Goal: Task Accomplishment & Management: Manage account settings

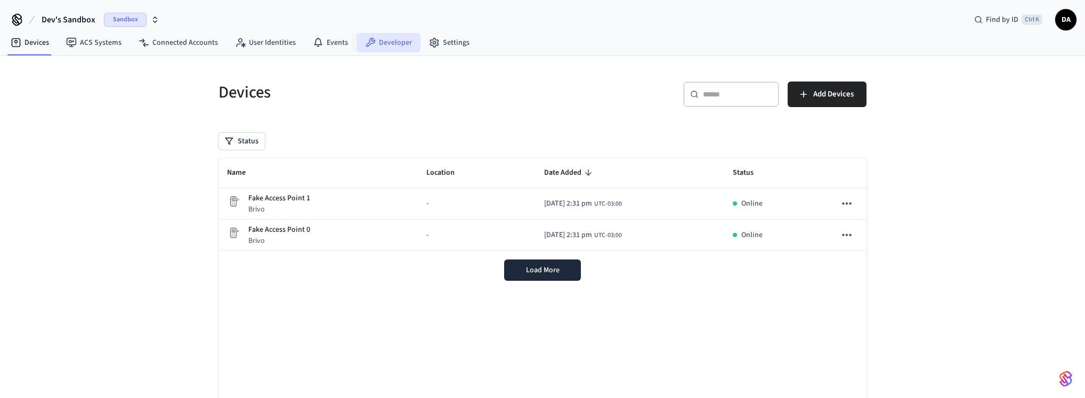
click at [381, 47] on link "Developer" at bounding box center [388, 42] width 64 height 19
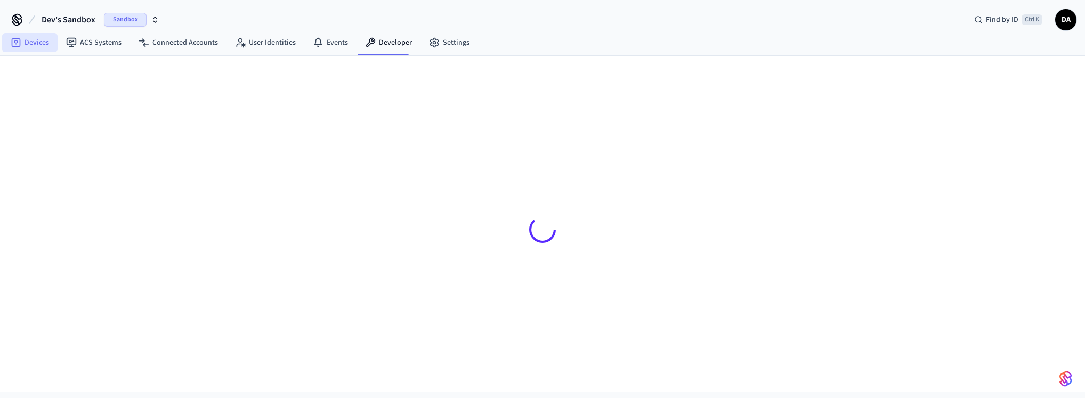
click at [54, 43] on link "Devices" at bounding box center [29, 42] width 55 height 19
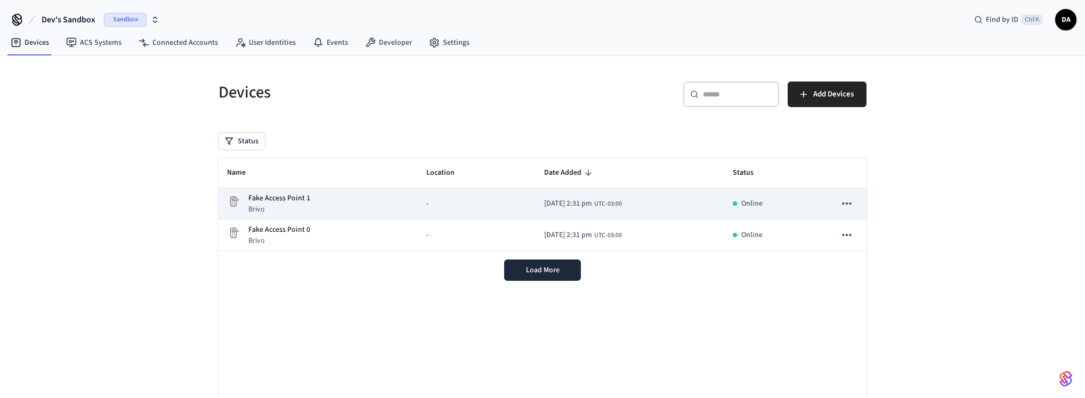
click at [276, 201] on p "Fake Access Point 1" at bounding box center [279, 198] width 62 height 11
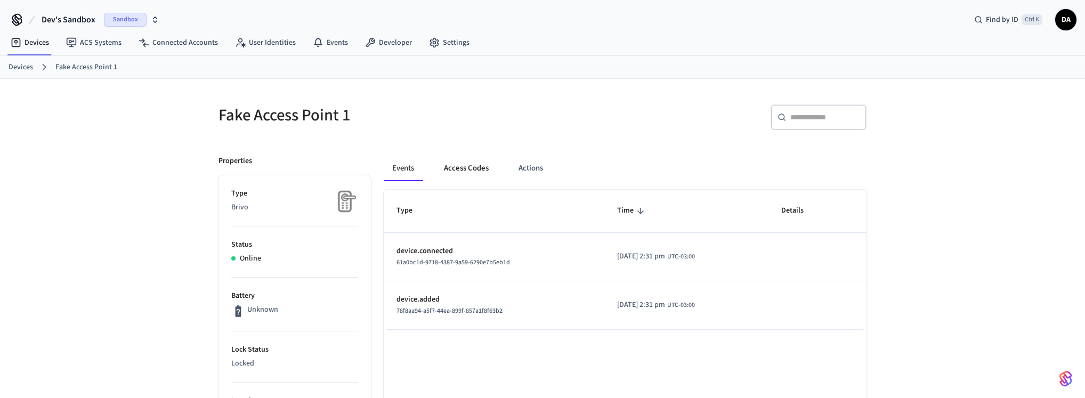
click at [468, 170] on button "Access Codes" at bounding box center [466, 169] width 62 height 26
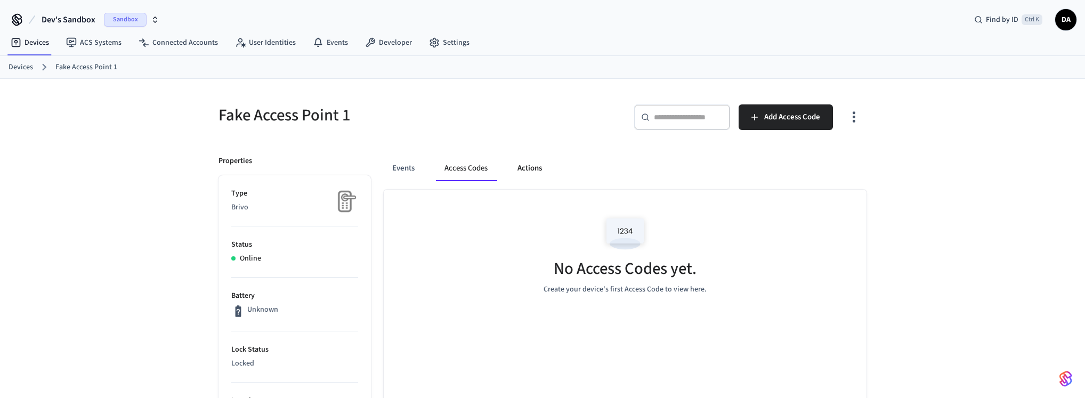
click at [527, 167] on button "Actions" at bounding box center [530, 169] width 42 height 26
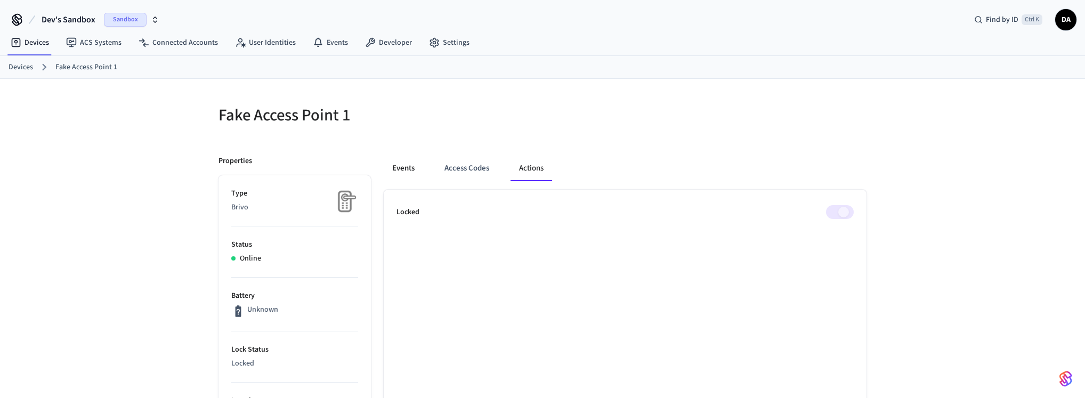
click at [410, 168] on button "Events" at bounding box center [403, 169] width 39 height 26
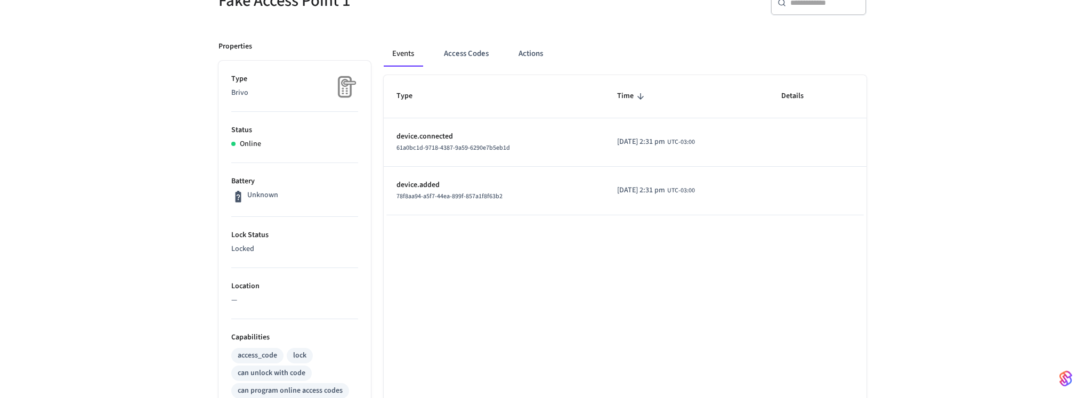
scroll to position [20, 0]
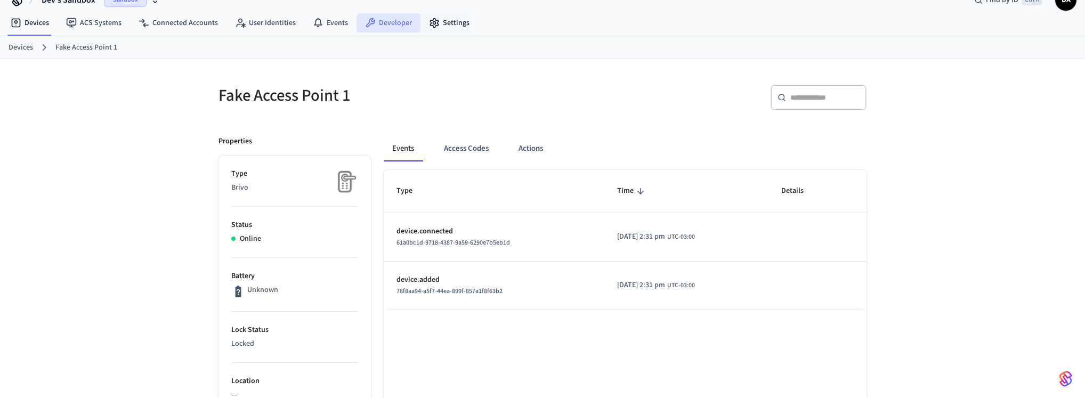
click at [387, 23] on link "Developer" at bounding box center [388, 22] width 64 height 19
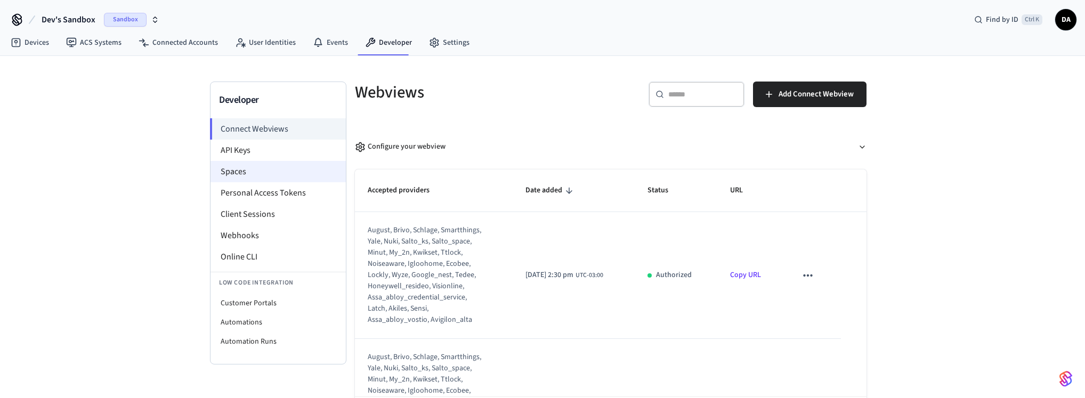
click at [259, 174] on li "Spaces" at bounding box center [277, 171] width 135 height 21
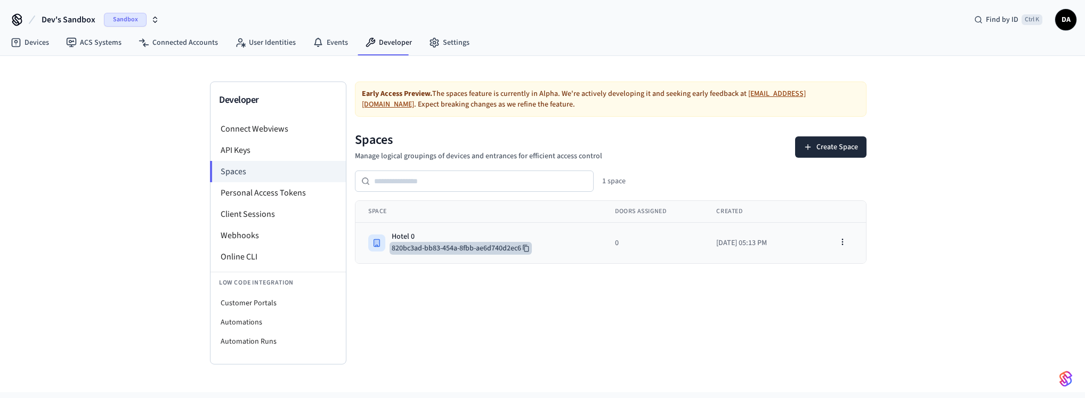
click at [471, 242] on button "820bc3ad-bb83-454a-8fbb-ae6d740d2ec6" at bounding box center [460, 248] width 142 height 13
click at [840, 243] on icon "button" at bounding box center [842, 242] width 9 height 9
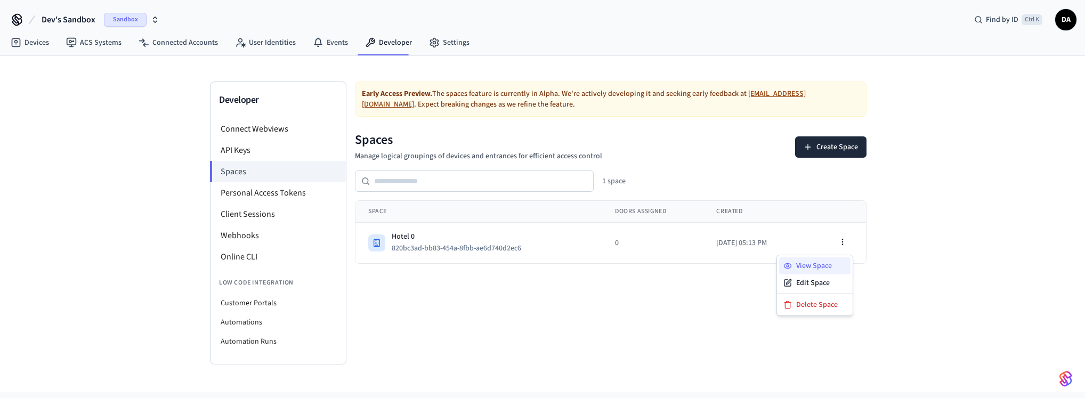
click at [835, 262] on div "View Space" at bounding box center [814, 265] width 71 height 17
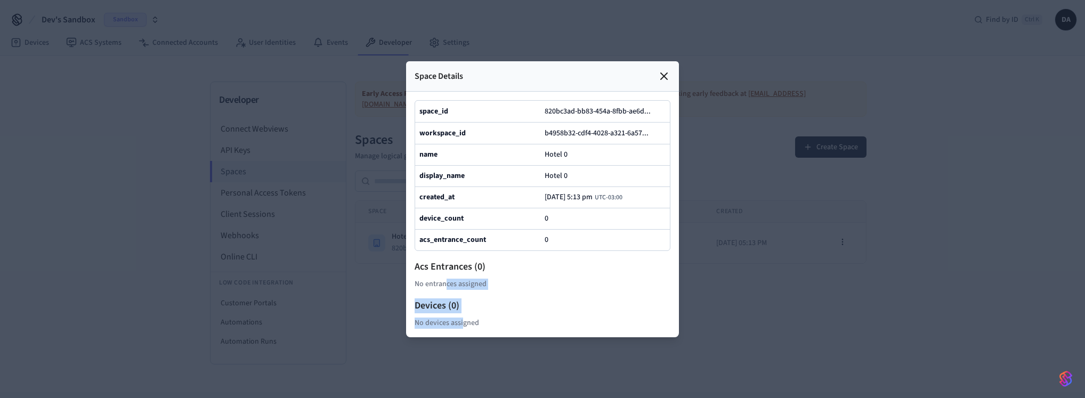
drag, startPoint x: 446, startPoint y: 288, endPoint x: 535, endPoint y: 319, distance: 94.7
click at [465, 321] on div "space_id 820bc3ad-bb83-454a-8fbb-ae6d ... workspace_id b4958b32-cdf4-4028-a321-…" at bounding box center [542, 214] width 256 height 229
click at [584, 315] on div "Devices ( 0 ) No devices assigned" at bounding box center [542, 313] width 256 height 30
click at [658, 75] on icon at bounding box center [663, 76] width 13 height 13
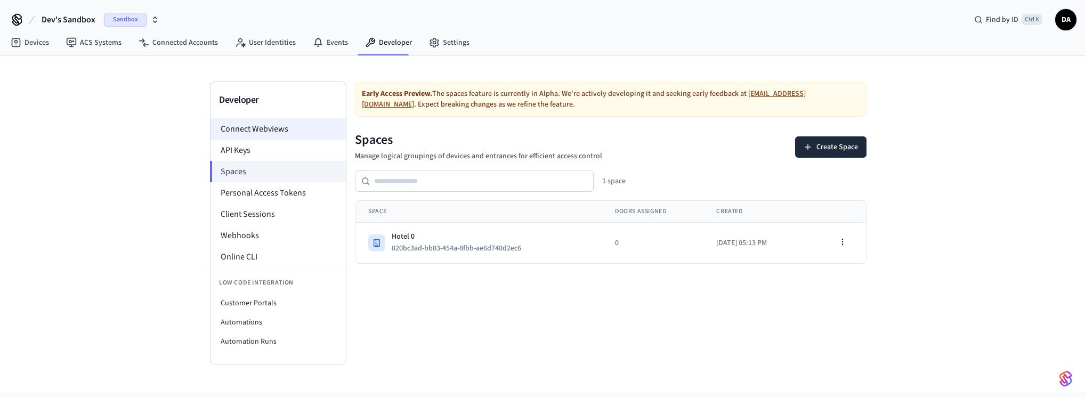
click at [285, 129] on li "Connect Webviews" at bounding box center [277, 128] width 135 height 21
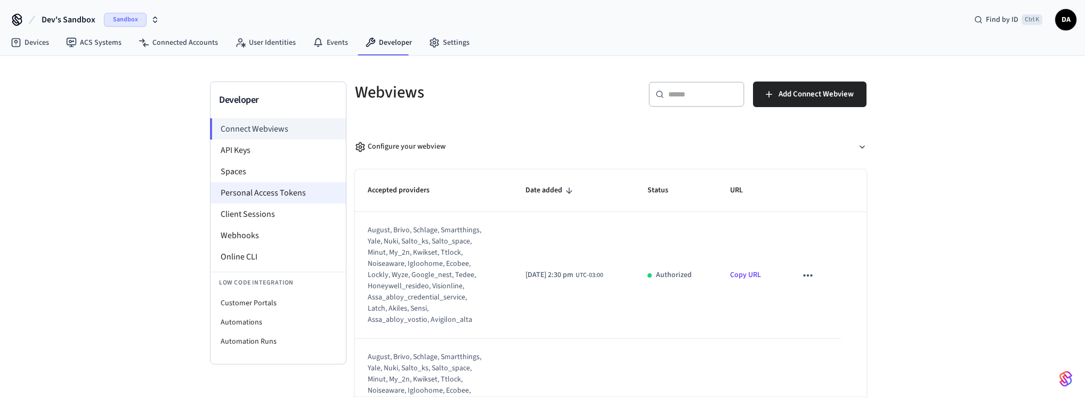
click at [259, 190] on li "Personal Access Tokens" at bounding box center [277, 192] width 135 height 21
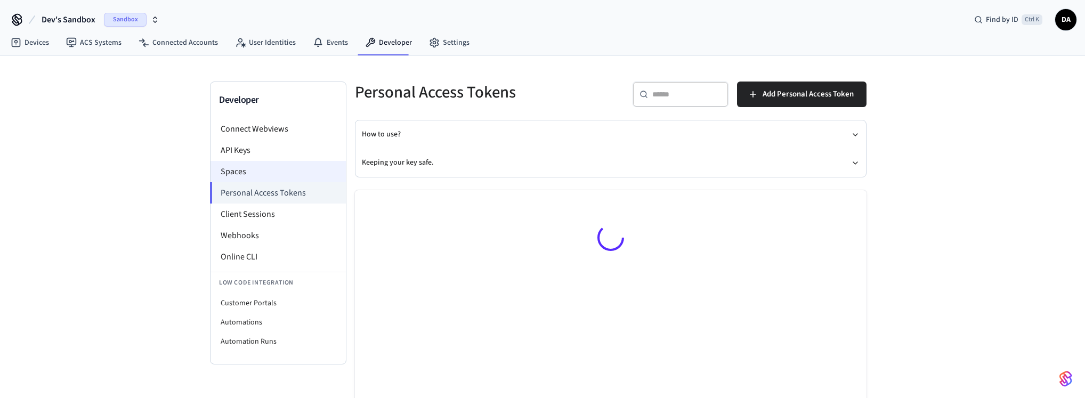
click at [259, 175] on li "Spaces" at bounding box center [277, 171] width 135 height 21
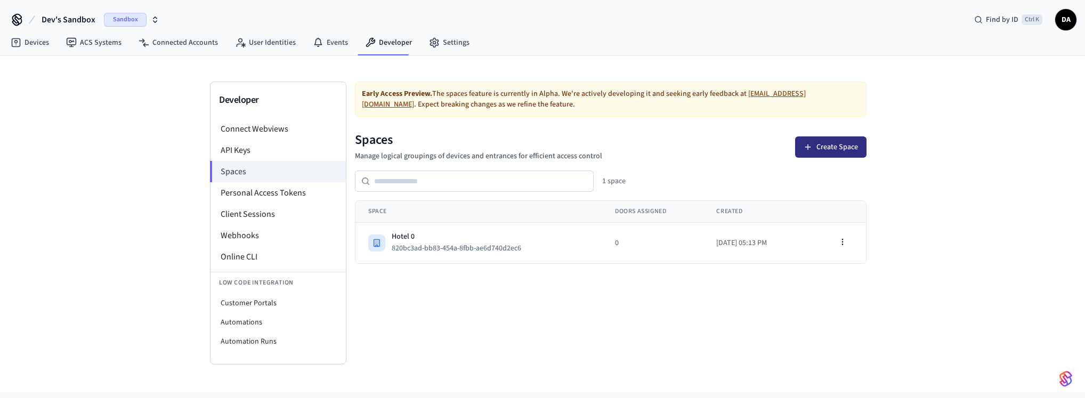
click at [828, 148] on button "Create Space" at bounding box center [830, 146] width 71 height 21
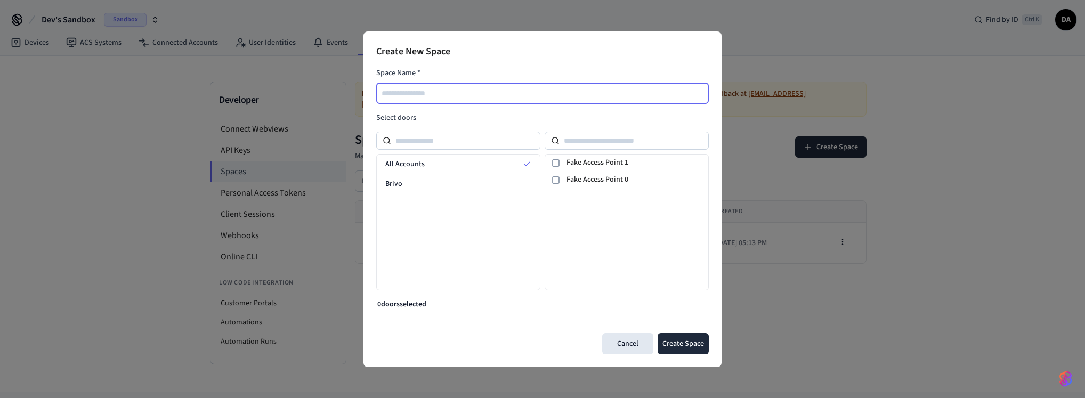
click at [480, 91] on input "text" at bounding box center [542, 93] width 331 height 13
click at [455, 91] on input "****" at bounding box center [542, 93] width 331 height 13
type input "**********"
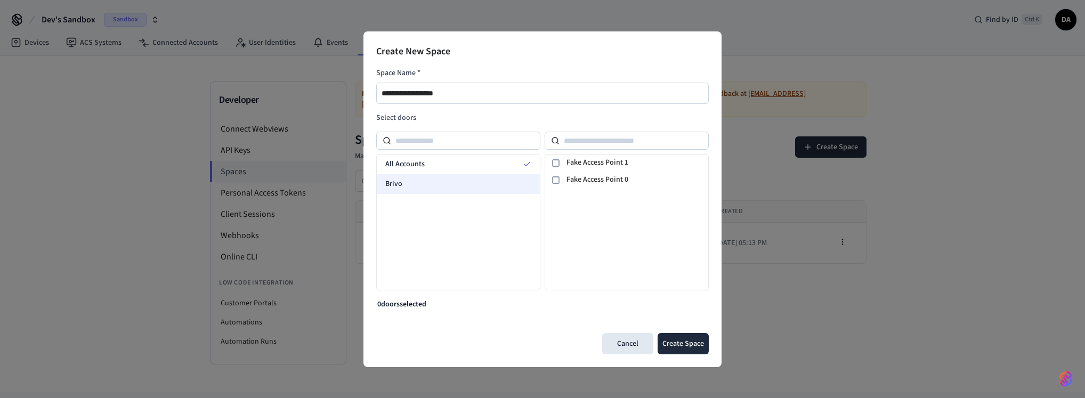
click at [483, 188] on div "Brivo" at bounding box center [458, 184] width 163 height 20
click at [569, 170] on div "Fake Access Point 1" at bounding box center [626, 162] width 163 height 17
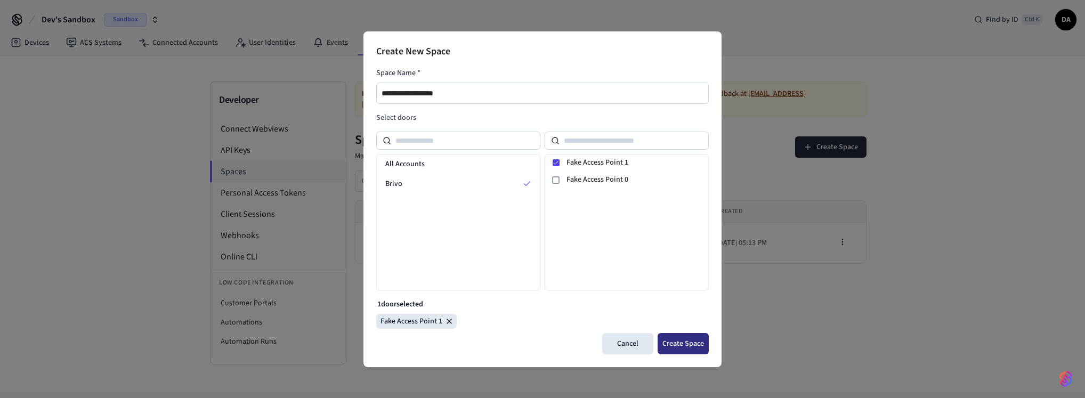
click at [677, 343] on button "Create Space" at bounding box center [682, 343] width 51 height 21
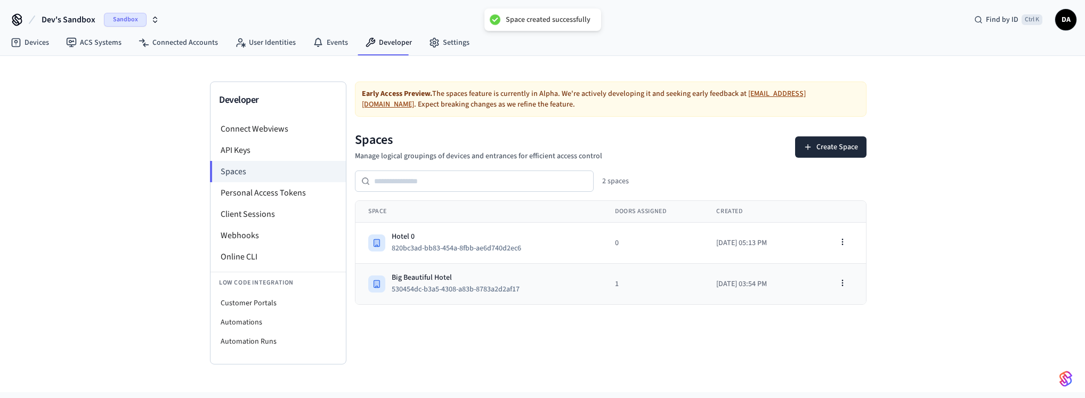
click at [445, 276] on div "Big Beautiful Hotel" at bounding box center [460, 277] width 136 height 11
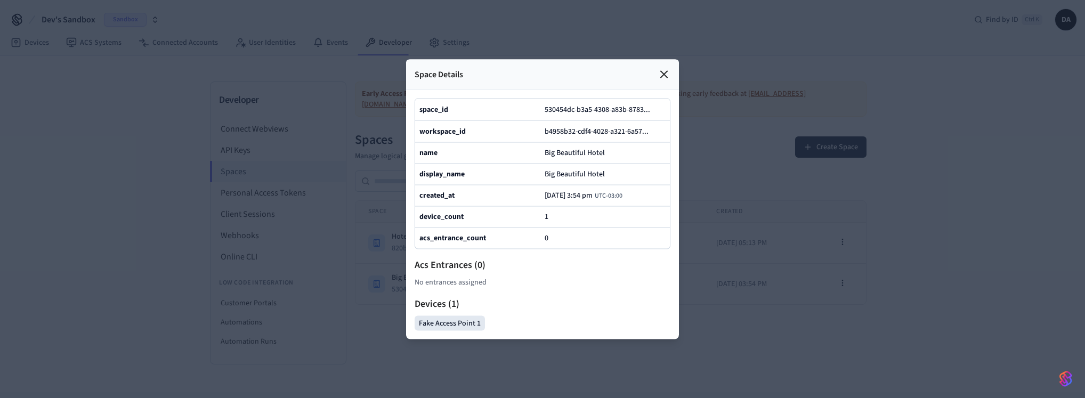
click at [433, 324] on div "Fake Access Point 1" at bounding box center [449, 322] width 70 height 15
click at [667, 71] on icon at bounding box center [664, 74] width 6 height 6
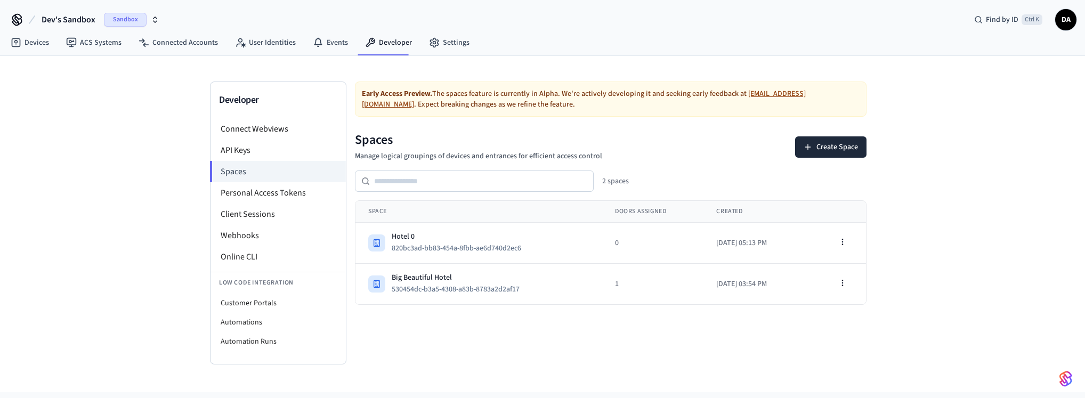
click at [695, 348] on div "Early Access Preview. The spaces feature is currently in Alpha. We're actively …" at bounding box center [610, 223] width 528 height 283
click at [409, 319] on div "Early Access Preview. The spaces feature is currently in Alpha. We're actively …" at bounding box center [610, 223] width 528 height 283
click at [295, 241] on li "Webhooks" at bounding box center [277, 235] width 135 height 21
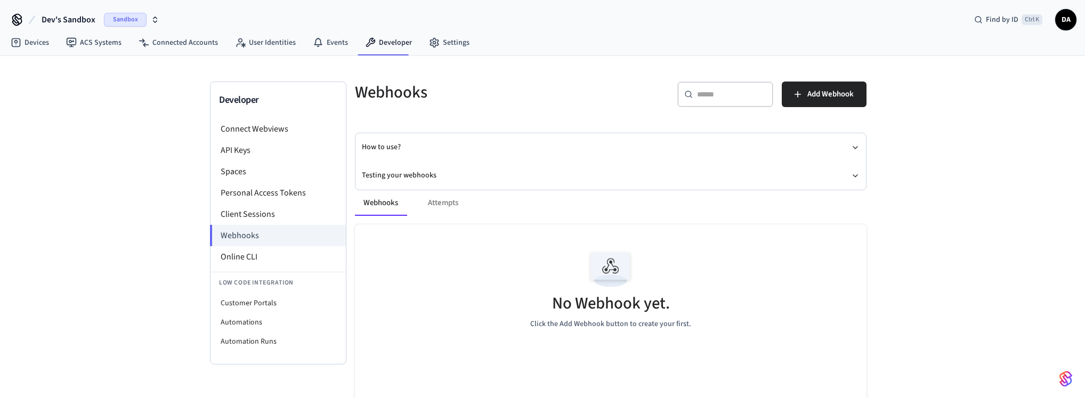
click at [609, 184] on div "Webhooks Attempts No Webhook yet. Click the Add Webhook button to create your f…" at bounding box center [604, 339] width 524 height 325
click at [613, 176] on button "Testing your webhooks" at bounding box center [611, 175] width 498 height 28
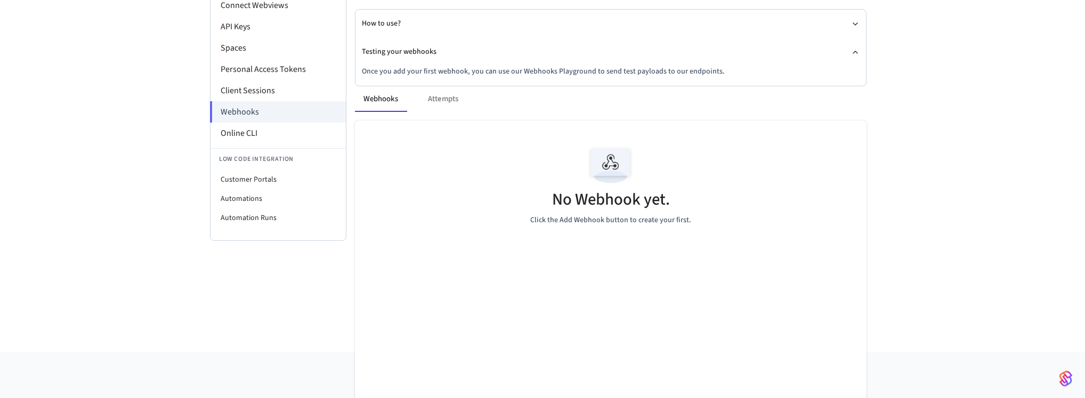
scroll to position [125, 0]
click at [441, 97] on div "Webhooks Attempts" at bounding box center [610, 98] width 511 height 26
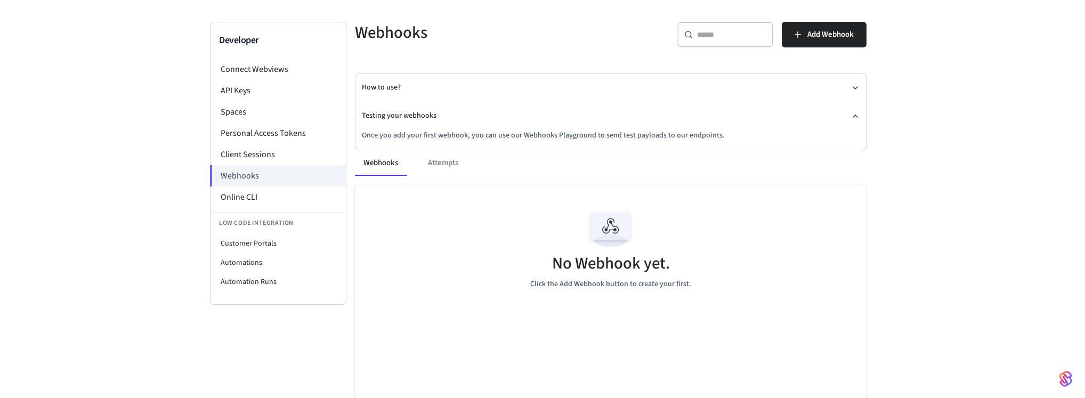
scroll to position [0, 0]
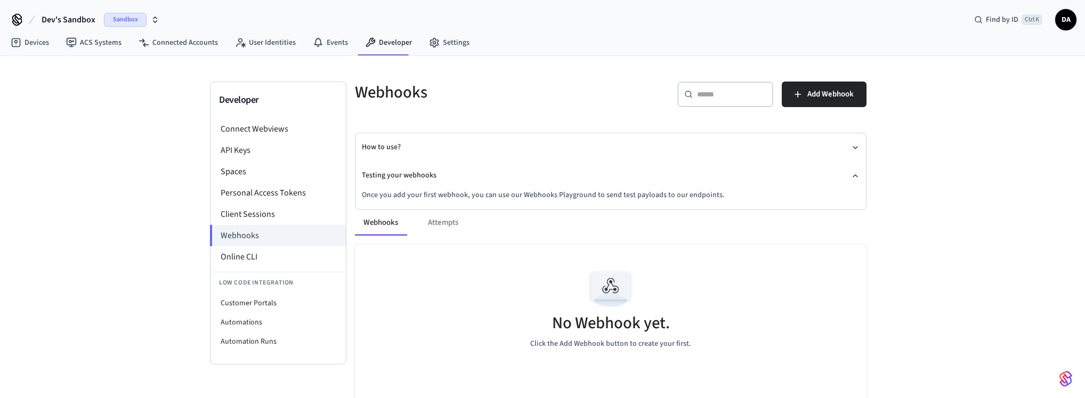
click at [899, 273] on div "Developer Connect Webviews API Keys Spaces Personal Access Tokens Client Sessio…" at bounding box center [542, 266] width 1085 height 420
click at [910, 230] on div "Developer Connect Webviews API Keys Spaces Personal Access Tokens Client Sessio…" at bounding box center [542, 266] width 1085 height 420
click at [849, 297] on div "No Webhook yet. Click the Add Webhook button to create your first." at bounding box center [610, 307] width 511 height 127
click at [801, 94] on icon "button" at bounding box center [797, 94] width 11 height 11
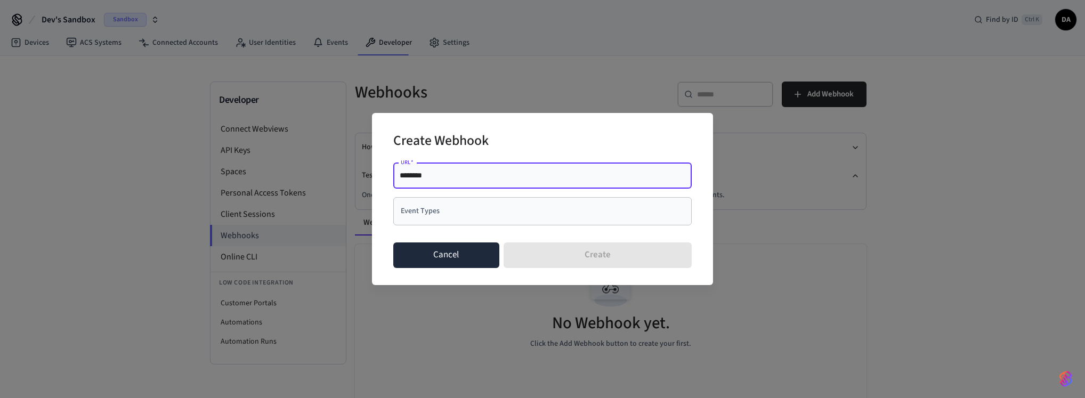
click at [463, 254] on button "Cancel" at bounding box center [446, 255] width 106 height 26
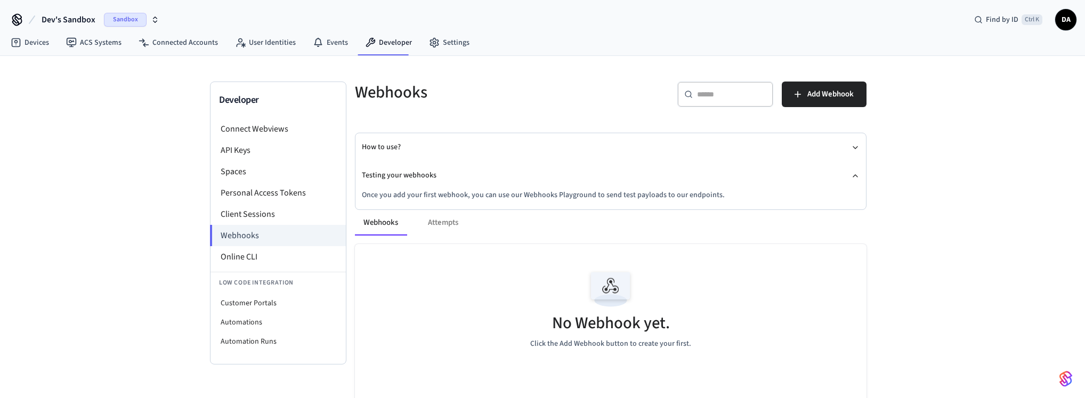
click at [995, 184] on div "Developer Connect Webviews API Keys Spaces Personal Access Tokens Client Sessio…" at bounding box center [542, 266] width 1085 height 420
click at [997, 217] on div "Developer Connect Webviews API Keys Spaces Personal Access Tokens Client Sessio…" at bounding box center [542, 266] width 1085 height 420
click at [819, 93] on span "Add Webhook" at bounding box center [830, 94] width 46 height 14
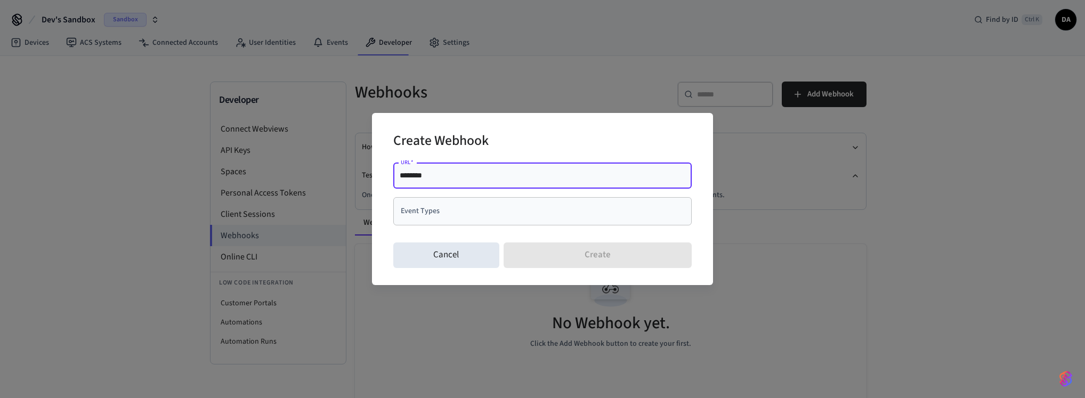
click at [413, 170] on input "********" at bounding box center [543, 175] width 286 height 11
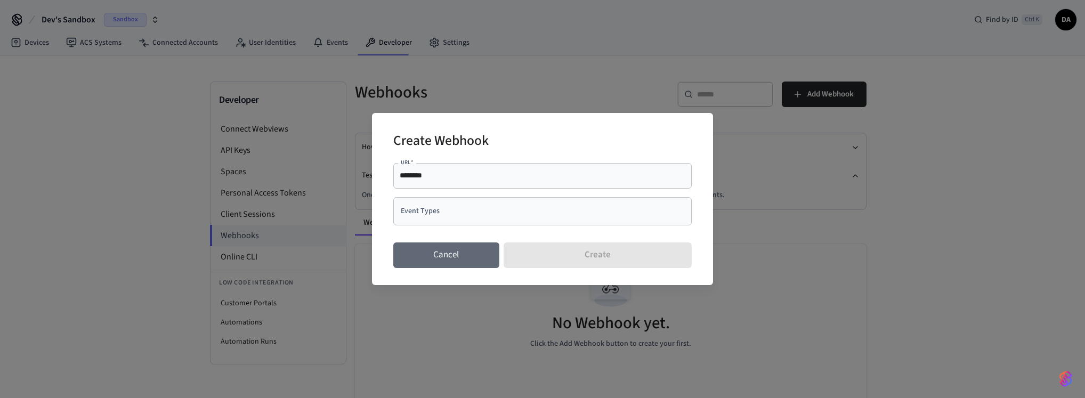
click at [463, 245] on button "Cancel" at bounding box center [446, 255] width 106 height 26
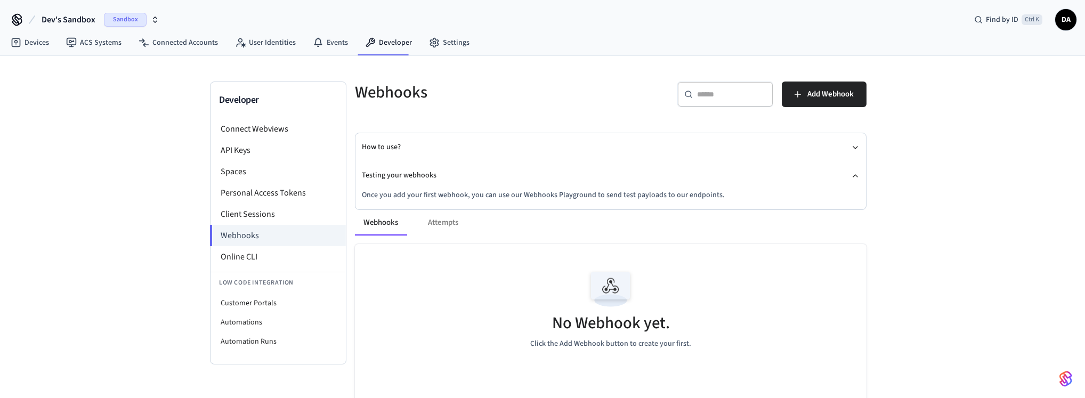
click at [1010, 248] on div "Developer Connect Webviews API Keys Spaces Personal Access Tokens Client Sessio…" at bounding box center [542, 266] width 1085 height 420
click at [831, 101] on button "Add Webhook" at bounding box center [823, 95] width 85 height 26
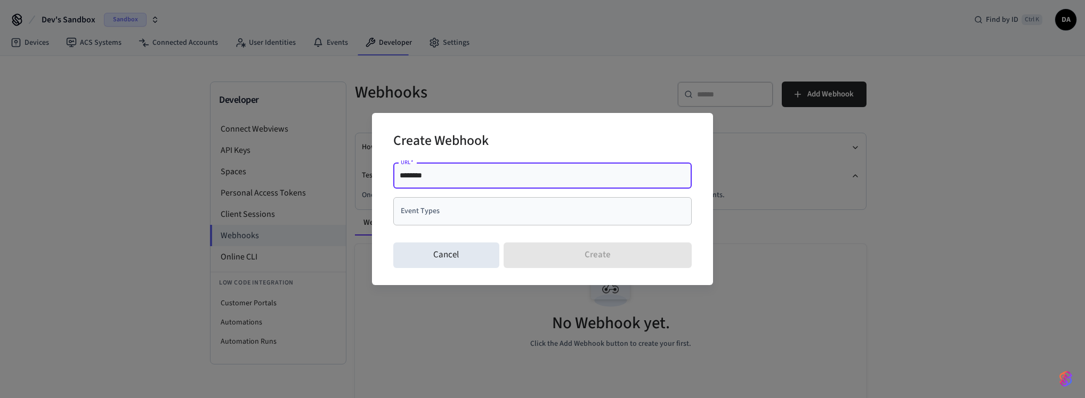
click at [414, 176] on input "********" at bounding box center [543, 175] width 286 height 11
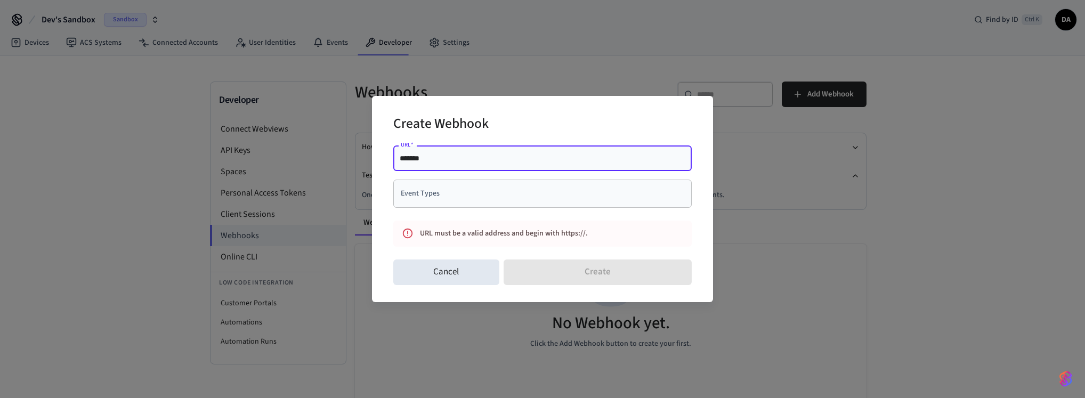
type input "********"
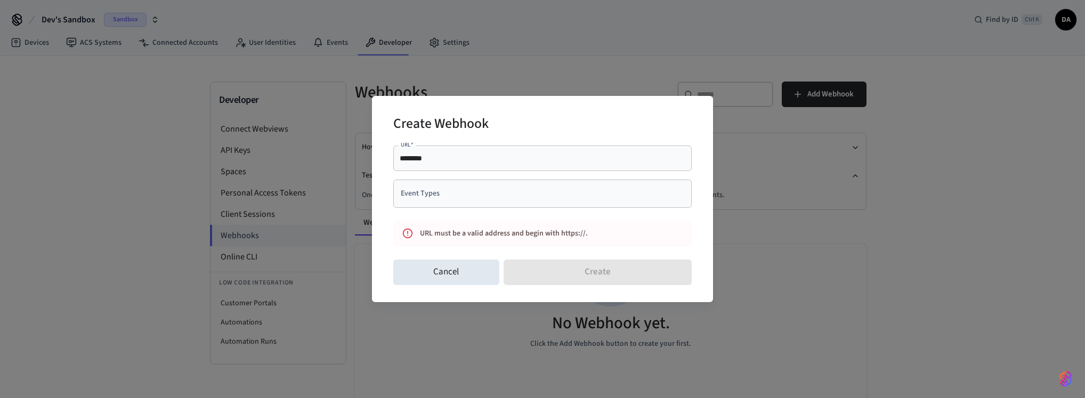
click at [560, 241] on div "URL must be a valid address and begin with https://." at bounding box center [532, 234] width 225 height 20
drag, startPoint x: 676, startPoint y: 376, endPoint x: 680, endPoint y: 380, distance: 5.7
click at [677, 376] on div "Create Webhook URL   * ******** URL   * Event Types Event Types URL must be a v…" at bounding box center [542, 199] width 1085 height 398
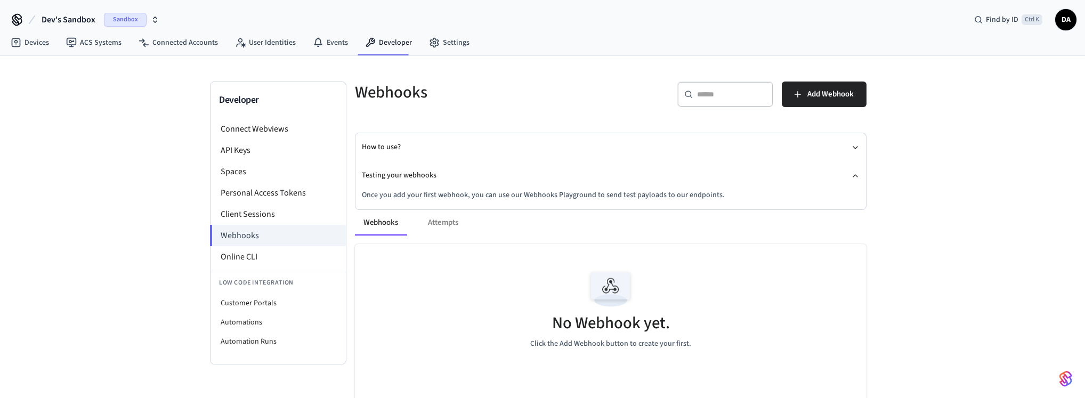
click at [1032, 313] on div "Developer Connect Webviews API Keys Spaces Personal Access Tokens Client Sessio…" at bounding box center [542, 266] width 1085 height 420
click at [819, 101] on button "Add Webhook" at bounding box center [823, 95] width 85 height 26
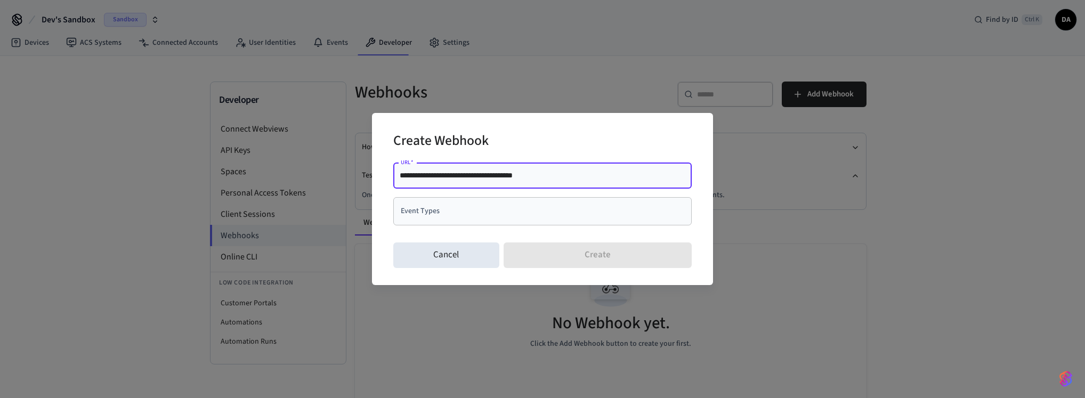
type input "**********"
click at [493, 209] on input "Event Types" at bounding box center [534, 211] width 273 height 19
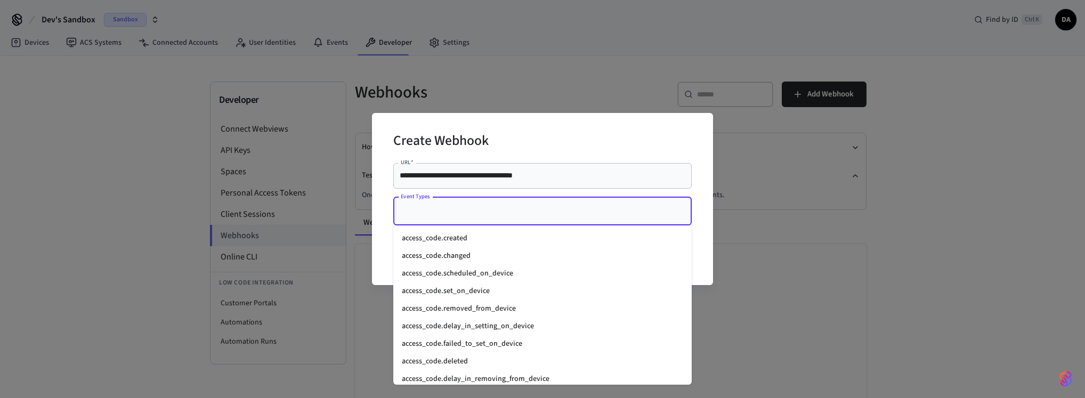
click at [498, 242] on li "access_code.created" at bounding box center [542, 239] width 298 height 18
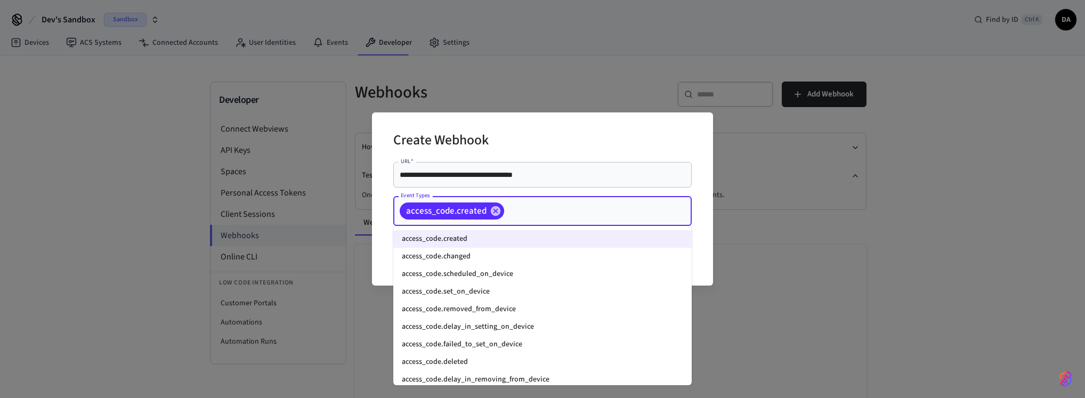
click at [519, 213] on input "Event Types" at bounding box center [581, 211] width 151 height 19
click at [493, 247] on li "access_code.created" at bounding box center [542, 239] width 298 height 18
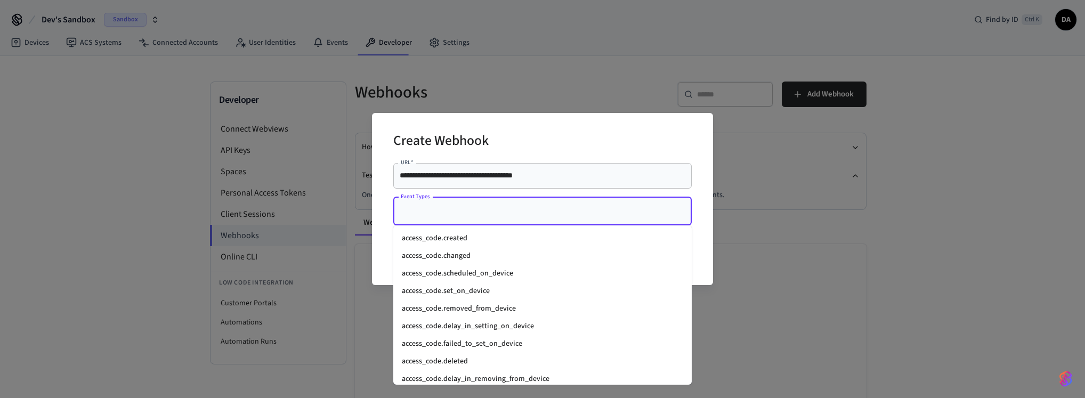
click at [504, 214] on input "Event Types" at bounding box center [534, 211] width 273 height 19
click at [488, 241] on li "access_code.created" at bounding box center [542, 239] width 298 height 18
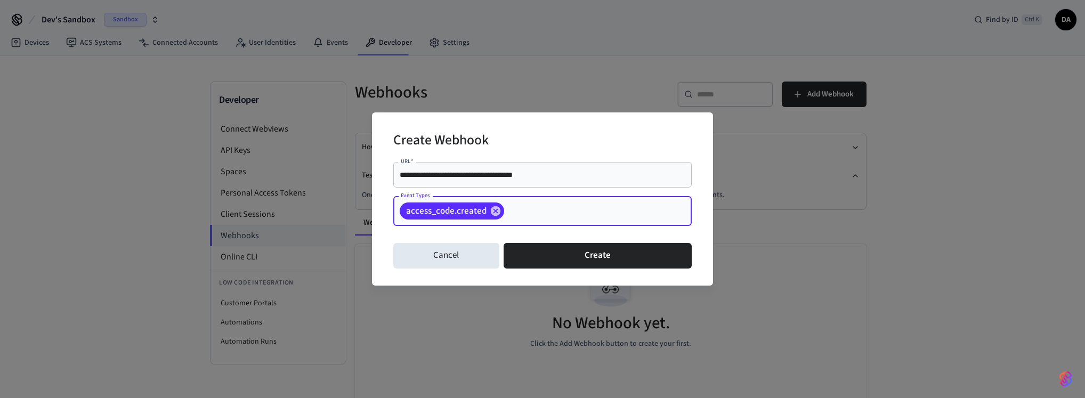
click at [517, 213] on input "Event Types" at bounding box center [581, 211] width 151 height 19
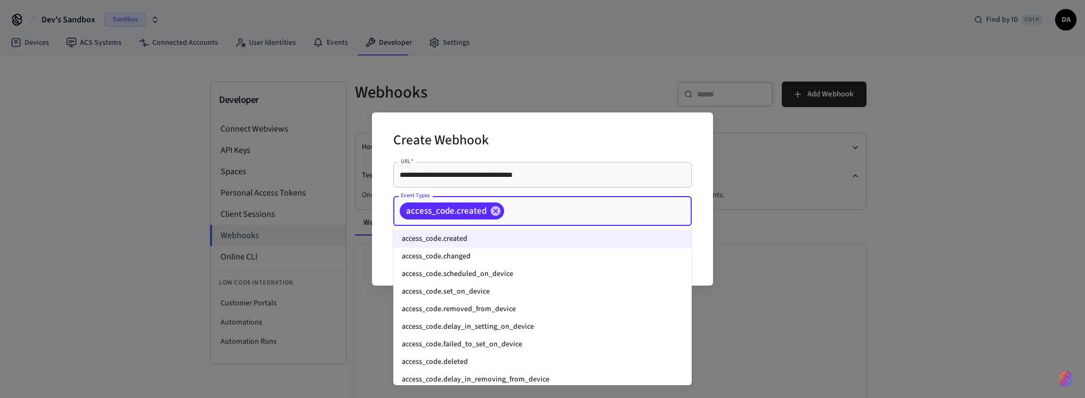
click at [491, 249] on li "access_code.changed" at bounding box center [542, 257] width 298 height 18
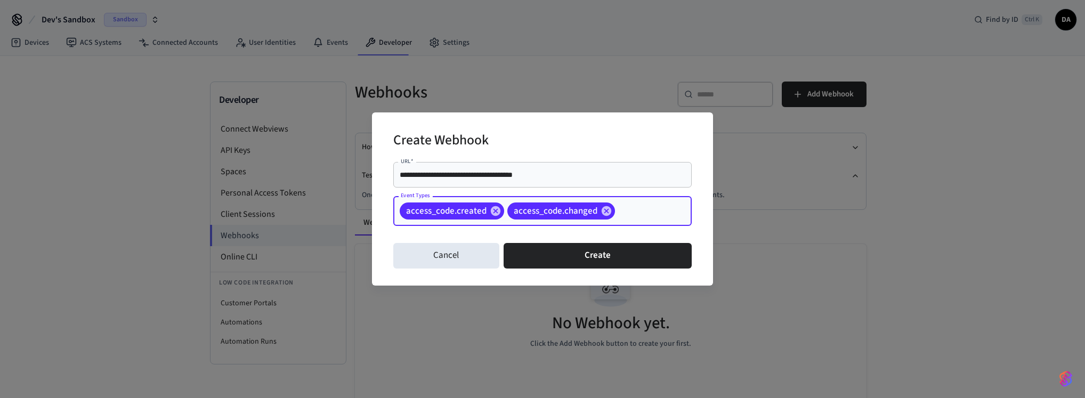
click at [640, 215] on input "Event Types" at bounding box center [636, 211] width 40 height 19
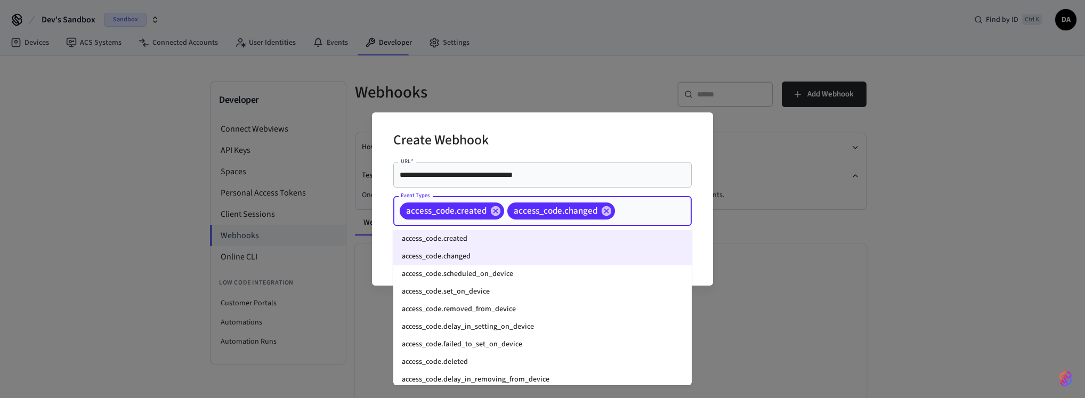
click at [483, 276] on li "access_code.scheduled_on_device" at bounding box center [542, 274] width 298 height 18
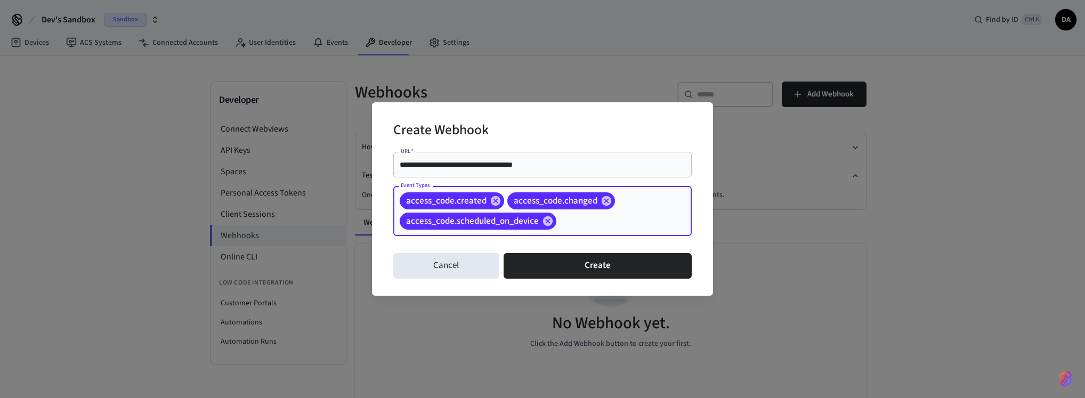
click at [640, 214] on input "Event Types" at bounding box center [607, 221] width 99 height 19
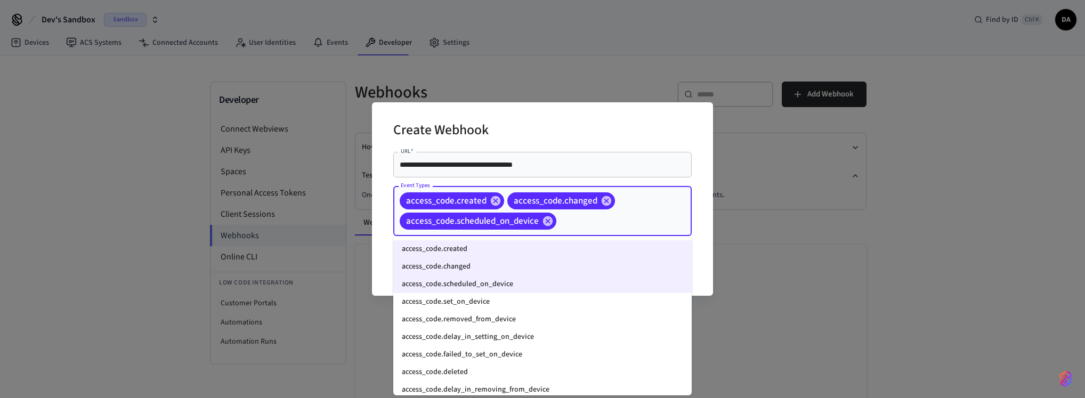
click at [467, 298] on li "access_code.set_on_device" at bounding box center [542, 302] width 298 height 18
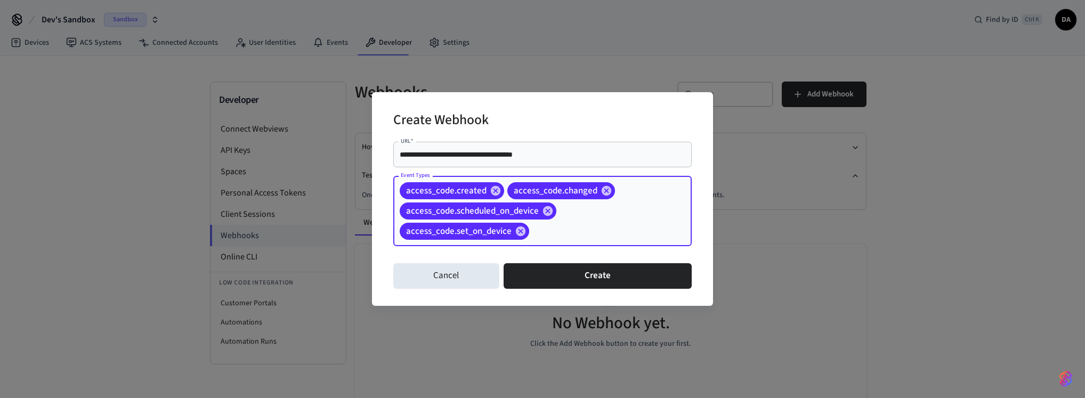
click at [583, 231] on input "Event Types" at bounding box center [594, 231] width 126 height 19
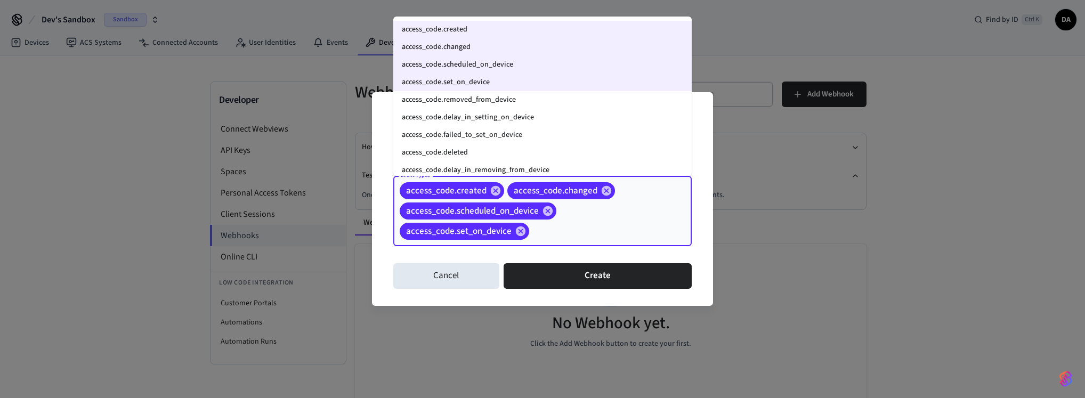
click at [501, 101] on li "access_code.removed_from_device" at bounding box center [542, 100] width 298 height 18
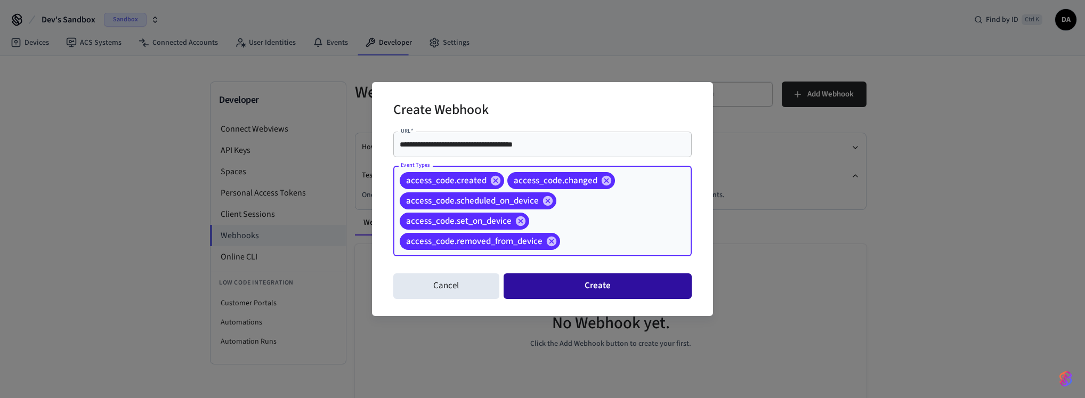
click at [535, 281] on button "Create" at bounding box center [597, 286] width 188 height 26
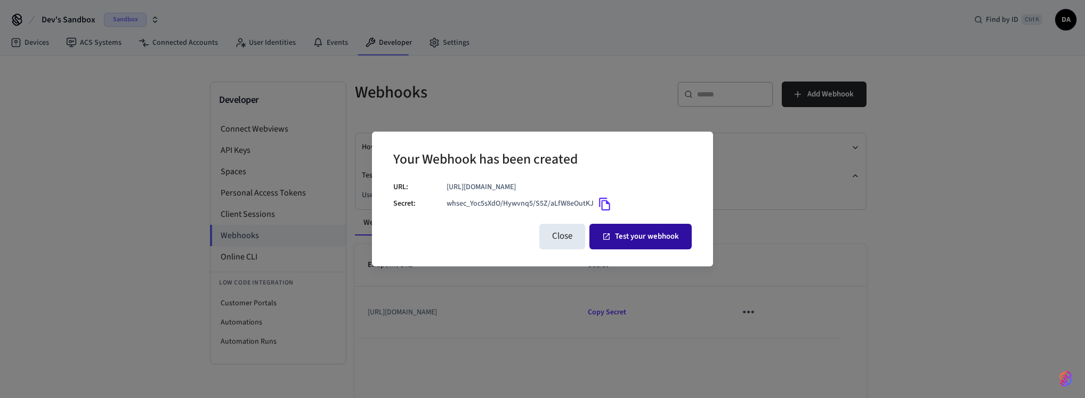
click at [605, 246] on button "Test your webhook" at bounding box center [640, 237] width 102 height 26
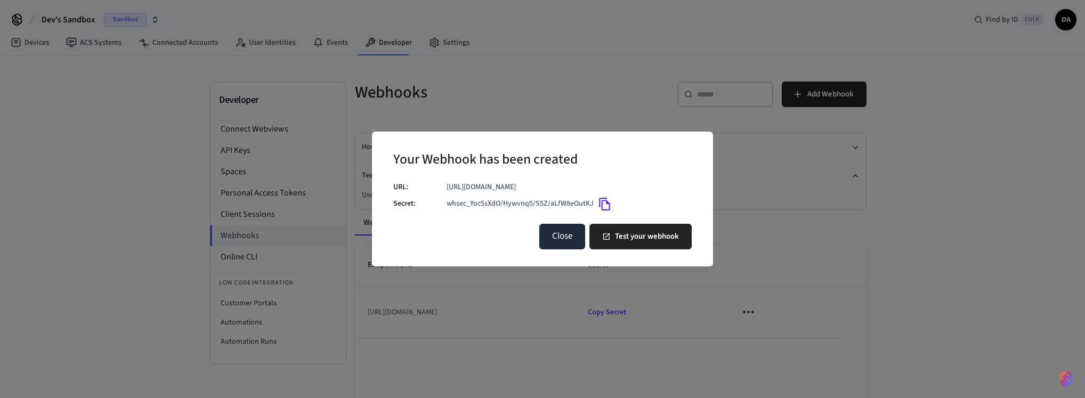
click at [576, 233] on button "Close" at bounding box center [562, 237] width 46 height 26
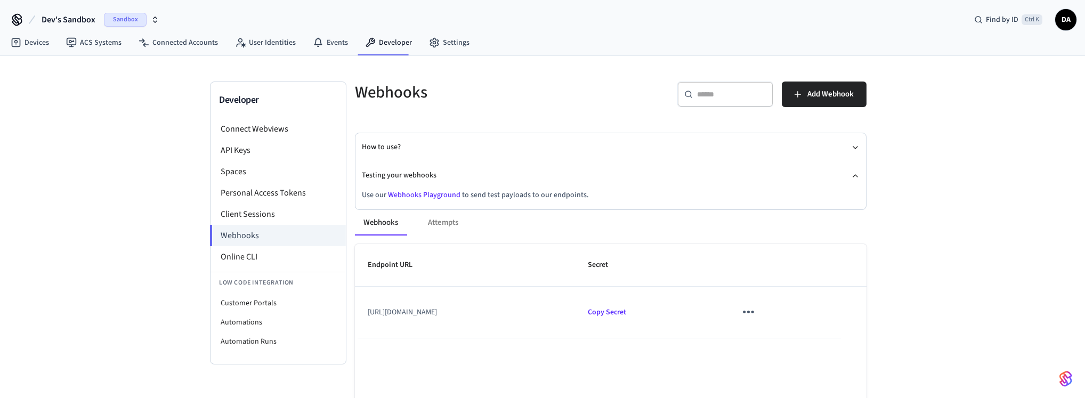
click at [650, 52] on div "Devices ACS Systems Connected Accounts User Identities Events Developer Settings" at bounding box center [542, 43] width 1085 height 25
click at [275, 299] on li "Customer Portals" at bounding box center [277, 303] width 135 height 19
select select "**********"
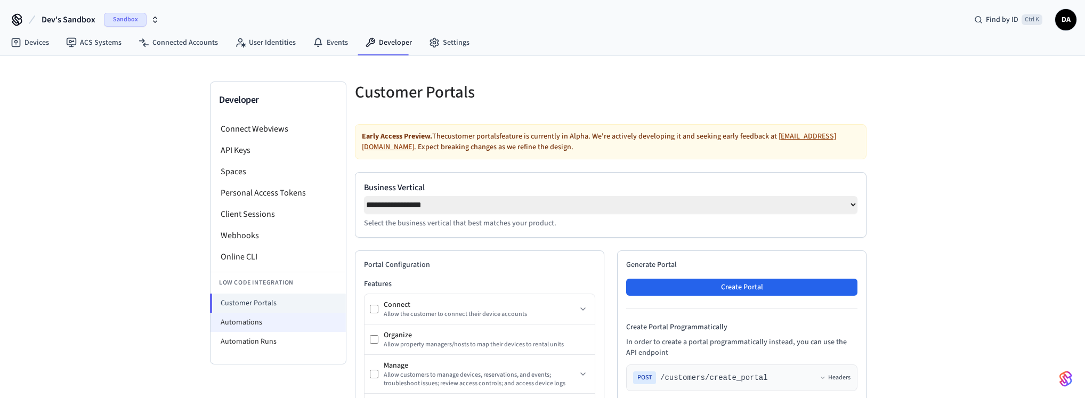
click at [269, 322] on li "Automations" at bounding box center [277, 322] width 135 height 19
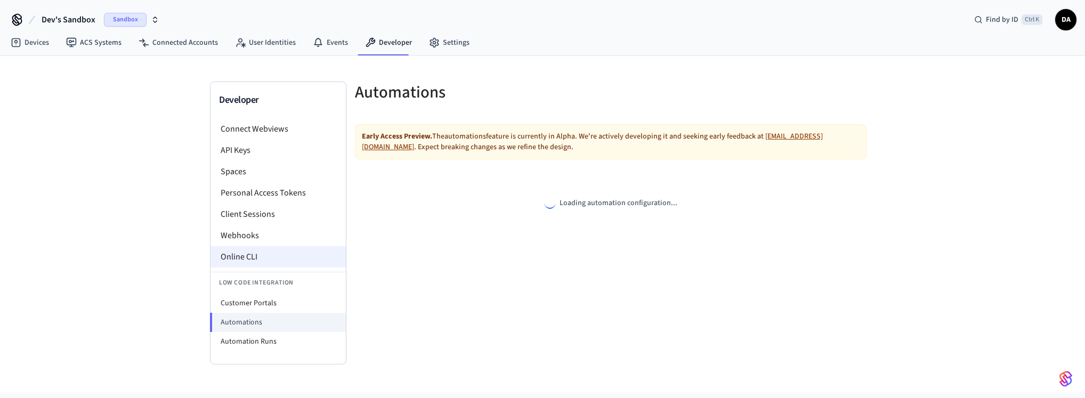
select select "**********"
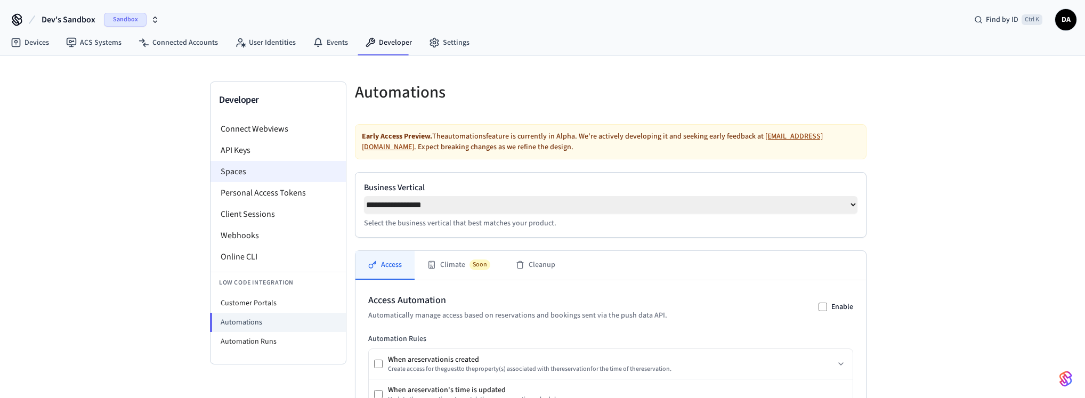
click at [276, 172] on li "Spaces" at bounding box center [277, 171] width 135 height 21
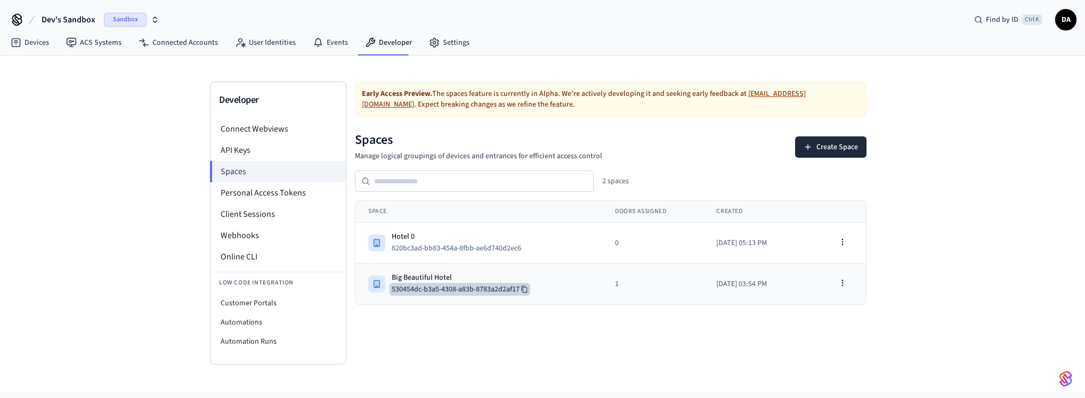
click at [527, 289] on icon at bounding box center [523, 289] width 7 height 7
click at [522, 271] on td "Big Beautiful Hotel 530454dc-b3a5-4308-a83b-8783a2d2af17" at bounding box center [478, 284] width 247 height 41
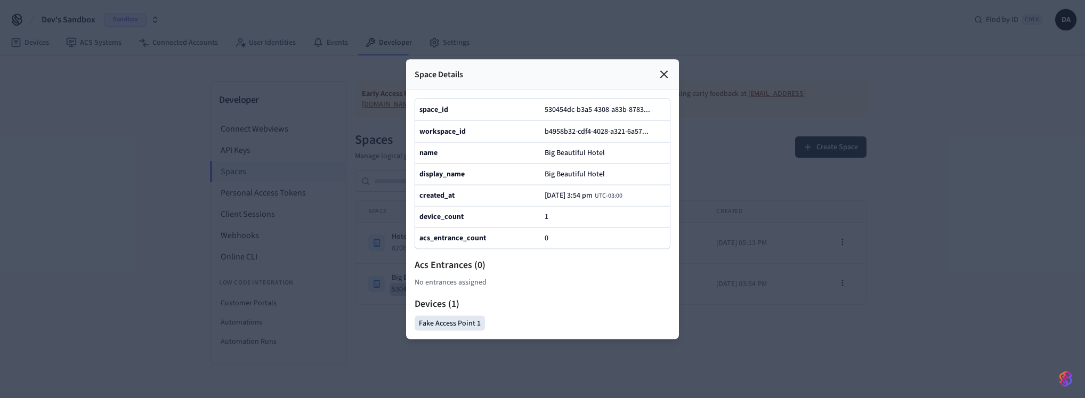
click at [661, 78] on icon at bounding box center [663, 74] width 13 height 13
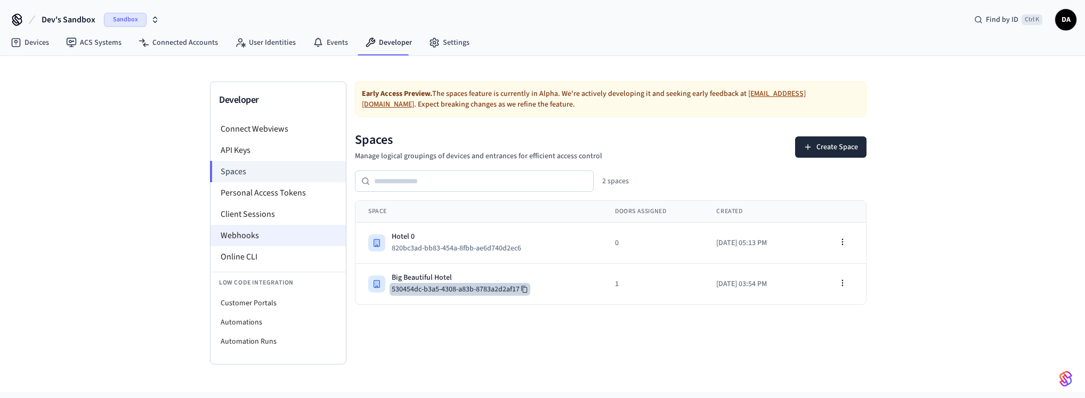
click at [286, 232] on li "Webhooks" at bounding box center [277, 235] width 135 height 21
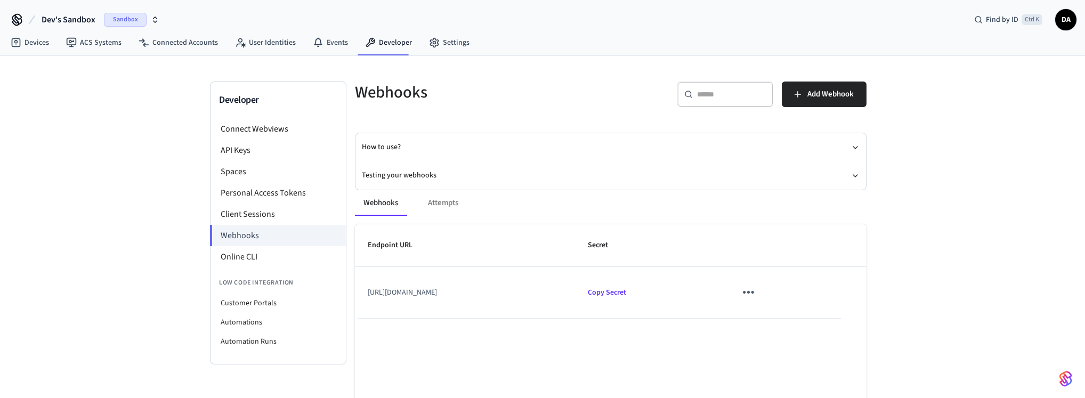
click at [575, 290] on td "https://giant-crews-strive.loca.lt/webhook" at bounding box center [465, 292] width 220 height 51
click at [756, 296] on icon "sticky table" at bounding box center [748, 292] width 17 height 17
click at [803, 313] on li "Edit" at bounding box center [801, 323] width 51 height 29
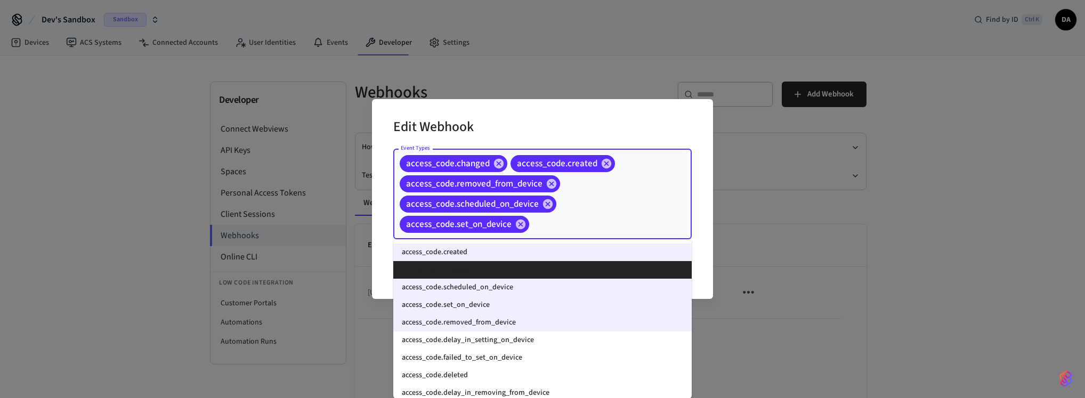
click at [584, 225] on input "Event Types" at bounding box center [594, 224] width 126 height 19
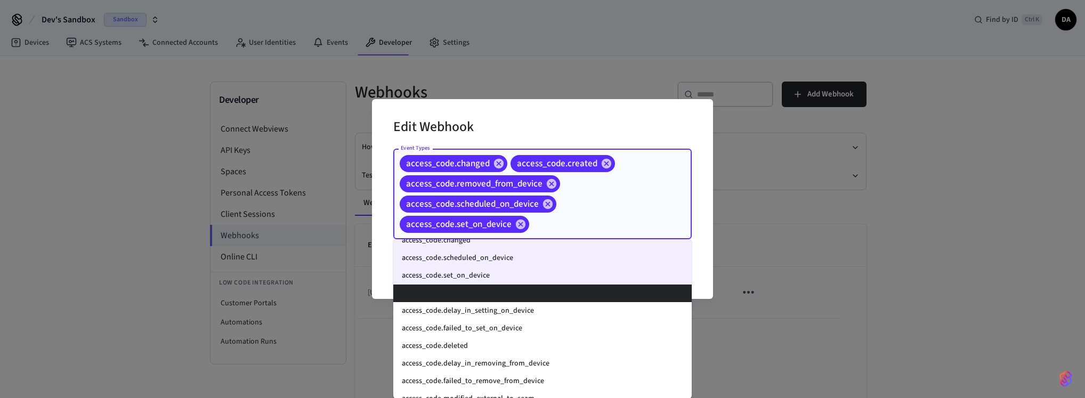
scroll to position [64, 0]
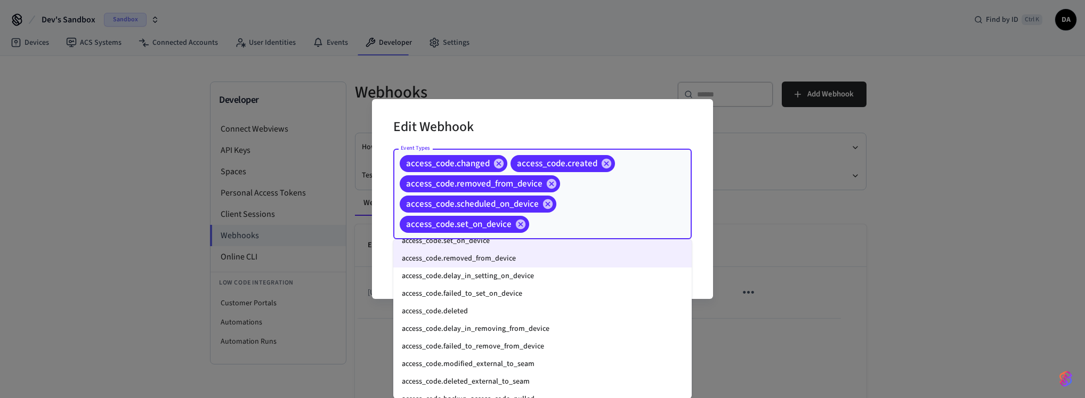
click at [556, 274] on li "access_code.delay_in_setting_on_device" at bounding box center [542, 276] width 298 height 18
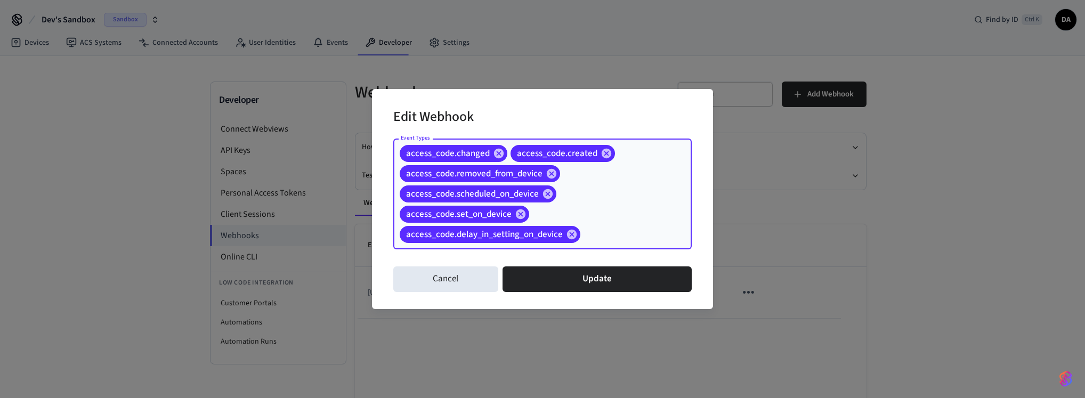
click at [591, 237] on input "Event Types" at bounding box center [619, 234] width 75 height 19
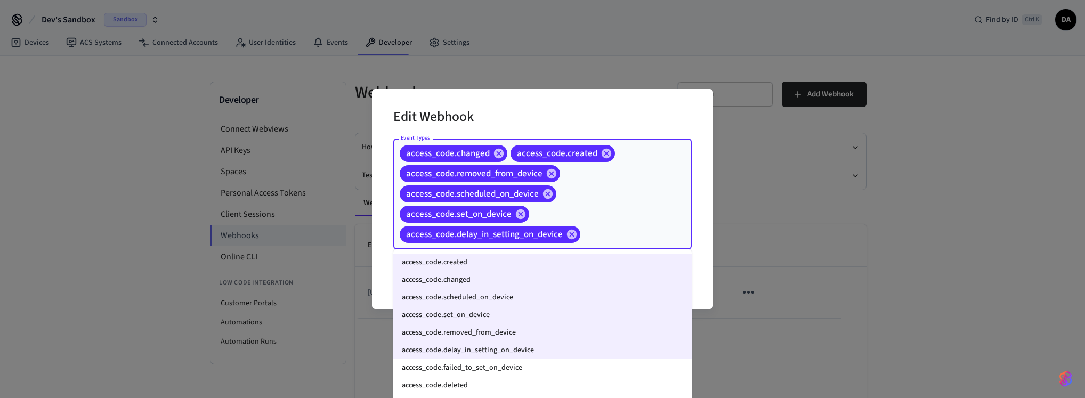
click at [507, 369] on li "access_code.failed_to_set_on_device" at bounding box center [542, 368] width 298 height 18
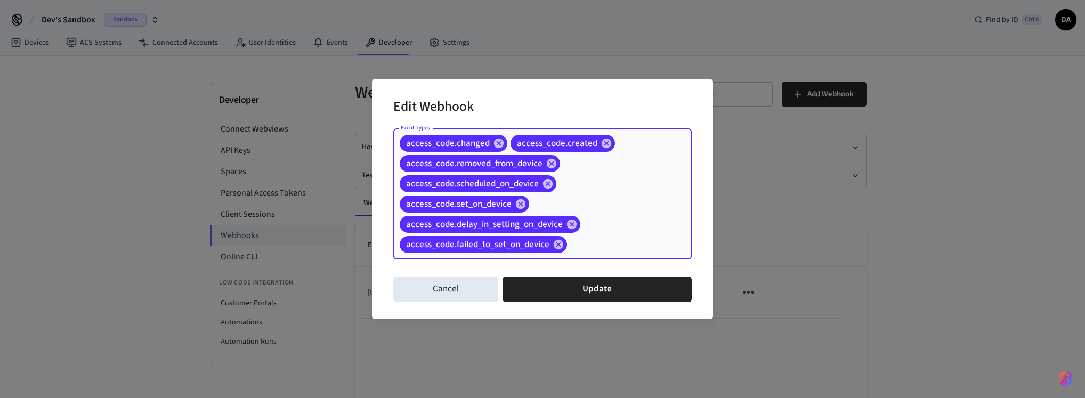
click at [581, 249] on input "Event Types" at bounding box center [612, 244] width 88 height 19
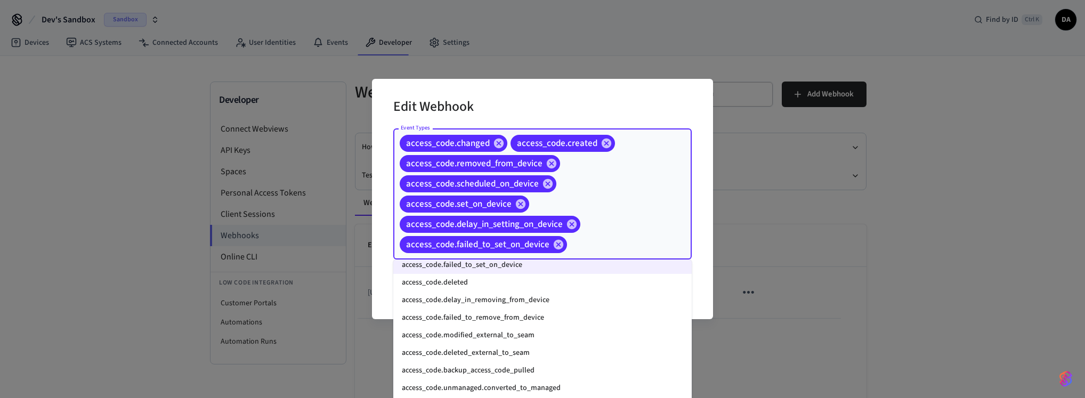
scroll to position [128, 0]
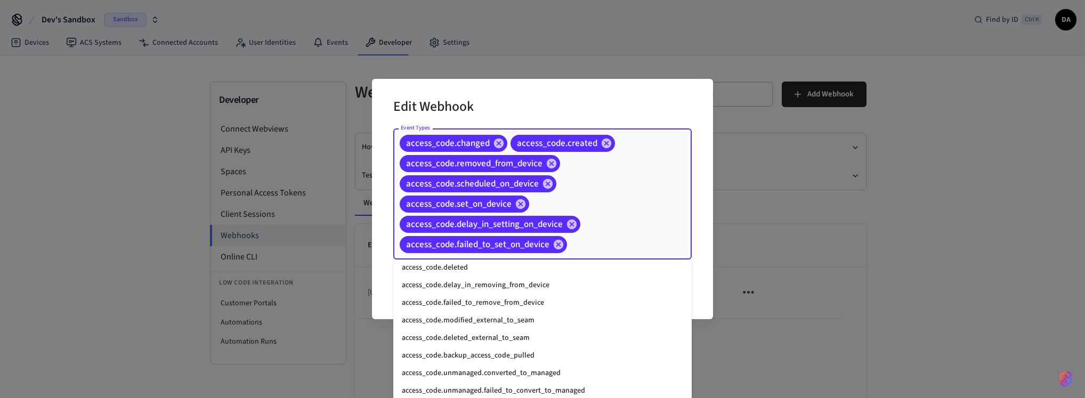
click at [520, 268] on li "access_code.deleted" at bounding box center [542, 268] width 298 height 18
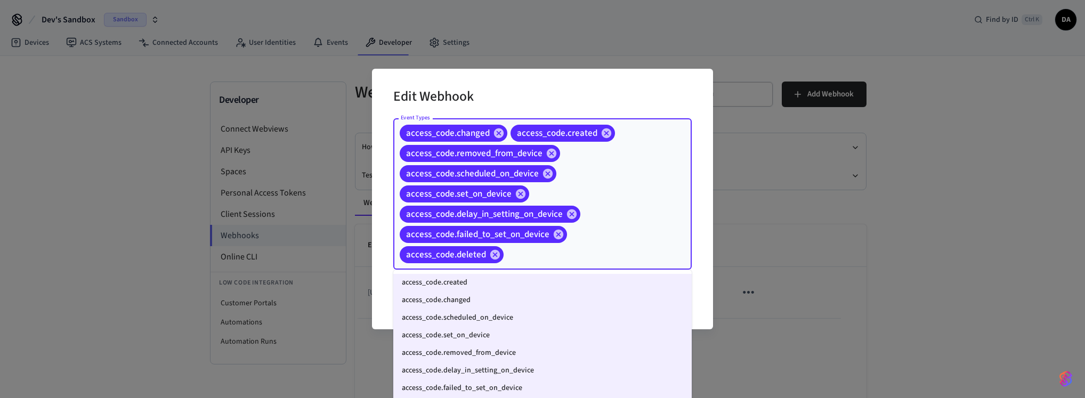
click at [551, 260] on input "Event Types" at bounding box center [581, 255] width 152 height 19
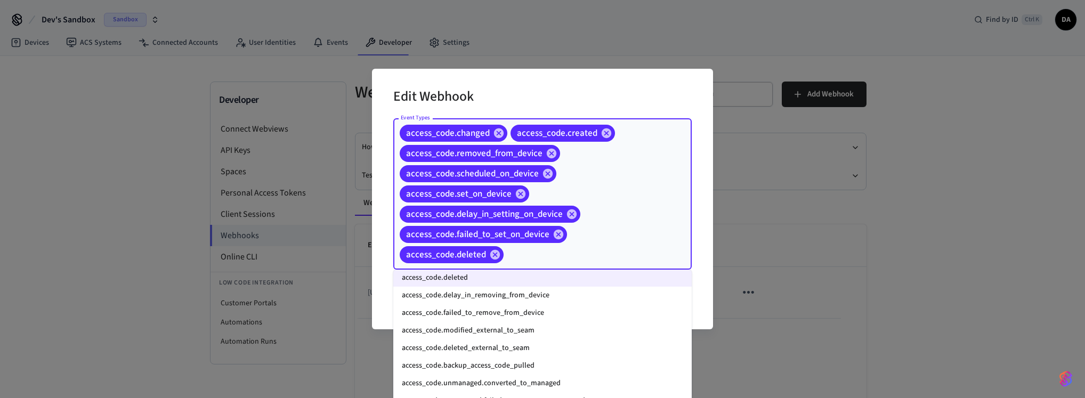
click at [502, 299] on li "access_code.delay_in_removing_from_device" at bounding box center [542, 296] width 298 height 18
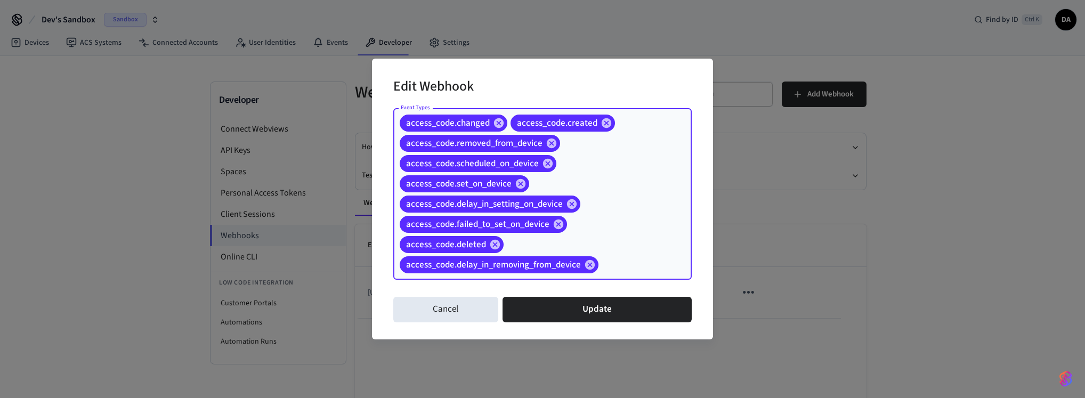
click at [605, 271] on input "Event Types" at bounding box center [628, 265] width 57 height 19
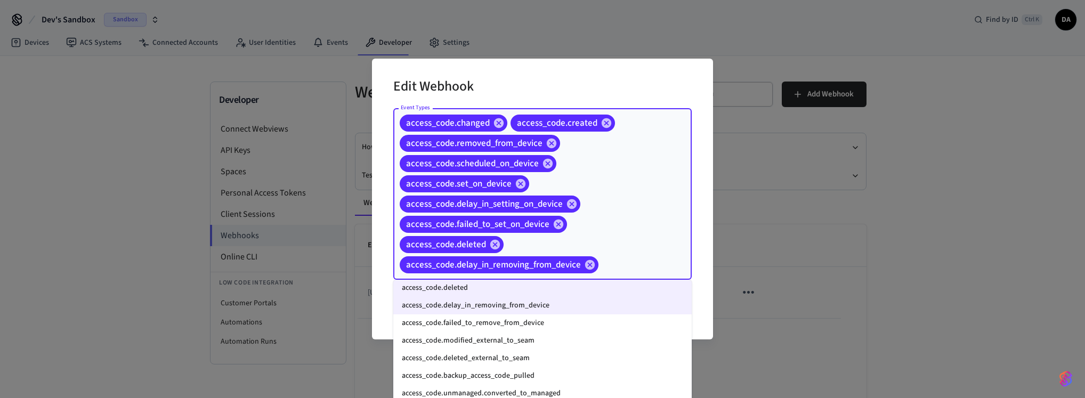
click at [548, 323] on li "access_code.failed_to_remove_from_device" at bounding box center [542, 323] width 298 height 18
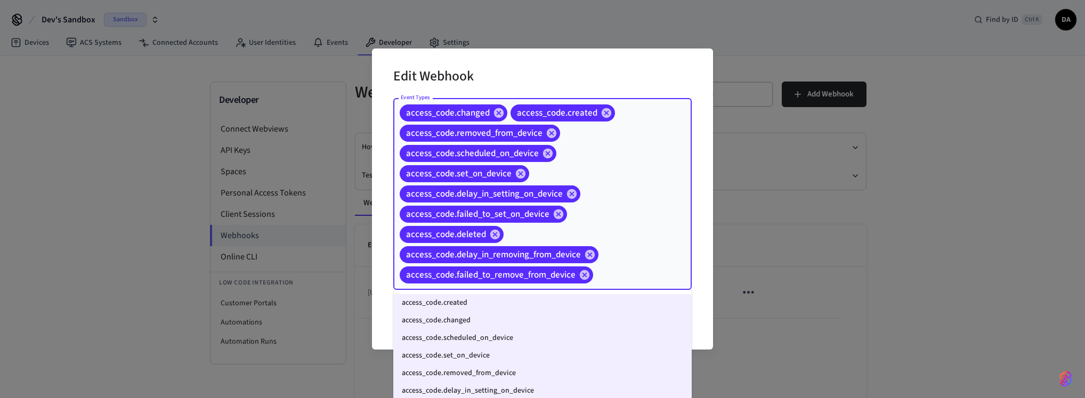
click at [601, 279] on input "Event Types" at bounding box center [625, 275] width 62 height 19
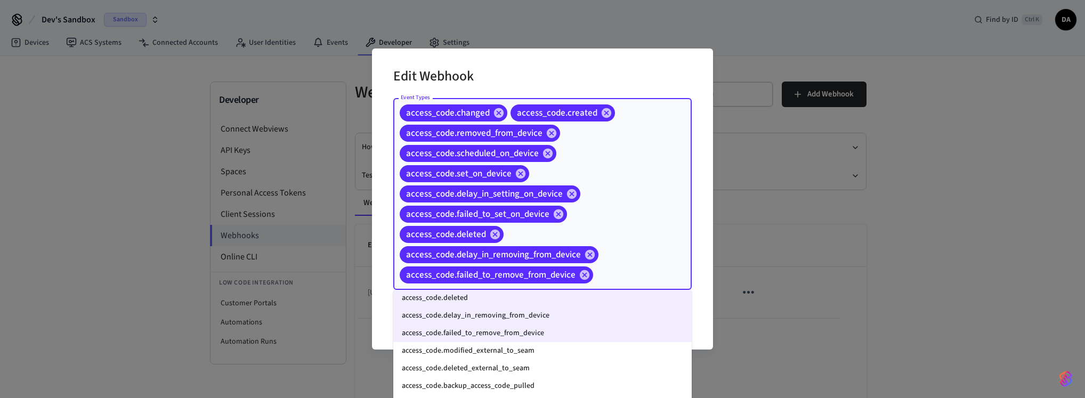
click at [535, 344] on li "access_code.modified_external_to_seam" at bounding box center [542, 351] width 298 height 18
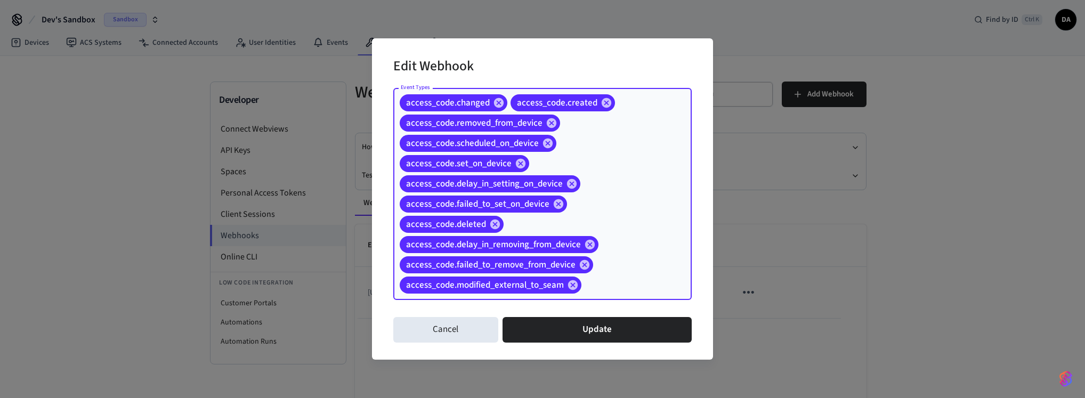
click at [602, 285] on input "Event Types" at bounding box center [620, 285] width 74 height 19
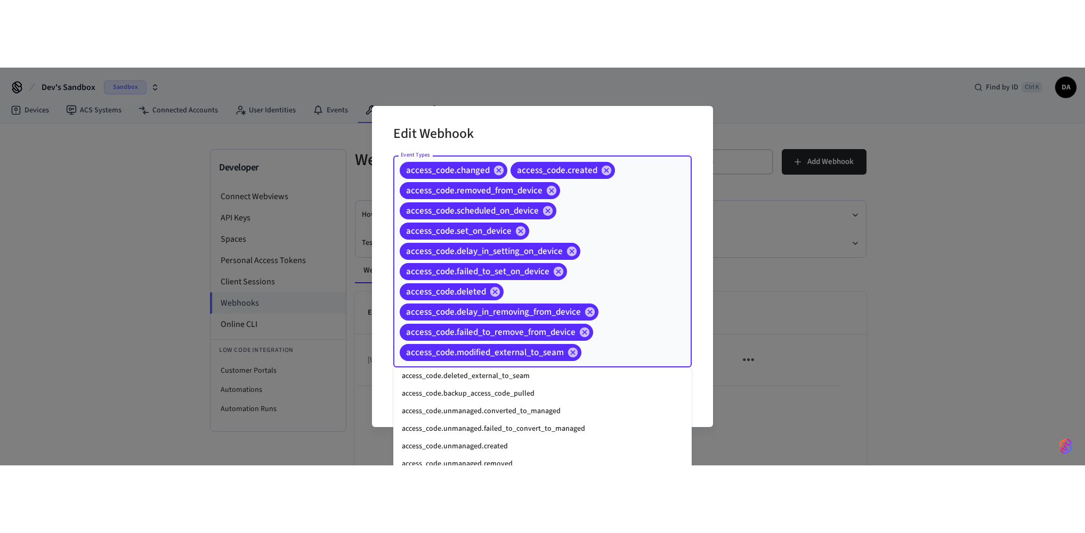
scroll to position [192, 0]
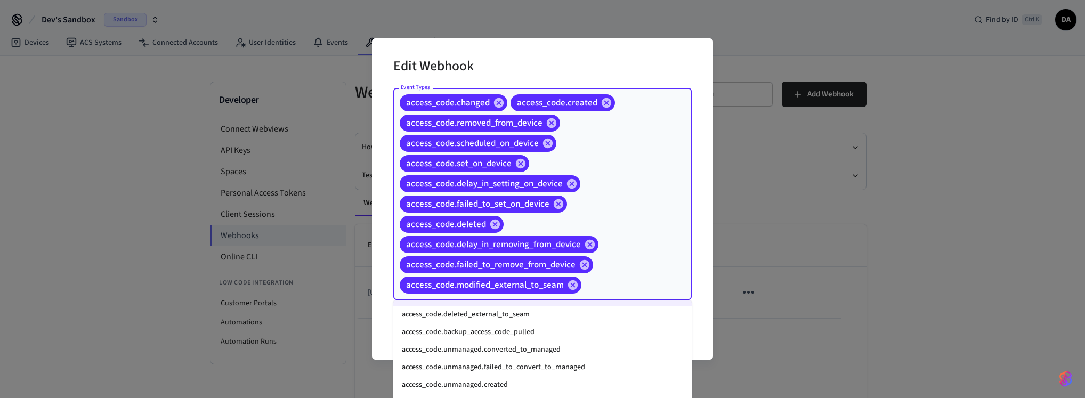
click at [553, 312] on li "access_code.deleted_external_to_seam" at bounding box center [542, 315] width 298 height 18
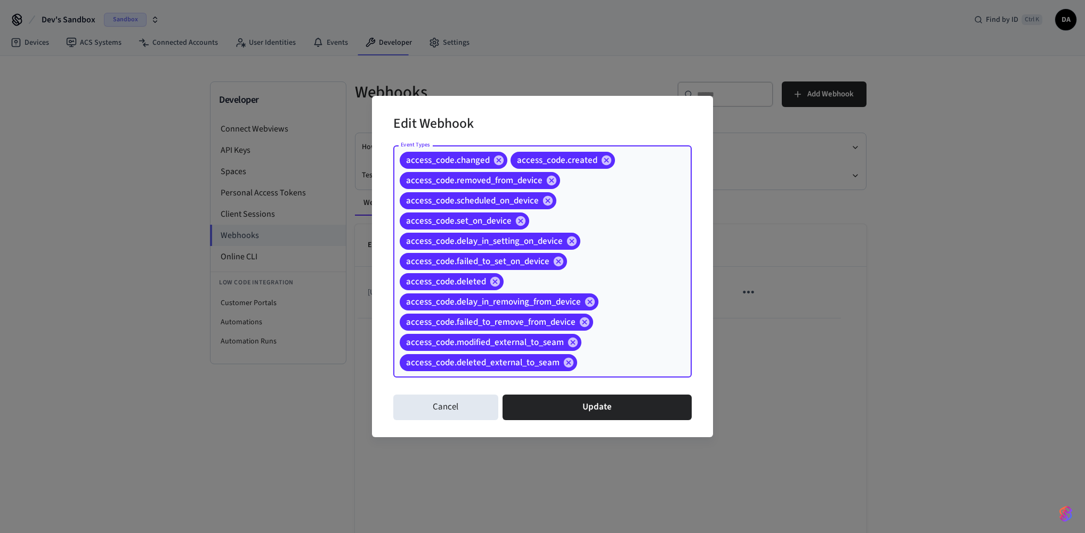
click at [613, 197] on div "access_code.changed access_code.created access_code.removed_from_device access_…" at bounding box center [542, 261] width 298 height 232
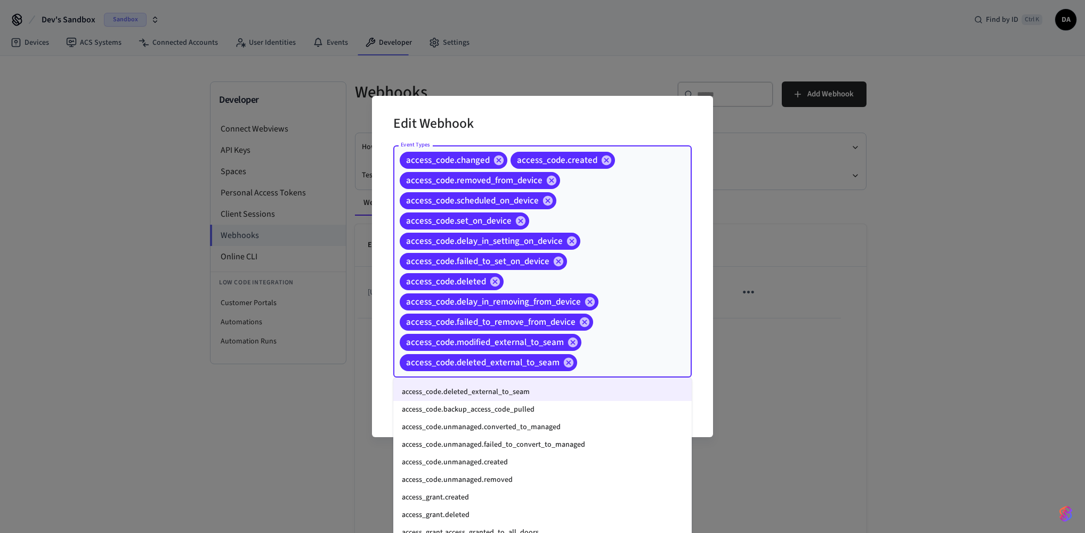
click at [541, 397] on li "access_code.backup_access_code_pulled" at bounding box center [542, 410] width 298 height 18
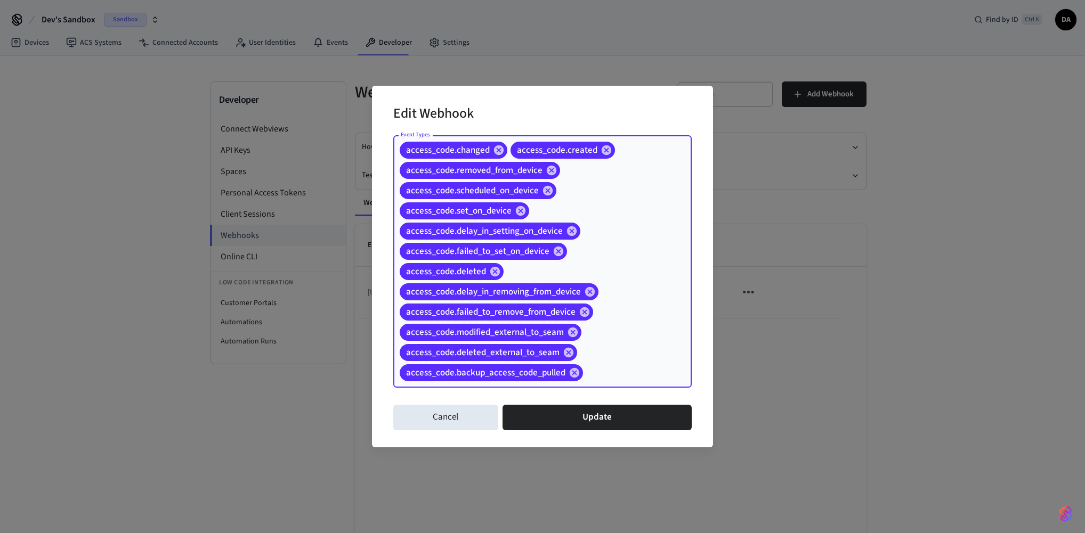
click at [597, 364] on input "Event Types" at bounding box center [620, 373] width 72 height 19
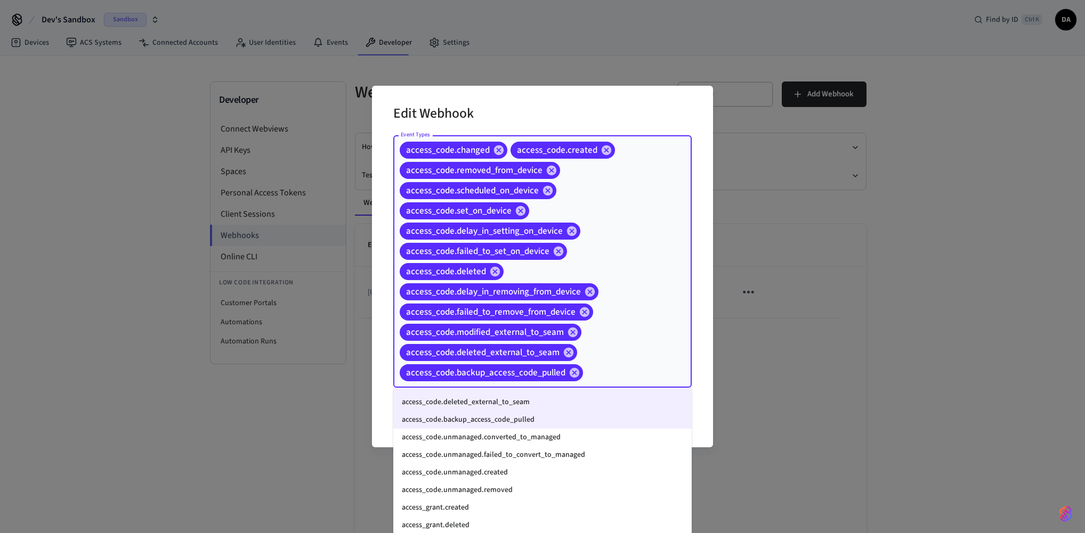
click at [531, 397] on li "access_code.unmanaged.converted_to_managed" at bounding box center [542, 438] width 298 height 18
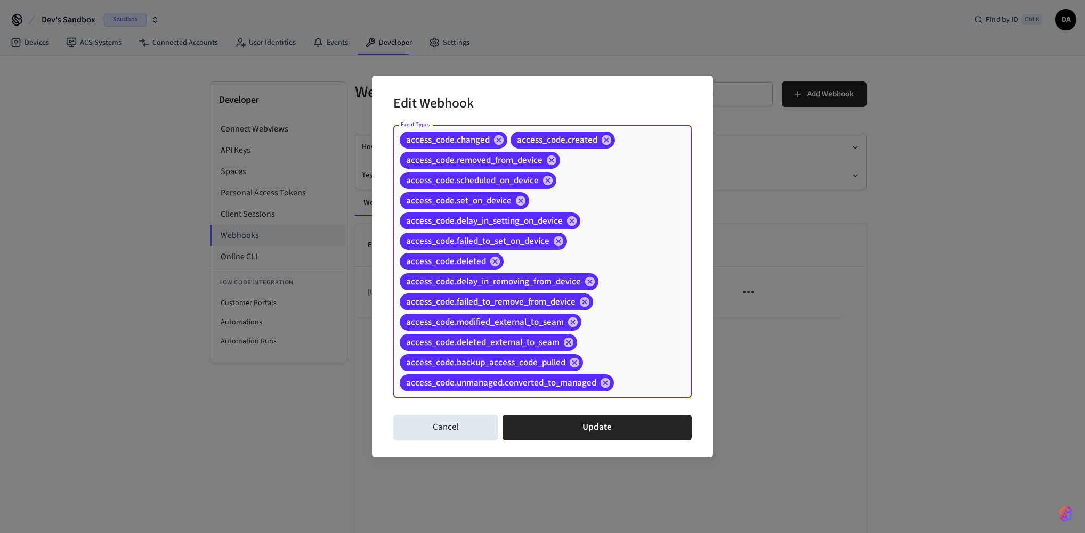
click at [615, 376] on div "access_code.changed access_code.created access_code.removed_from_device access_…" at bounding box center [542, 261] width 298 height 273
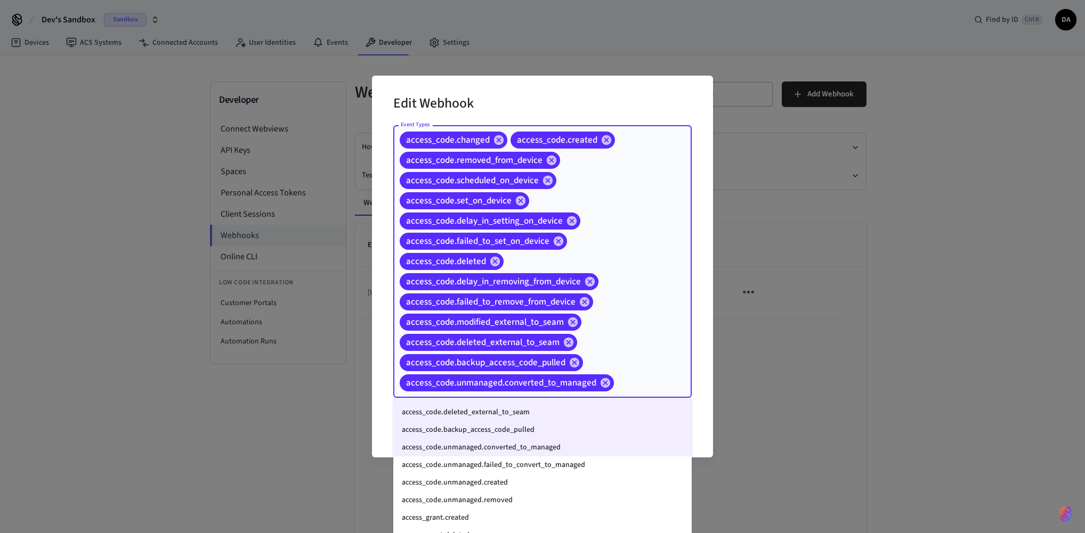
click at [544, 397] on li "access_code.unmanaged.failed_to_convert_to_managed" at bounding box center [542, 466] width 298 height 18
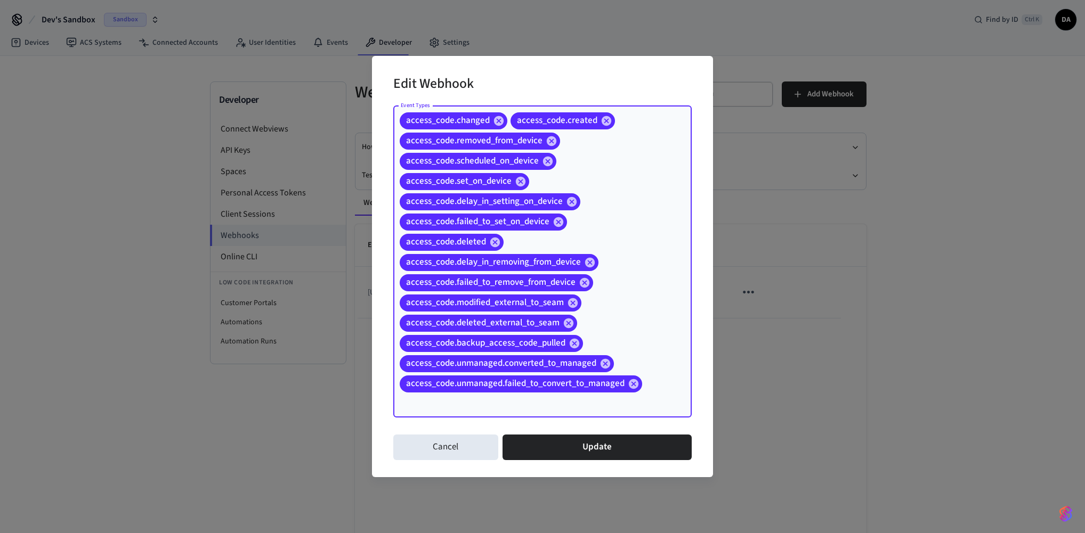
click at [638, 356] on div "access_code.changed access_code.created access_code.removed_from_device access_…" at bounding box center [542, 262] width 298 height 312
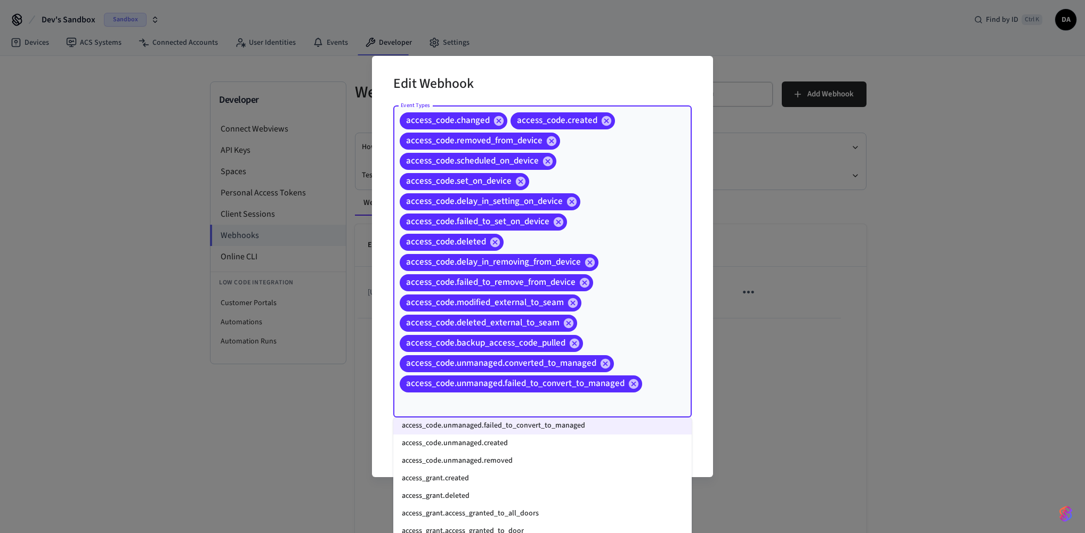
scroll to position [256, 0]
click at [547, 397] on li "access_code.unmanaged.created" at bounding box center [542, 439] width 298 height 18
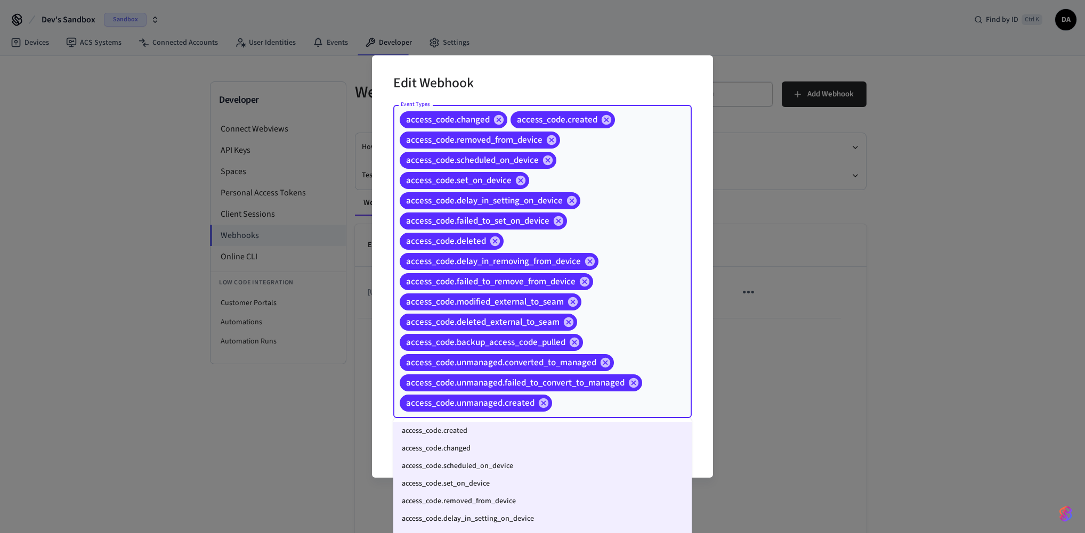
click at [642, 397] on input "Event Types" at bounding box center [604, 403] width 103 height 19
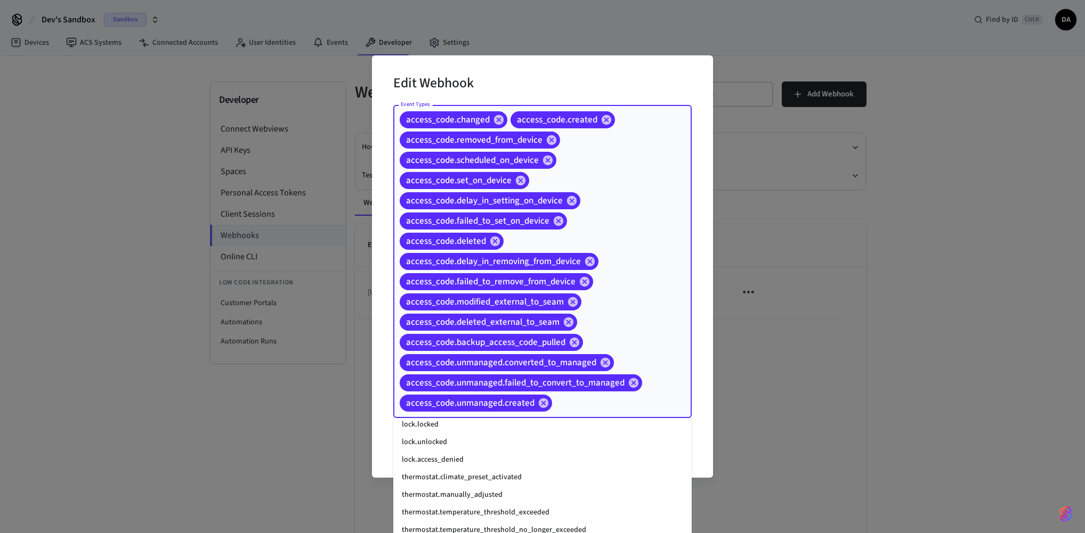
scroll to position [1349, 0]
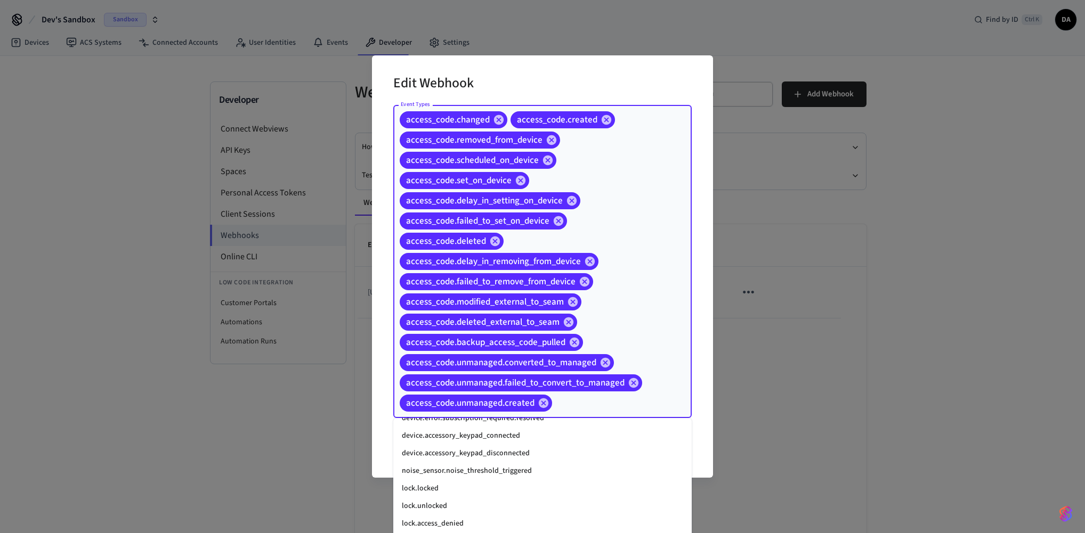
click at [515, 397] on li "lock.locked" at bounding box center [542, 489] width 298 height 18
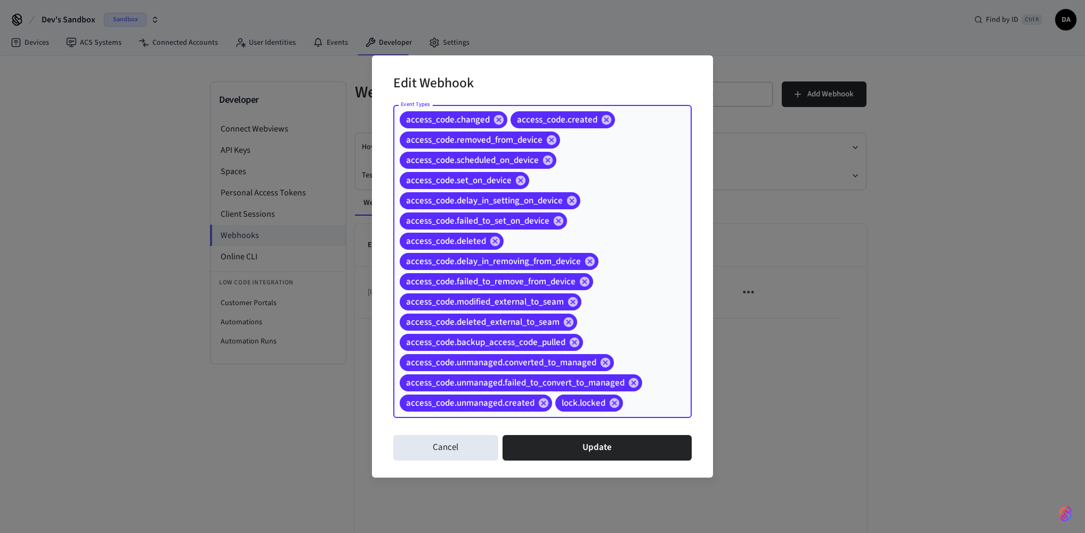
click at [645, 397] on input "Event Types" at bounding box center [640, 403] width 32 height 19
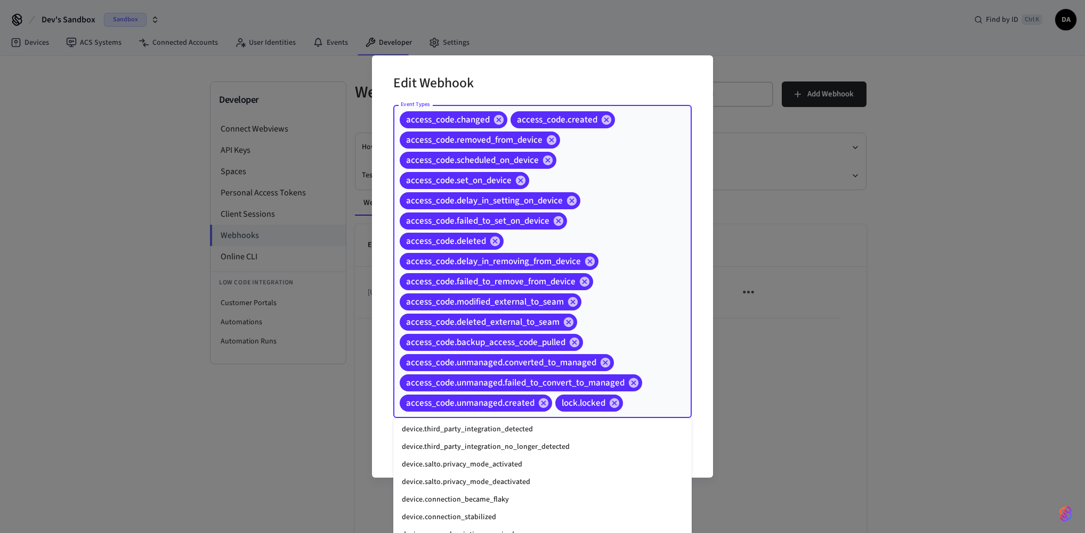
scroll to position [1413, 0]
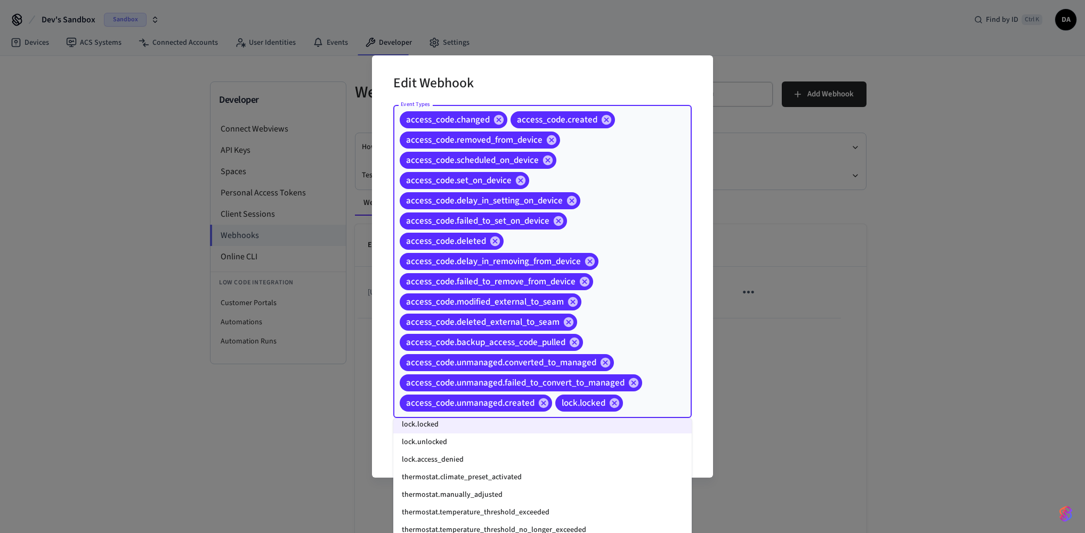
click at [508, 397] on li "lock.unlocked" at bounding box center [542, 443] width 298 height 18
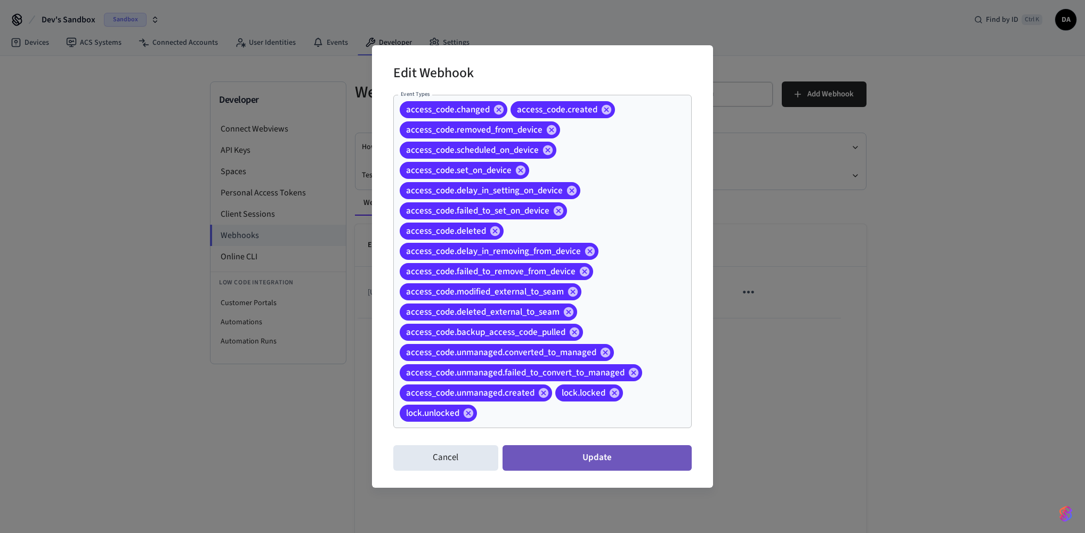
click at [602, 397] on button "Update" at bounding box center [596, 458] width 189 height 26
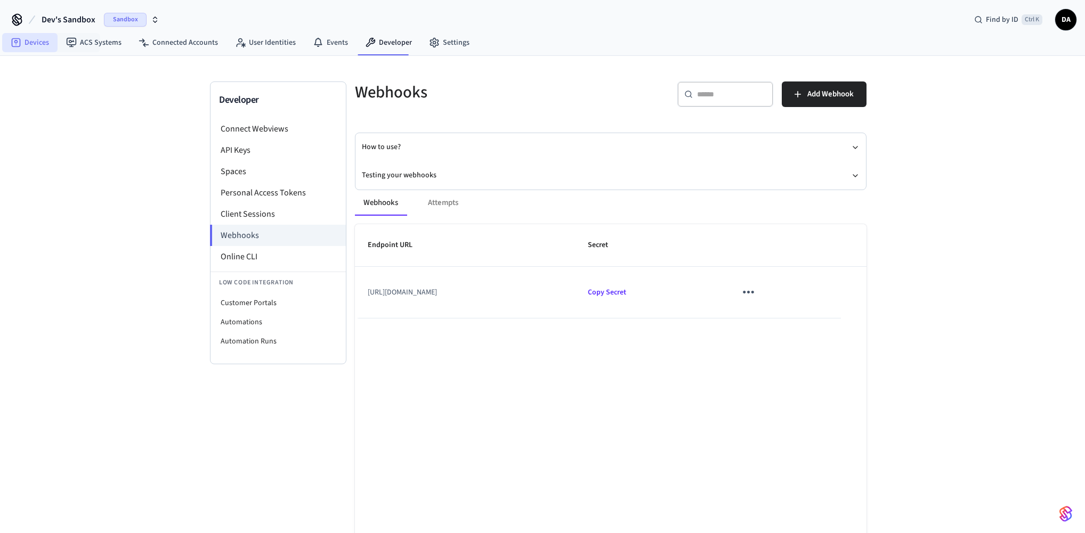
click at [30, 47] on link "Devices" at bounding box center [29, 42] width 55 height 19
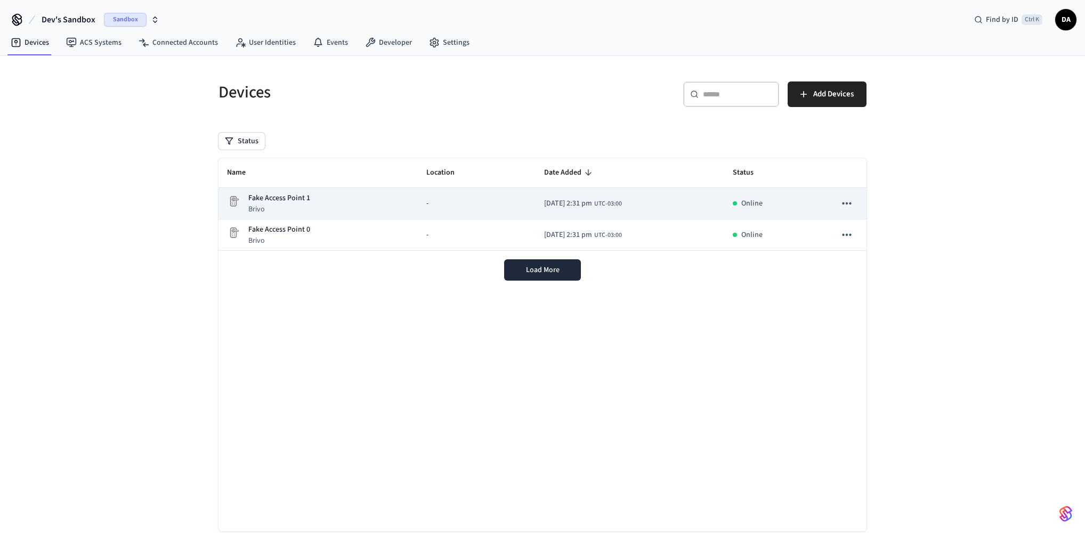
click at [318, 205] on div "Fake Access Point 1 Brivo" at bounding box center [318, 204] width 182 height 22
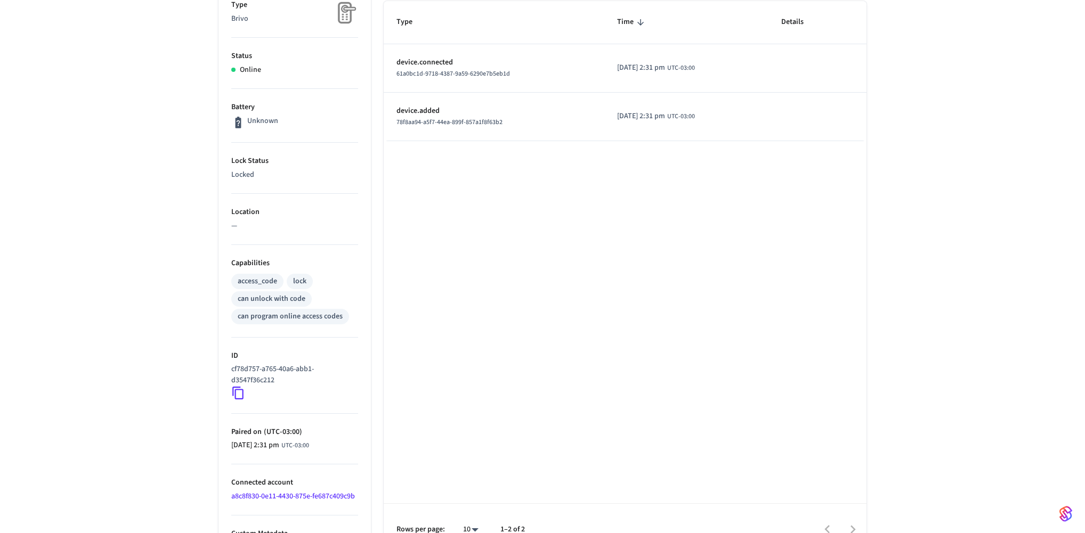
scroll to position [210, 0]
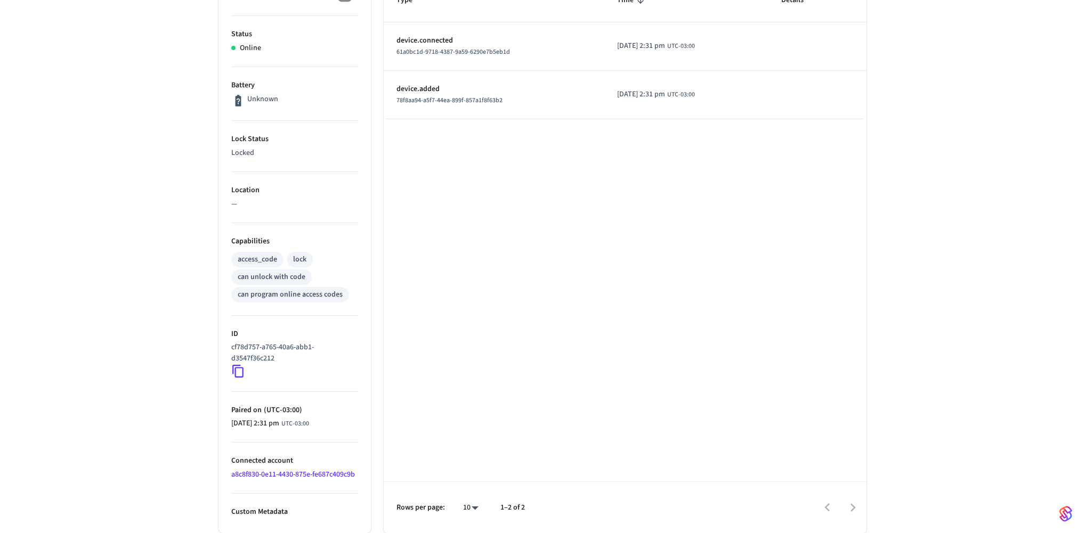
click at [237, 372] on icon at bounding box center [238, 371] width 14 height 14
click at [628, 68] on td "2025/10/07 at 2:31 pm UTC-03:00" at bounding box center [686, 46] width 164 height 48
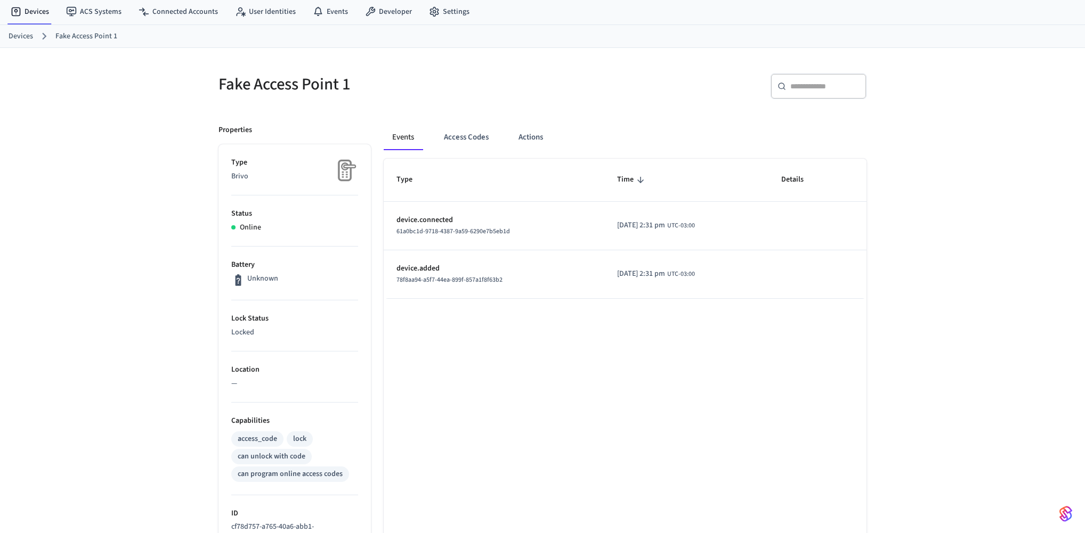
scroll to position [0, 0]
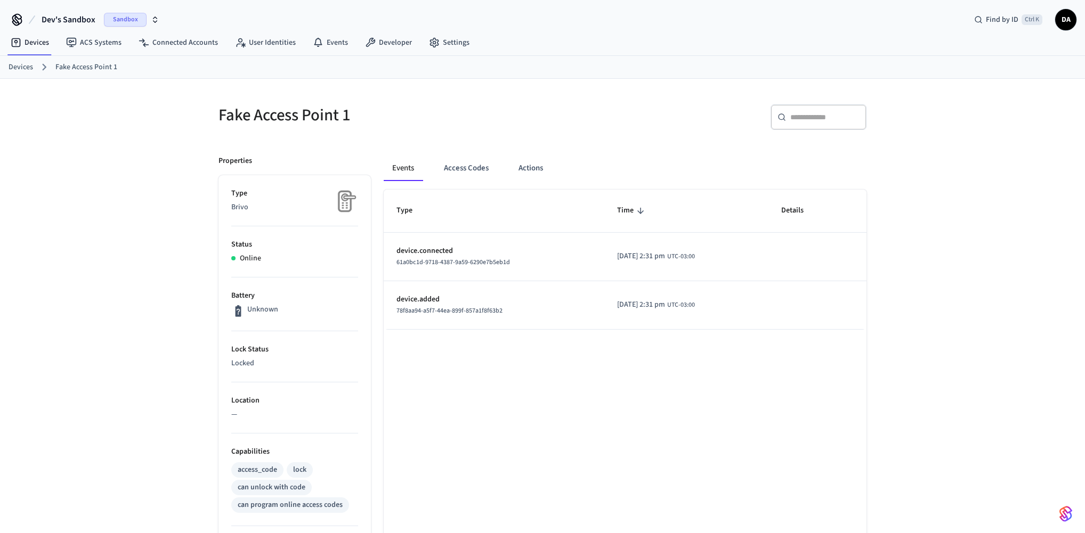
click at [655, 77] on div "Devices Fake Access Point 1" at bounding box center [542, 67] width 1085 height 23
click at [611, 135] on div "​ ​" at bounding box center [707, 121] width 317 height 34
click at [372, 44] on link "Developer" at bounding box center [388, 42] width 64 height 19
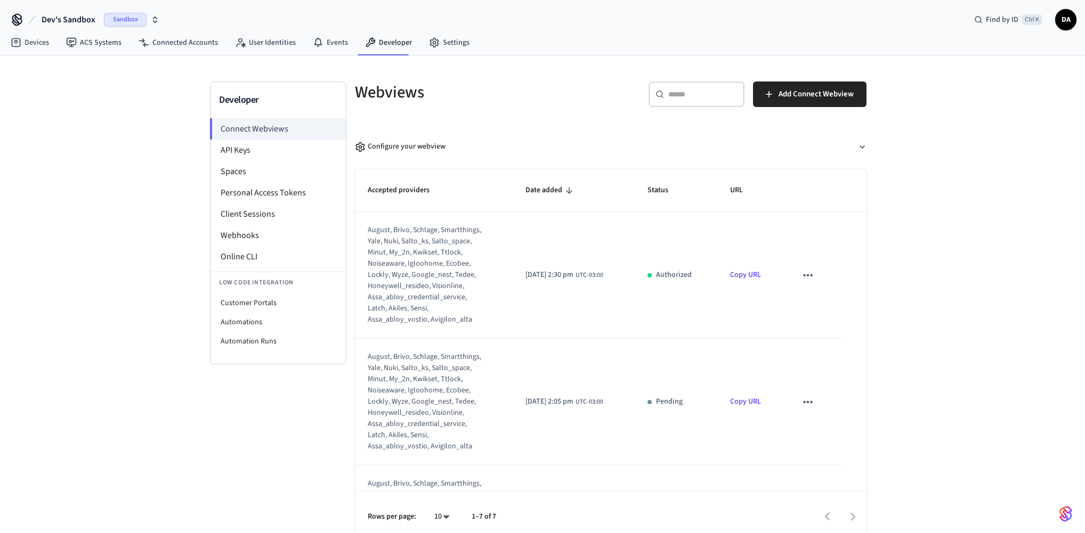
click at [690, 279] on p "Authorized" at bounding box center [674, 275] width 36 height 11
click at [798, 279] on td "sticky table" at bounding box center [812, 275] width 57 height 127
click at [809, 279] on icon "sticky table" at bounding box center [808, 275] width 14 height 14
click at [683, 308] on div at bounding box center [542, 266] width 1085 height 533
drag, startPoint x: 564, startPoint y: 284, endPoint x: 419, endPoint y: 278, distance: 145.0
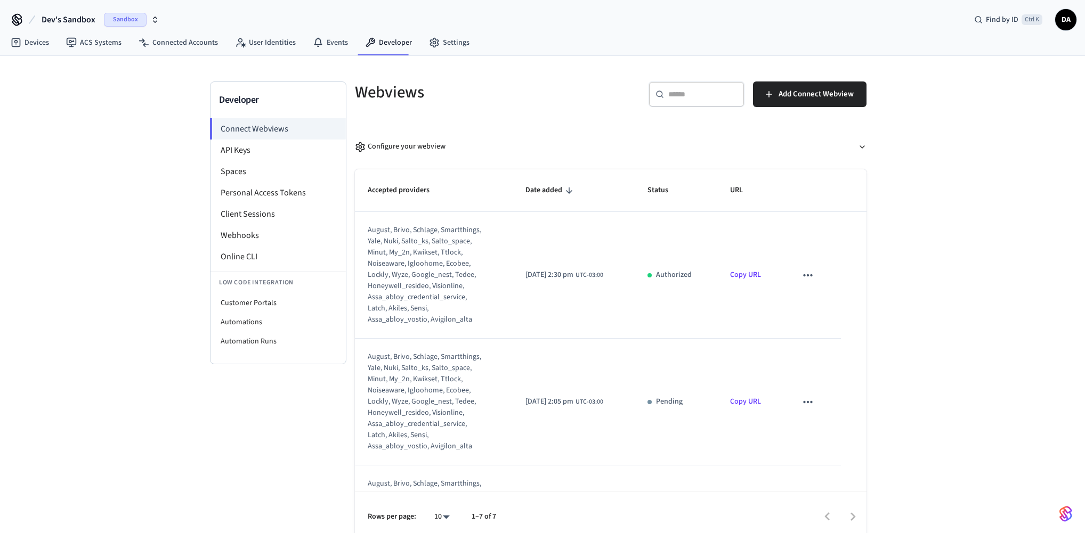
click at [563, 284] on body "Dev's Sandbox Sandbox Find by ID Ctrl K DA Devices ACS Systems Connected Accoun…" at bounding box center [542, 271] width 1085 height 543
click at [414, 278] on div "august, brivo, schlage, smartthings, yale, nuki, salto_ks, salto_space, minut, …" at bounding box center [427, 275] width 119 height 101
click at [255, 240] on li "Webhooks" at bounding box center [277, 235] width 135 height 21
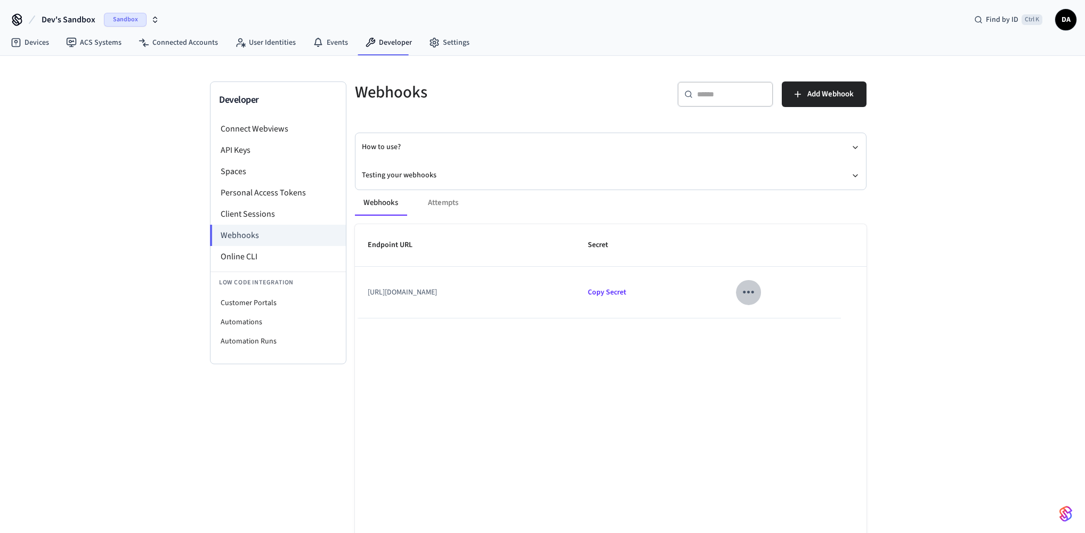
click at [754, 294] on icon "sticky table" at bounding box center [748, 292] width 11 height 3
click at [790, 314] on icon at bounding box center [791, 317] width 9 height 9
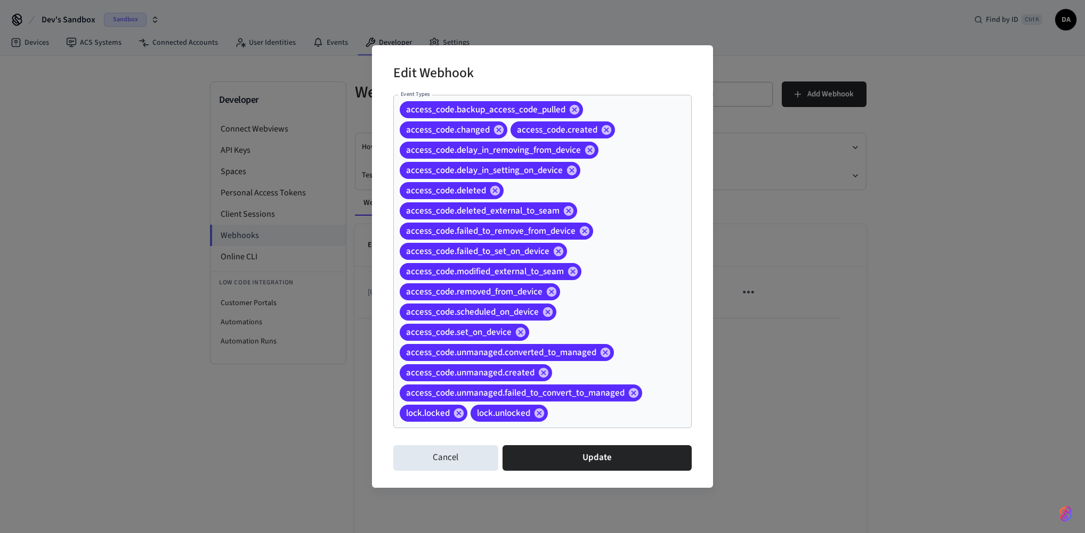
click at [632, 321] on div "access_code.backup_access_code_pulled access_code.changed access_code.created a…" at bounding box center [542, 261] width 298 height 333
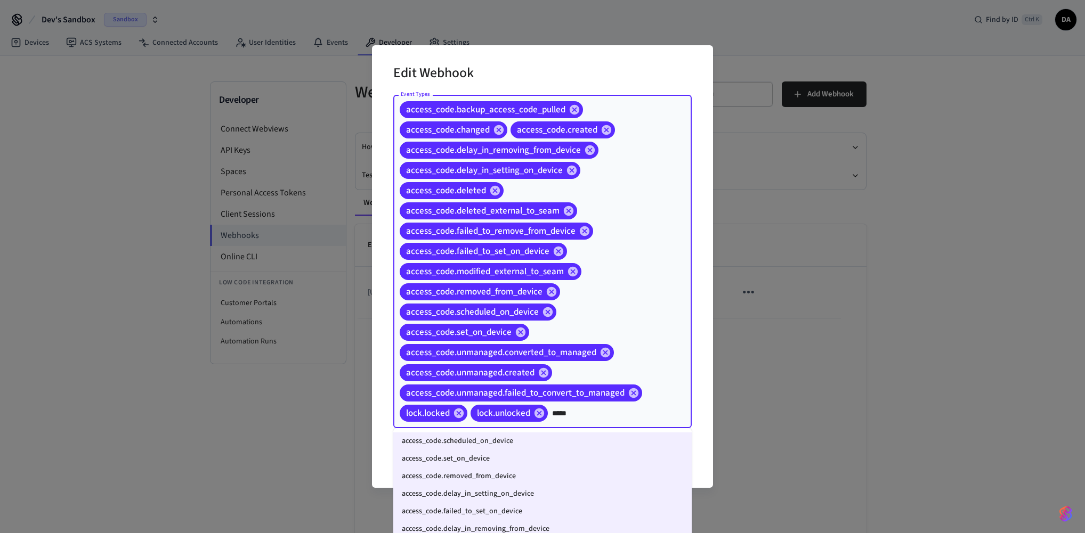
type input "******"
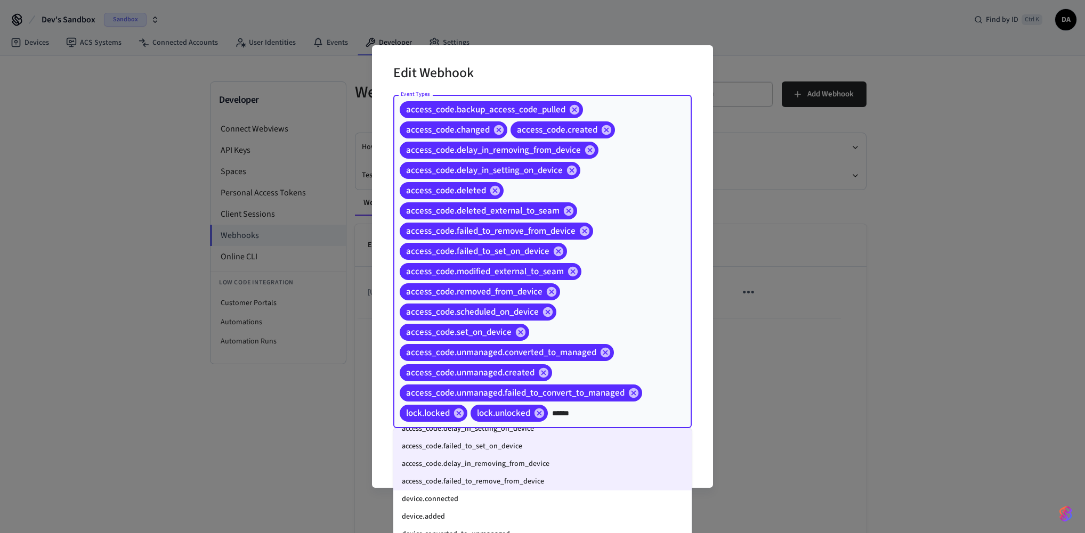
scroll to position [64, 0]
click at [581, 500] on li "device.connected" at bounding box center [542, 501] width 298 height 18
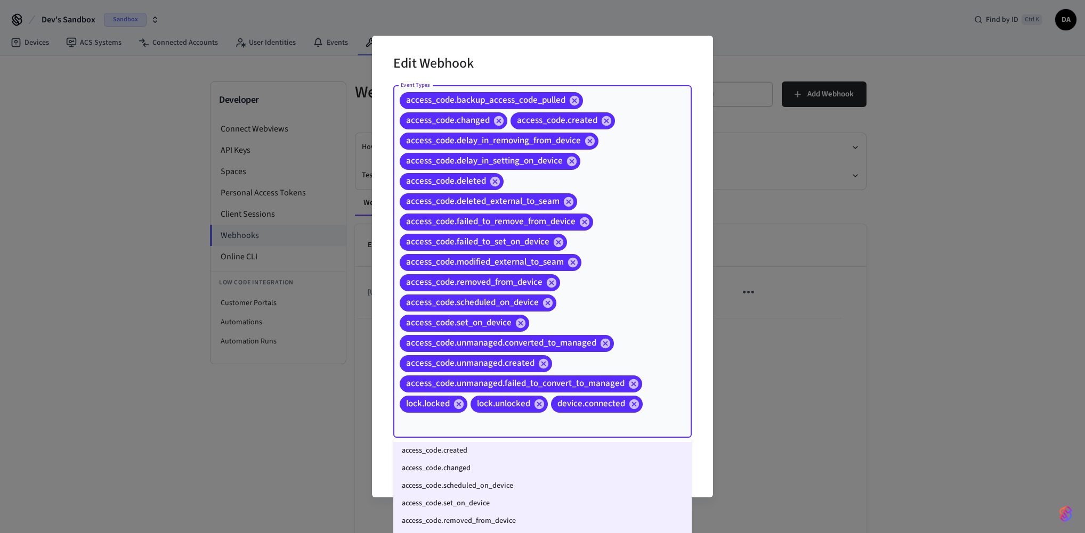
click at [589, 429] on input "Event Types" at bounding box center [527, 423] width 259 height 19
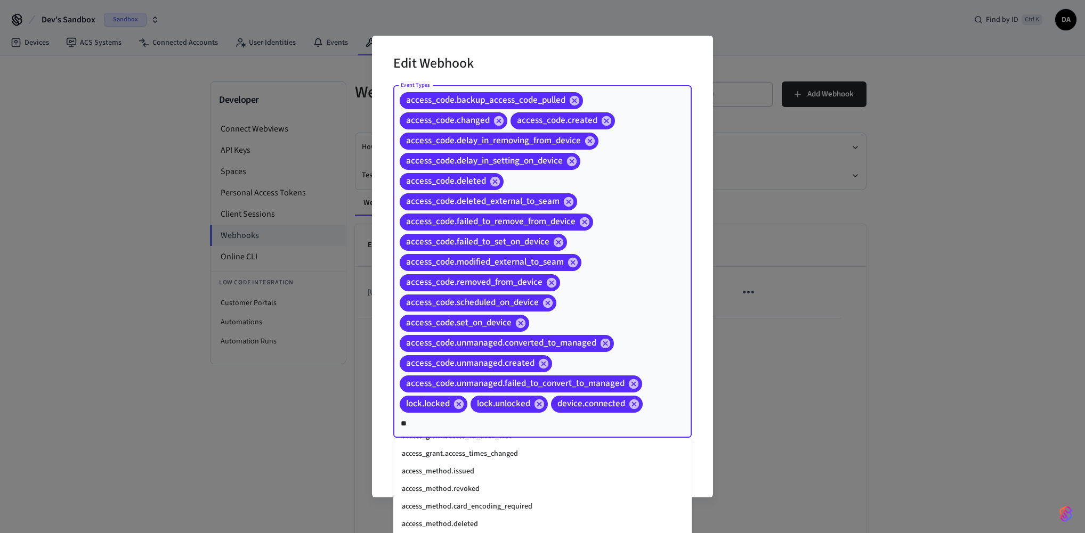
scroll to position [215, 0]
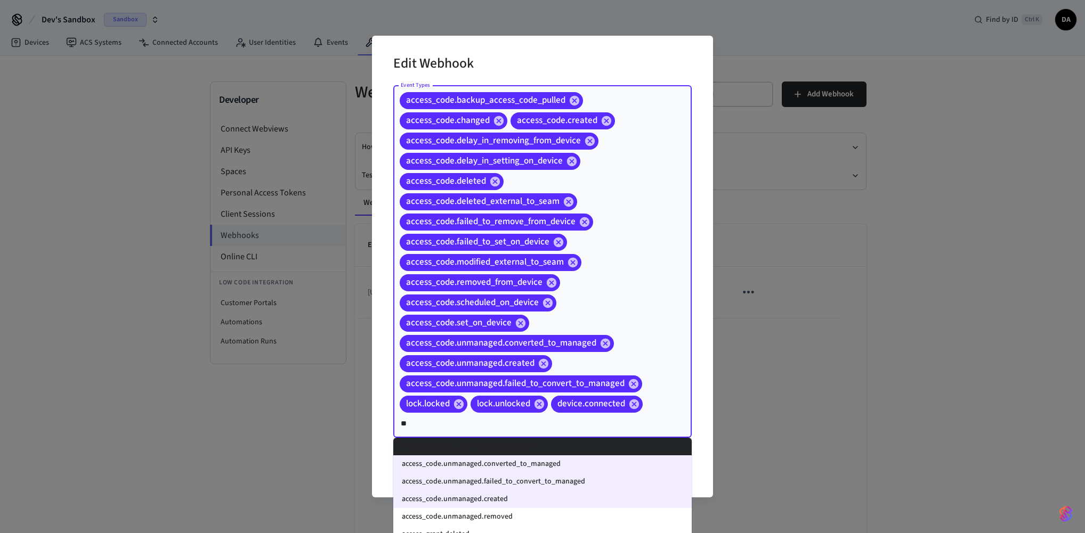
type input "***"
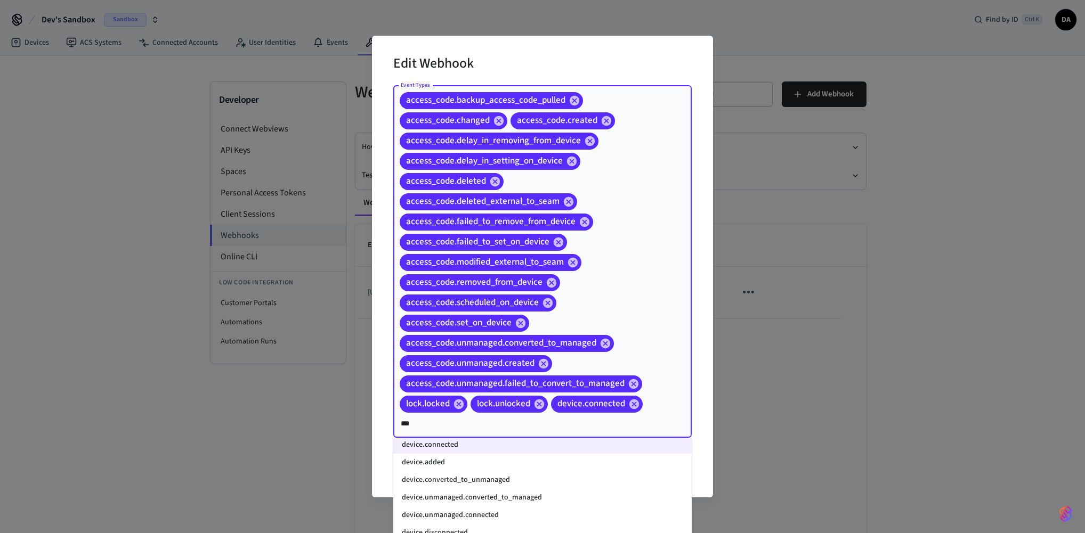
scroll to position [128, 0]
click at [517, 465] on li "device.added" at bounding box center [542, 464] width 298 height 18
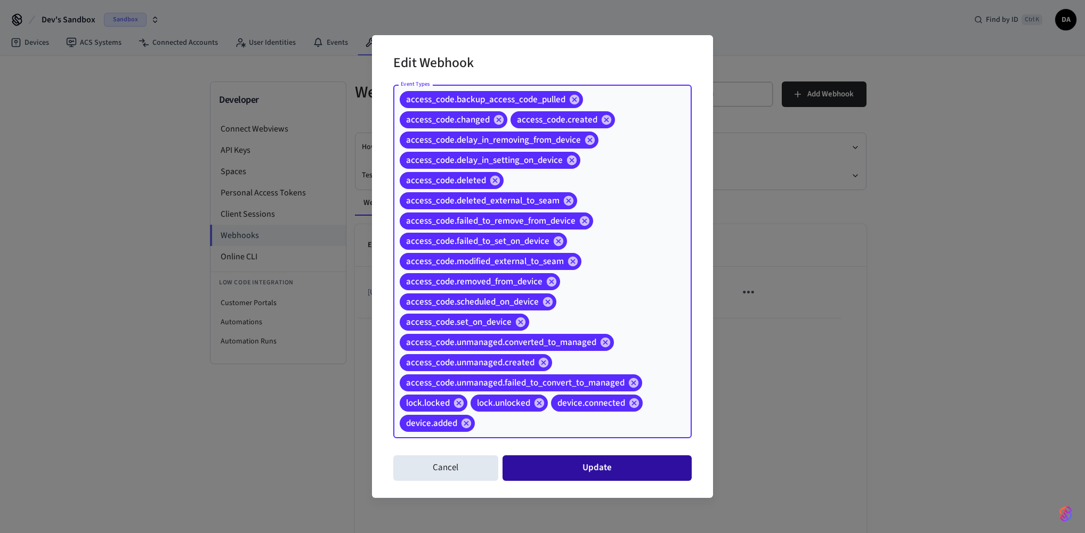
click at [597, 471] on button "Update" at bounding box center [596, 468] width 189 height 26
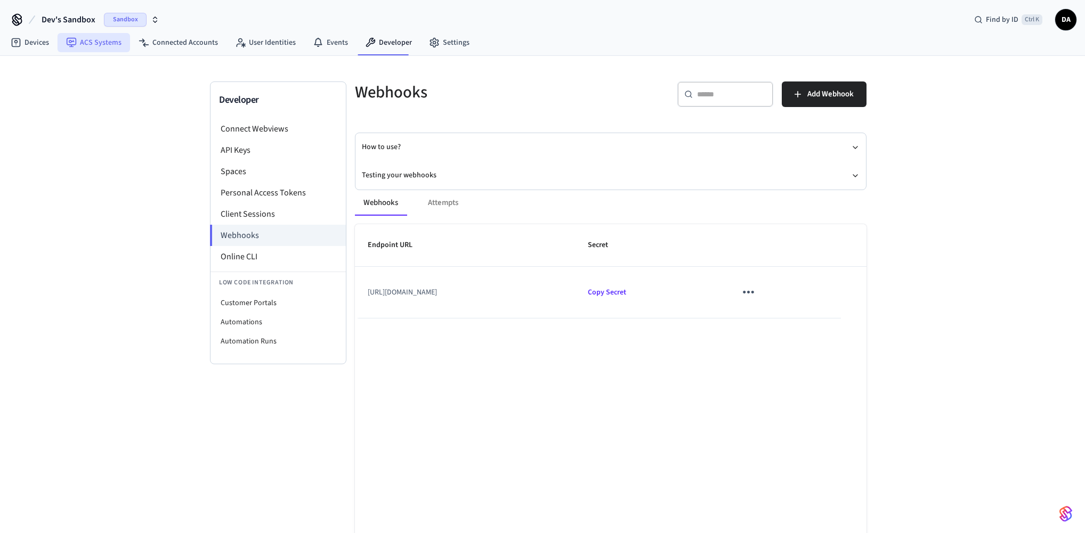
drag, startPoint x: 80, startPoint y: 42, endPoint x: 63, endPoint y: 42, distance: 17.0
click at [80, 42] on link "ACS Systems" at bounding box center [94, 42] width 72 height 19
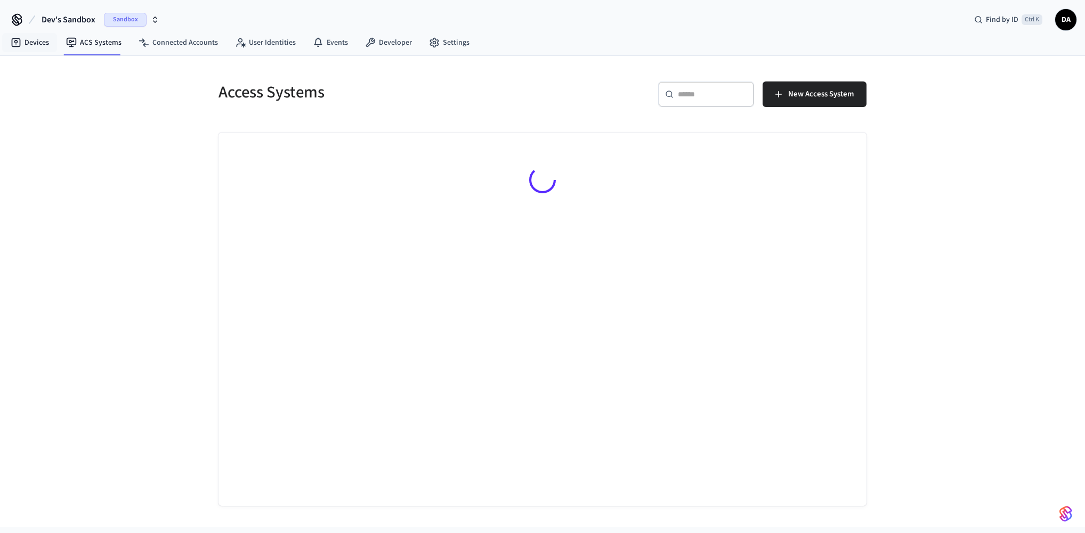
click at [40, 42] on link "Devices" at bounding box center [29, 42] width 55 height 19
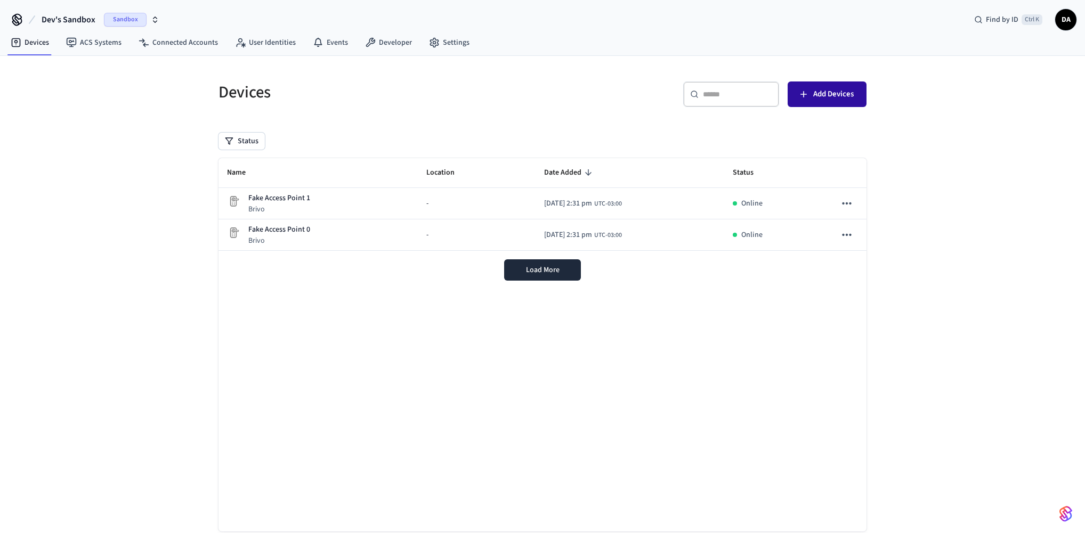
click at [813, 97] on span "Add Devices" at bounding box center [833, 94] width 40 height 14
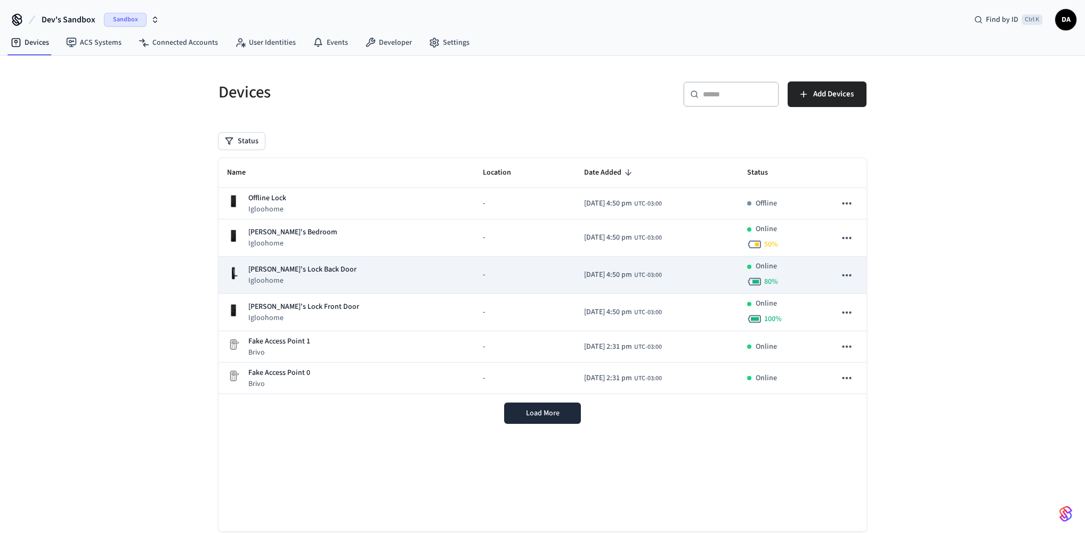
click at [634, 280] on span "UTC-03:00" at bounding box center [648, 276] width 28 height 10
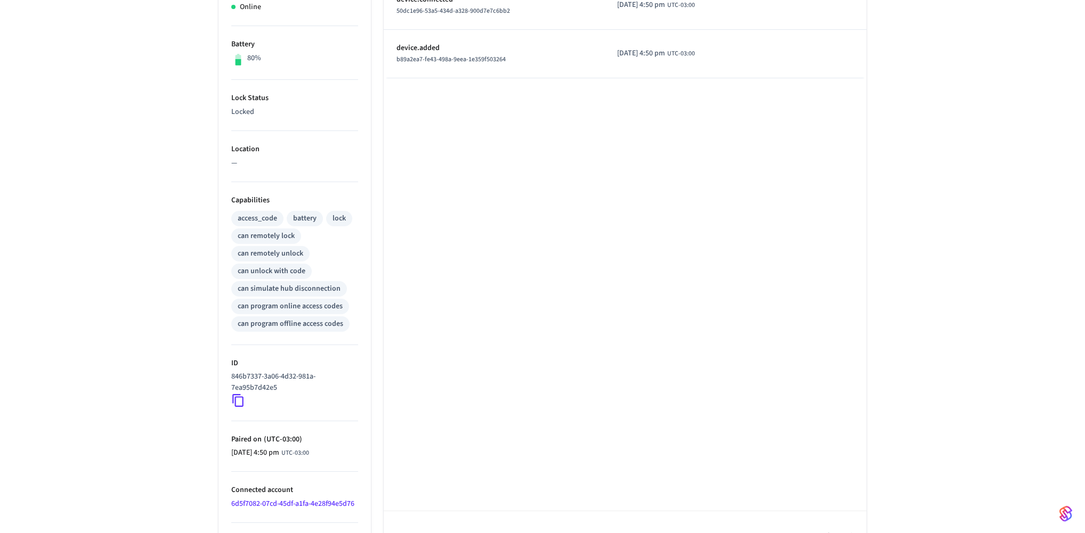
scroll to position [272, 0]
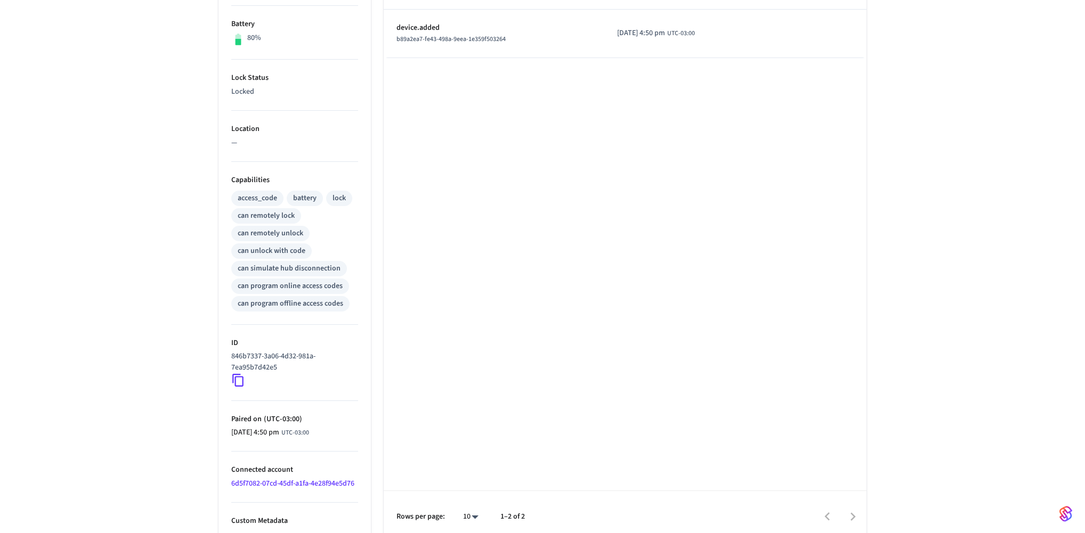
click at [241, 376] on icon at bounding box center [238, 380] width 14 height 14
click at [388, 69] on div "Type Time Details device.connected 50dc1e96-53a5-434d-a328-900d7e7c6bb2 [DATE] …" at bounding box center [625, 230] width 483 height 624
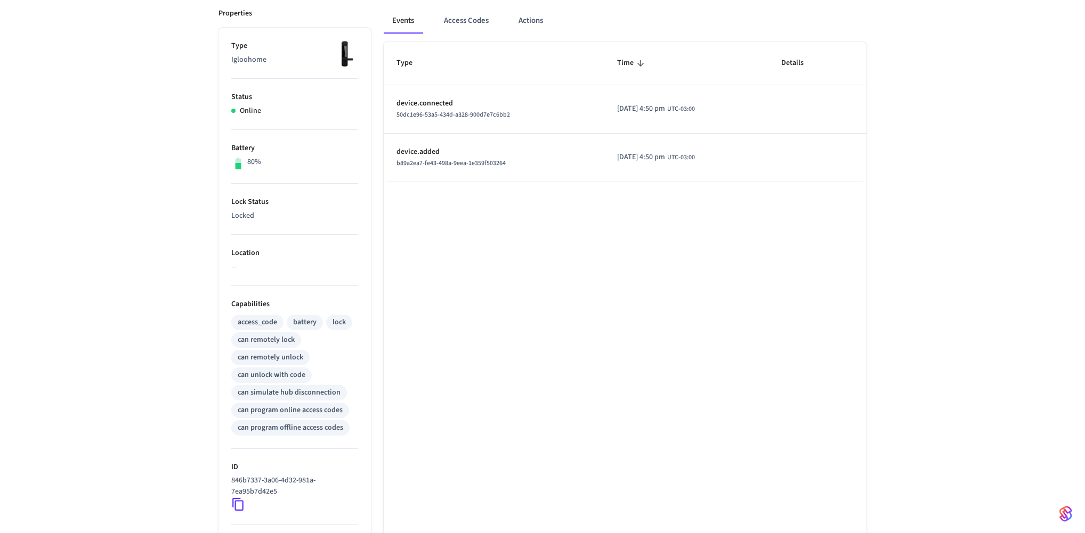
scroll to position [109, 0]
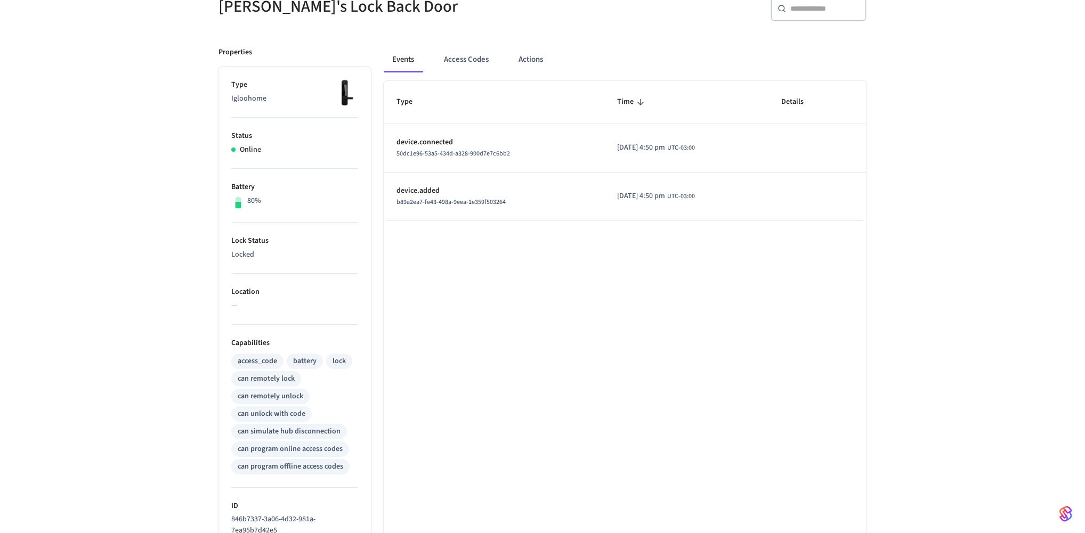
click at [238, 53] on p "Properties" at bounding box center [235, 52] width 34 height 11
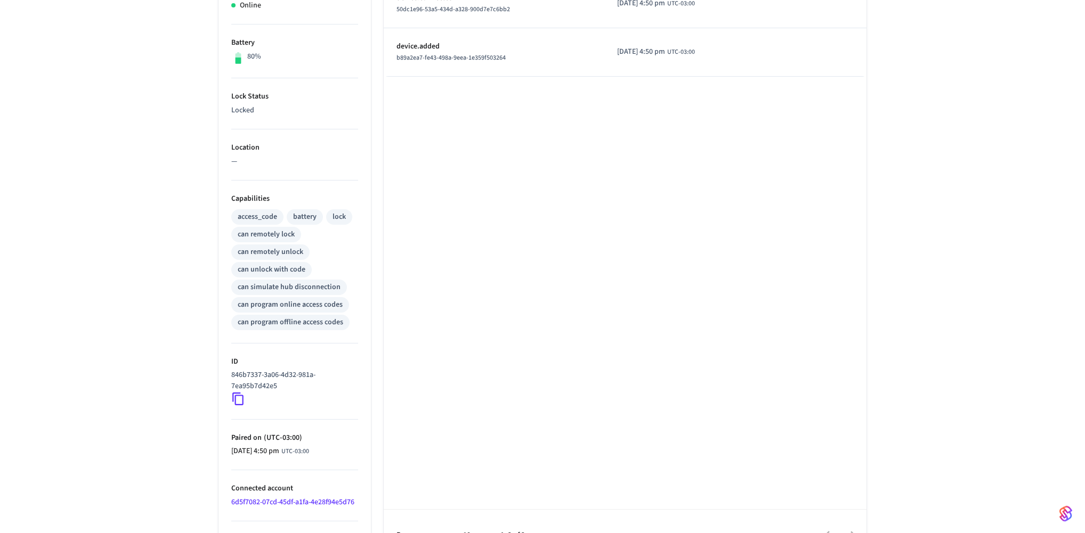
scroll to position [281, 0]
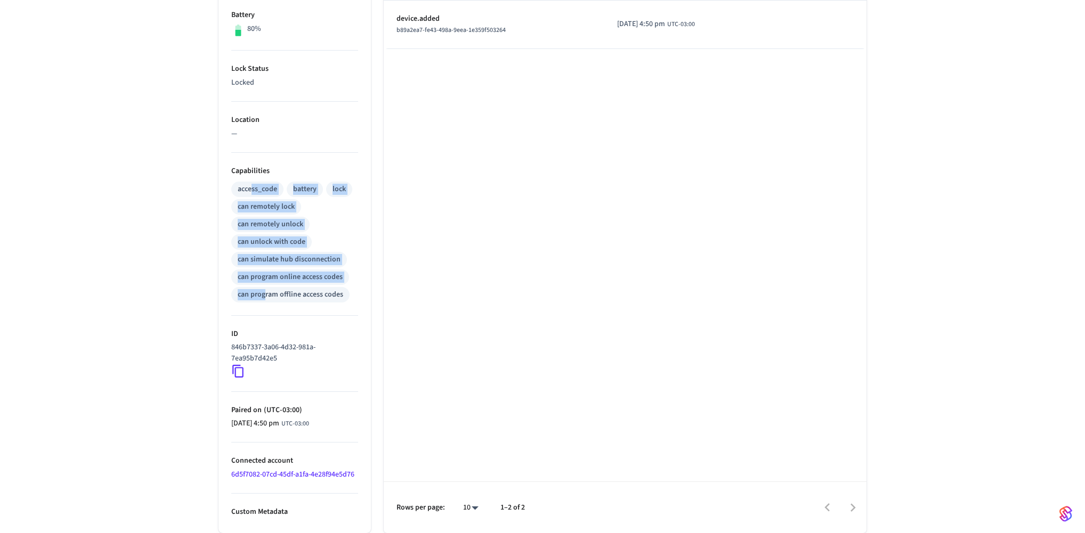
drag, startPoint x: 265, startPoint y: 291, endPoint x: 251, endPoint y: 190, distance: 102.2
click at [251, 190] on div "access_code battery lock can remotely lock can remotely unlock can unlock with …" at bounding box center [294, 241] width 127 height 123
click at [245, 198] on div "access_code battery lock can remotely lock can remotely unlock can unlock with …" at bounding box center [294, 241] width 127 height 123
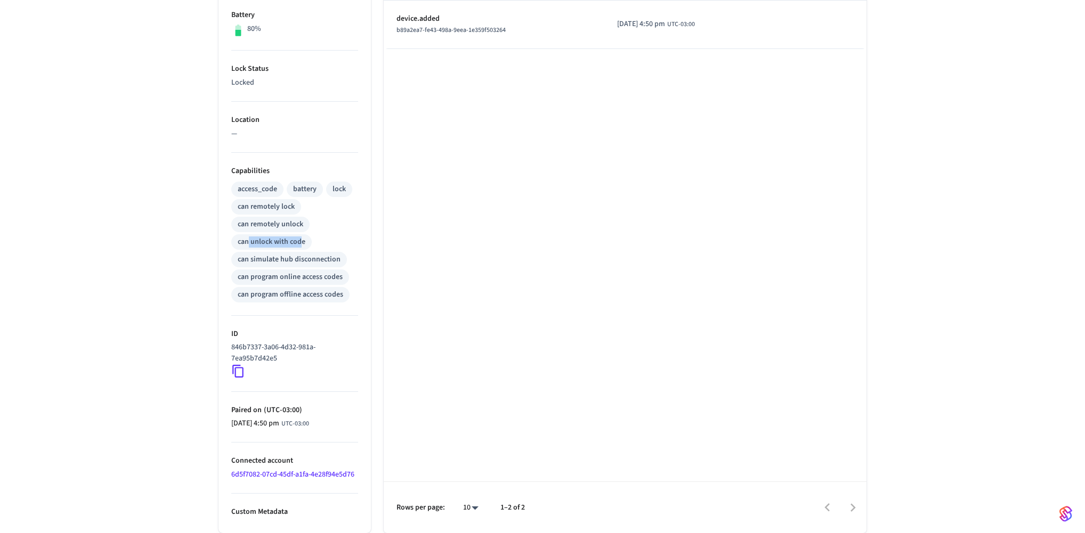
drag, startPoint x: 248, startPoint y: 242, endPoint x: 303, endPoint y: 241, distance: 54.9
click at [303, 241] on div "can unlock with code" at bounding box center [272, 242] width 68 height 11
drag, startPoint x: 232, startPoint y: 208, endPoint x: 301, endPoint y: 207, distance: 68.7
click at [301, 207] on div "access_code battery lock can remotely lock can remotely unlock can unlock with …" at bounding box center [294, 241] width 127 height 123
drag, startPoint x: 241, startPoint y: 218, endPoint x: 306, endPoint y: 221, distance: 65.6
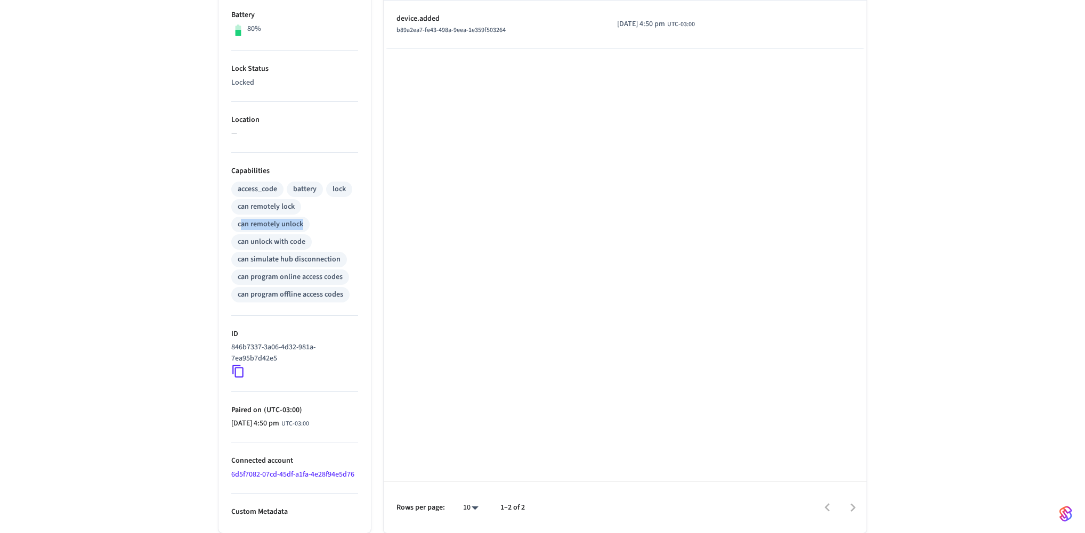
click at [306, 221] on div "can remotely unlock" at bounding box center [270, 224] width 78 height 15
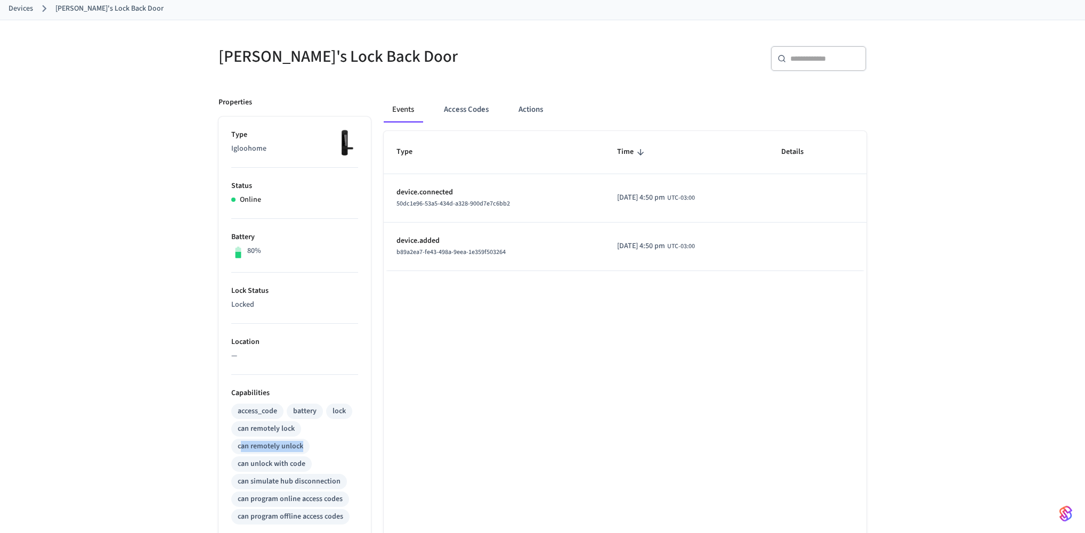
scroll to position [63, 0]
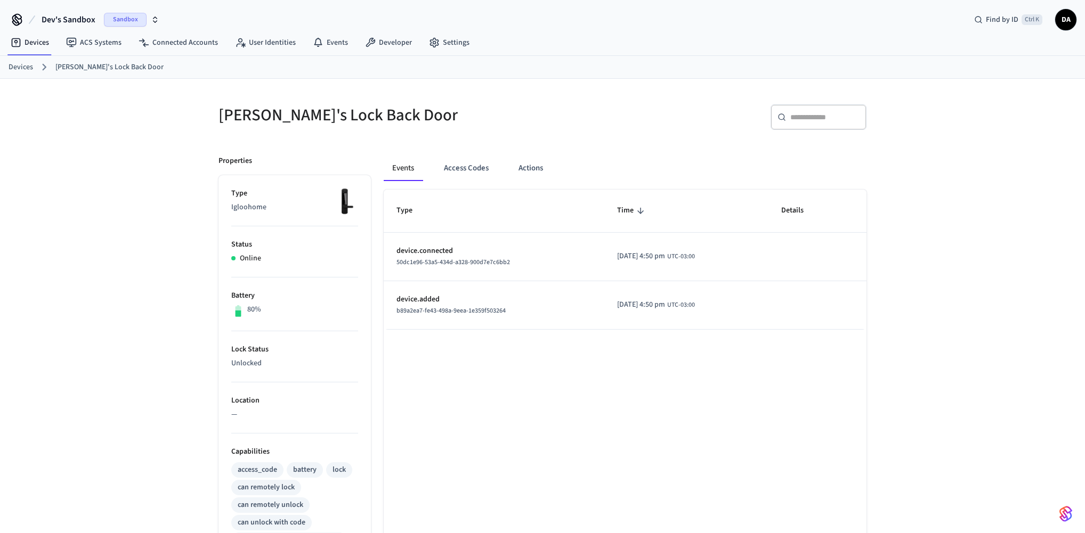
scroll to position [63, 0]
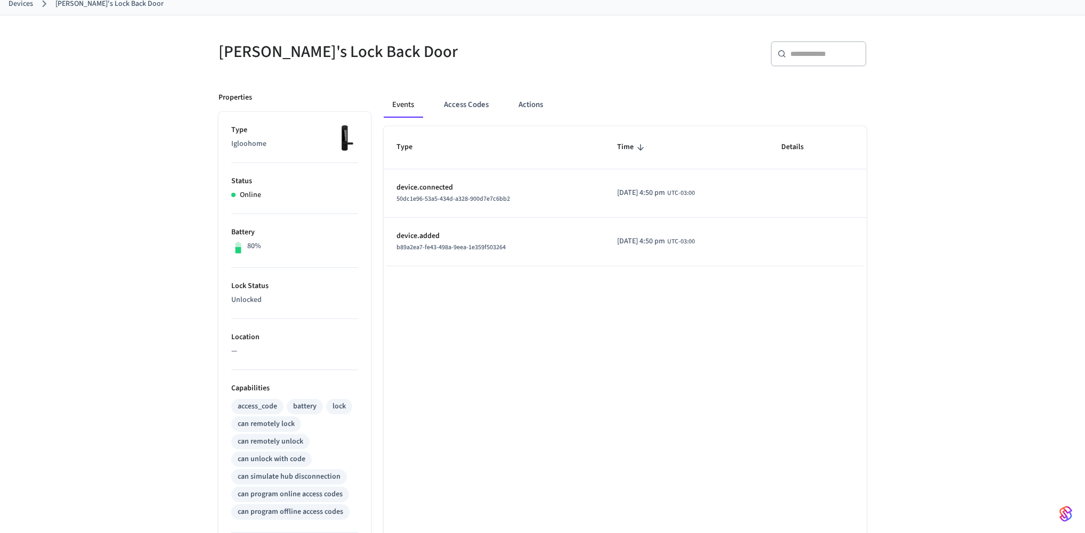
click at [453, 174] on td "device.connected 50dc1e96-53a5-434d-a328-900d7e7c6bb2" at bounding box center [494, 193] width 221 height 48
click at [686, 328] on div "Type Time Details device.connected 50dc1e96-53a5-434d-a328-900d7e7c6bb2 2025/10…" at bounding box center [625, 438] width 483 height 624
drag, startPoint x: 238, startPoint y: 298, endPoint x: 295, endPoint y: 303, distance: 57.2
click at [295, 303] on p "Unlocked" at bounding box center [294, 300] width 127 height 11
click at [432, 278] on div "Type Time Details device.connected 50dc1e96-53a5-434d-a328-900d7e7c6bb2 2025/10…" at bounding box center [625, 438] width 483 height 624
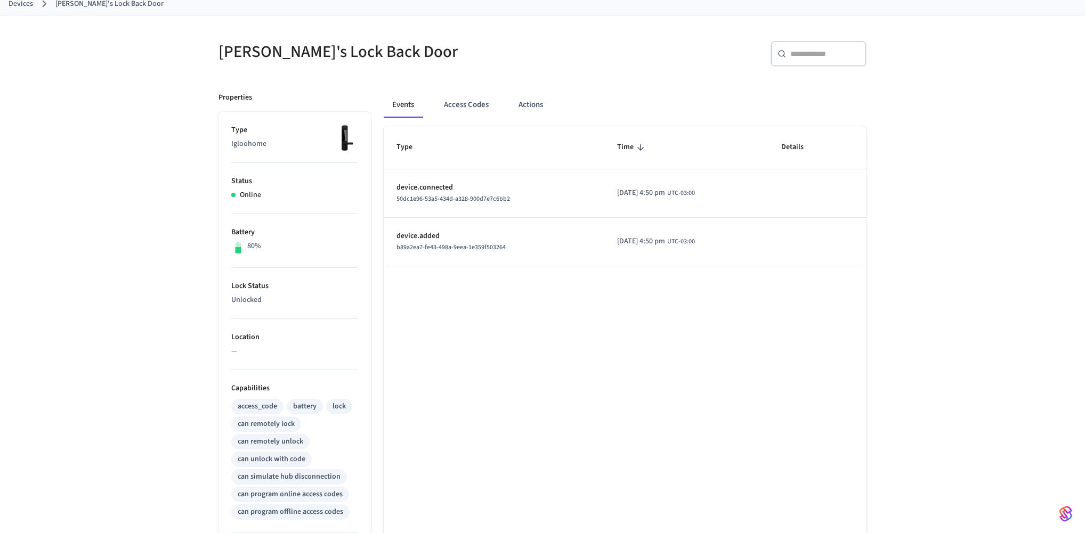
click at [173, 70] on div "Jane's Lock Back Door ​ ​ Properties Type Igloohome Status Online Battery 80% L…" at bounding box center [542, 382] width 1085 height 735
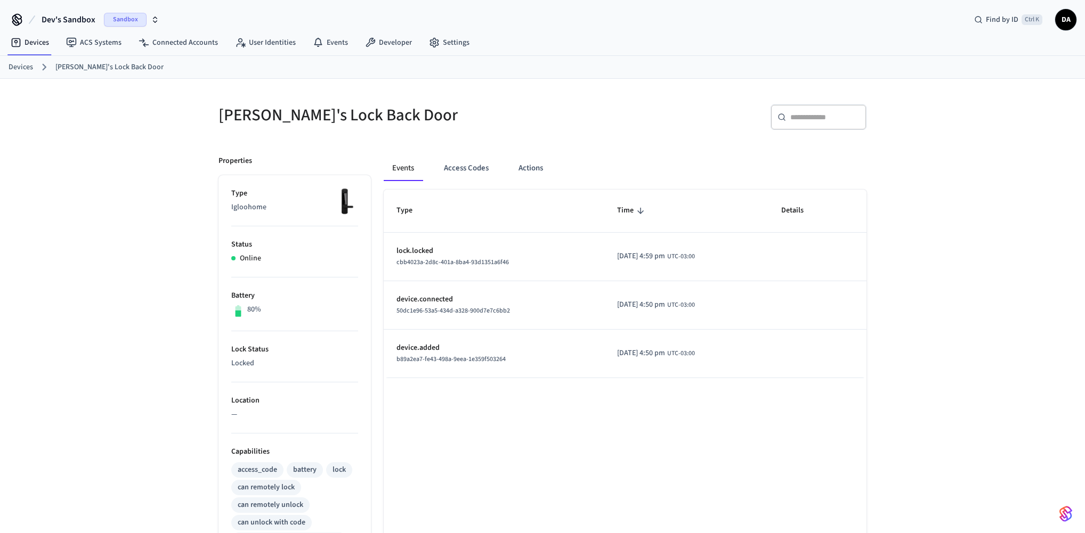
scroll to position [63, 0]
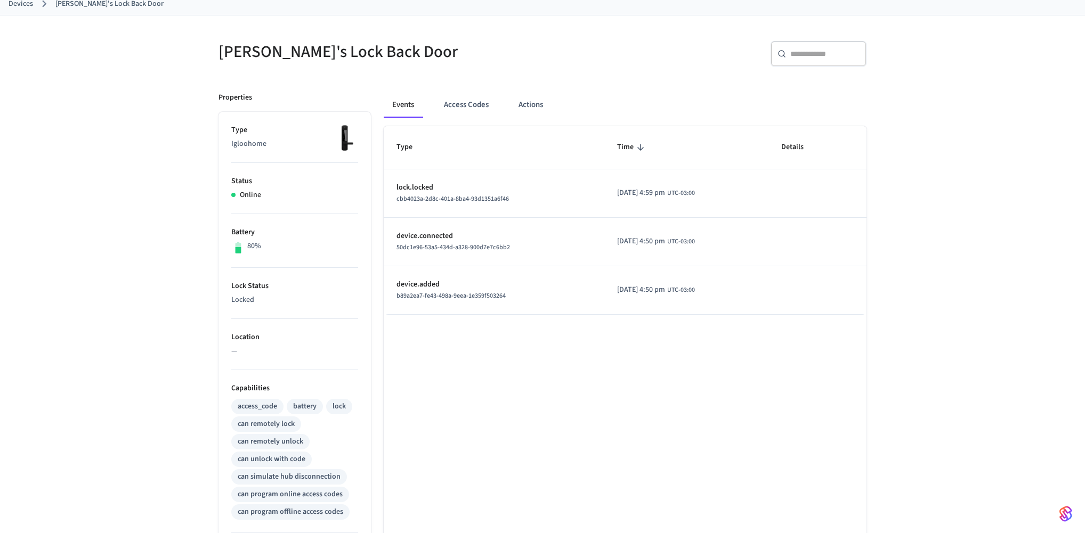
click at [657, 361] on div "Type Time Details lock.locked cbb4023a-2d8c-401a-8ba4-93d1351a6f46 [DATE] 4:59 …" at bounding box center [625, 438] width 483 height 624
click at [644, 351] on div "Type Time Details lock.locked cbb4023a-2d8c-401a-8ba4-93d1351a6f46 [DATE] 4:59 …" at bounding box center [625, 438] width 483 height 624
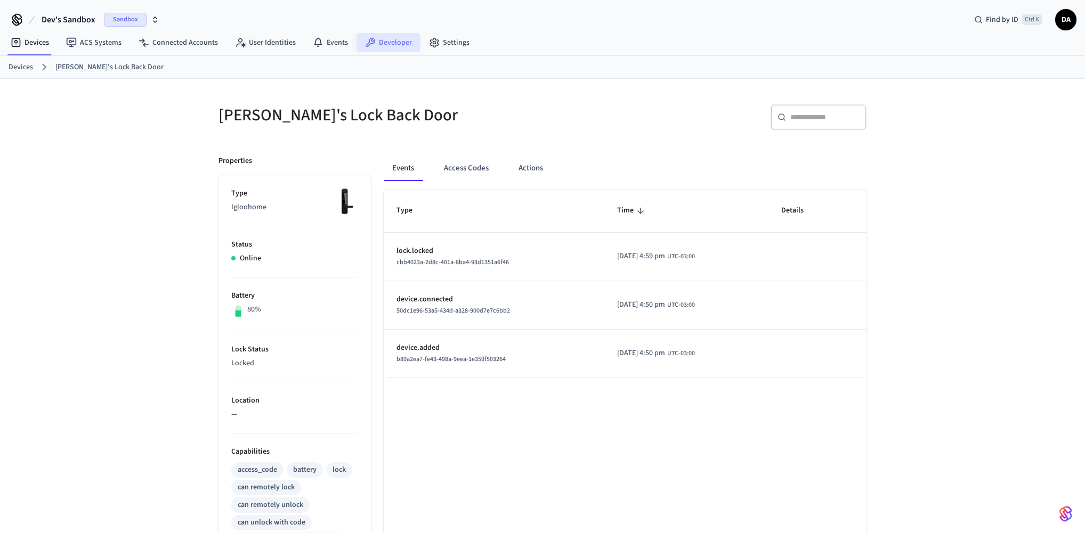
click at [372, 44] on link "Developer" at bounding box center [388, 42] width 64 height 19
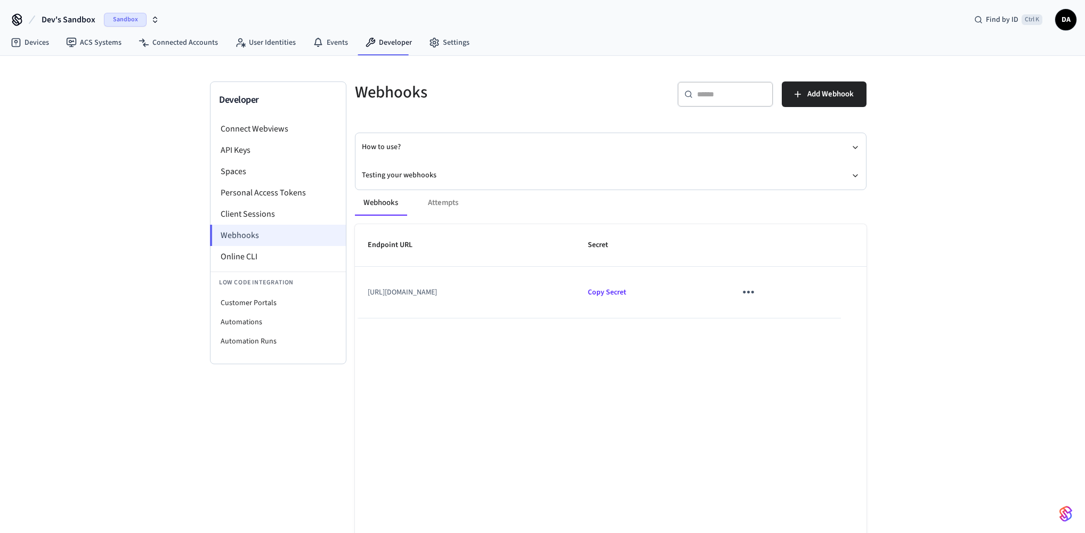
click at [291, 235] on li "Webhooks" at bounding box center [278, 235] width 136 height 21
click at [756, 294] on icon "sticky table" at bounding box center [748, 292] width 17 height 17
click at [789, 318] on li "Edit" at bounding box center [801, 323] width 51 height 29
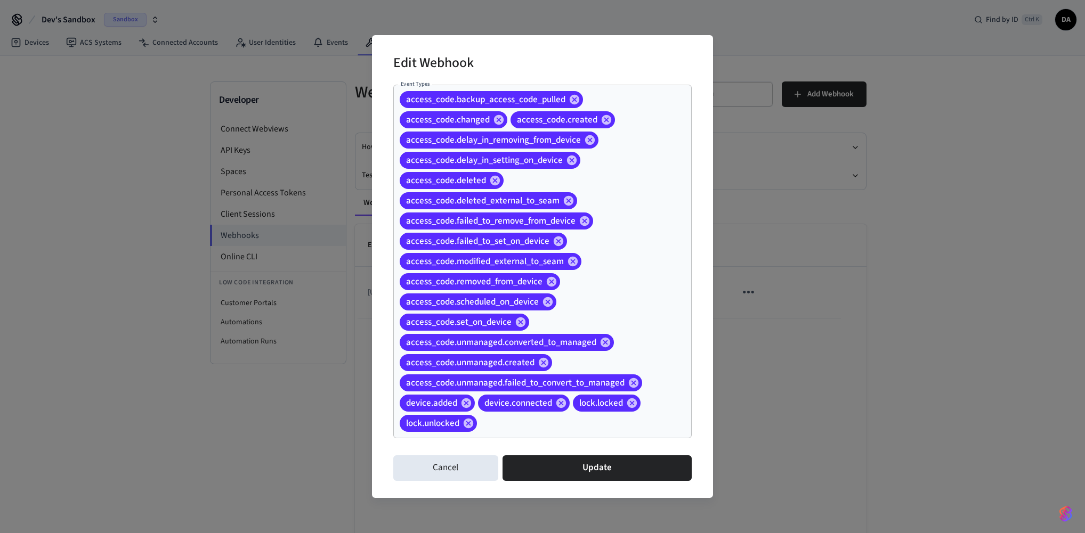
click at [38, 246] on div "Edit Webhook Event Types access_code.backup_access_code_pulled access_code.chan…" at bounding box center [542, 266] width 1085 height 533
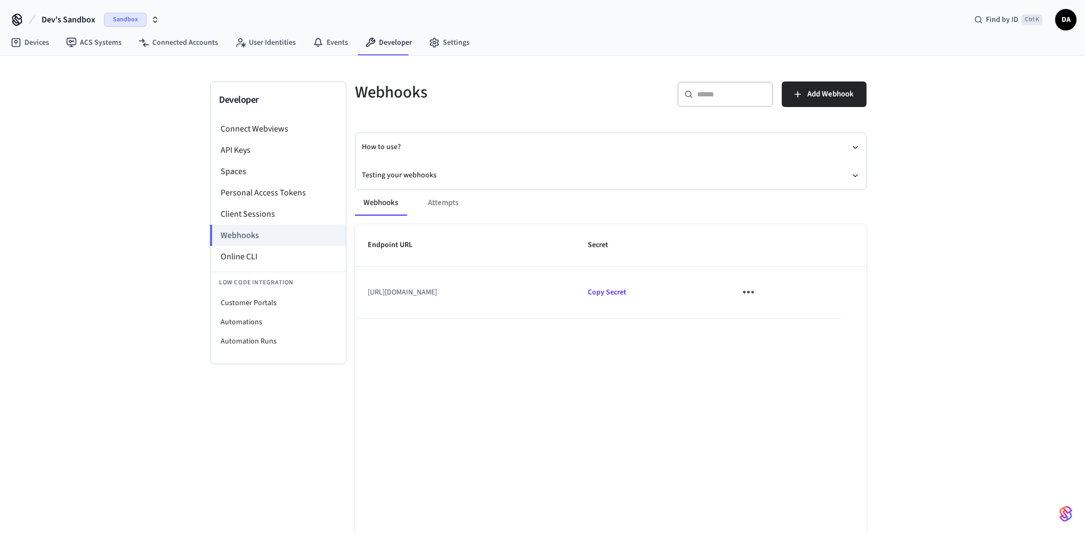
click at [503, 104] on div "Webhooks" at bounding box center [473, 92] width 262 height 47
click at [43, 49] on link "Devices" at bounding box center [29, 42] width 55 height 19
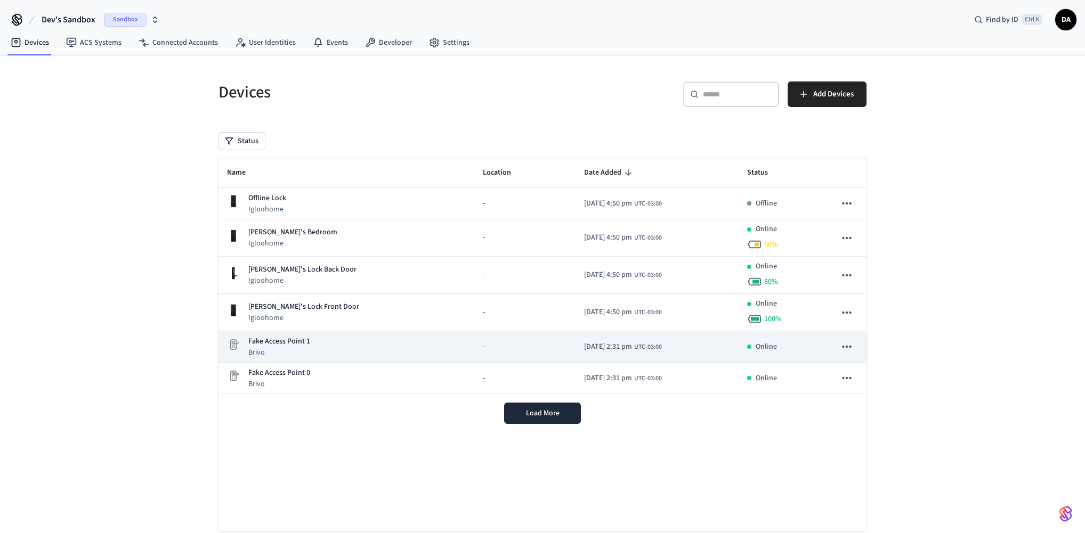
click at [483, 343] on div "-" at bounding box center [525, 346] width 84 height 11
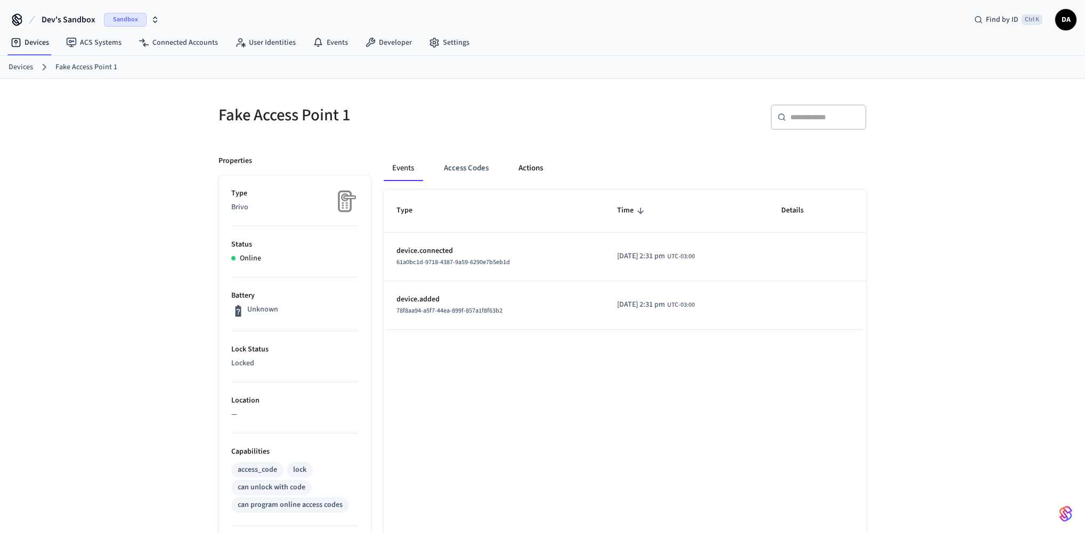
click at [524, 168] on button "Actions" at bounding box center [531, 169] width 42 height 26
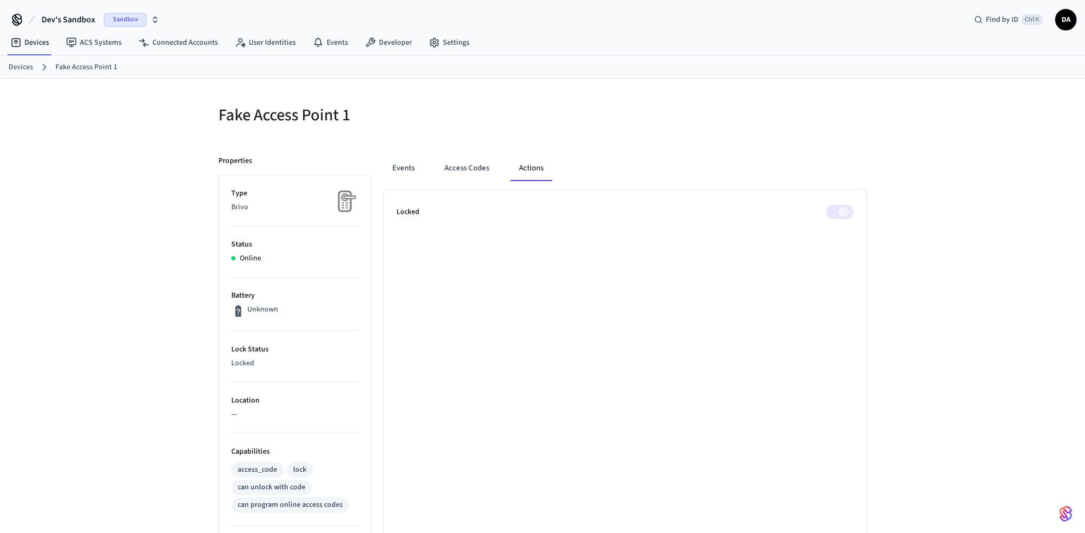
click at [841, 214] on span at bounding box center [840, 212] width 28 height 14
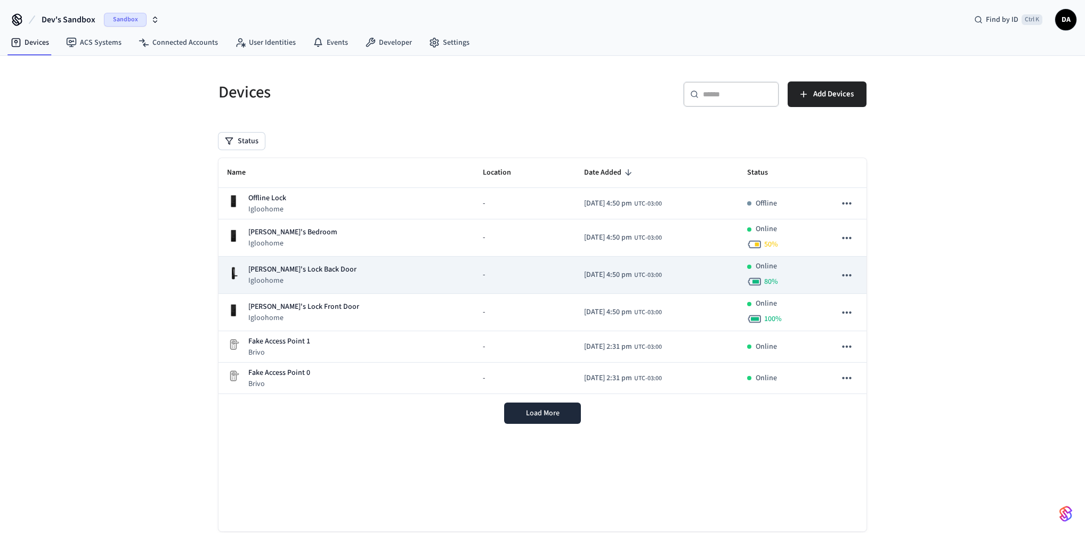
click at [344, 267] on div "Jane's Lock Back Door Igloohome" at bounding box center [346, 275] width 239 height 22
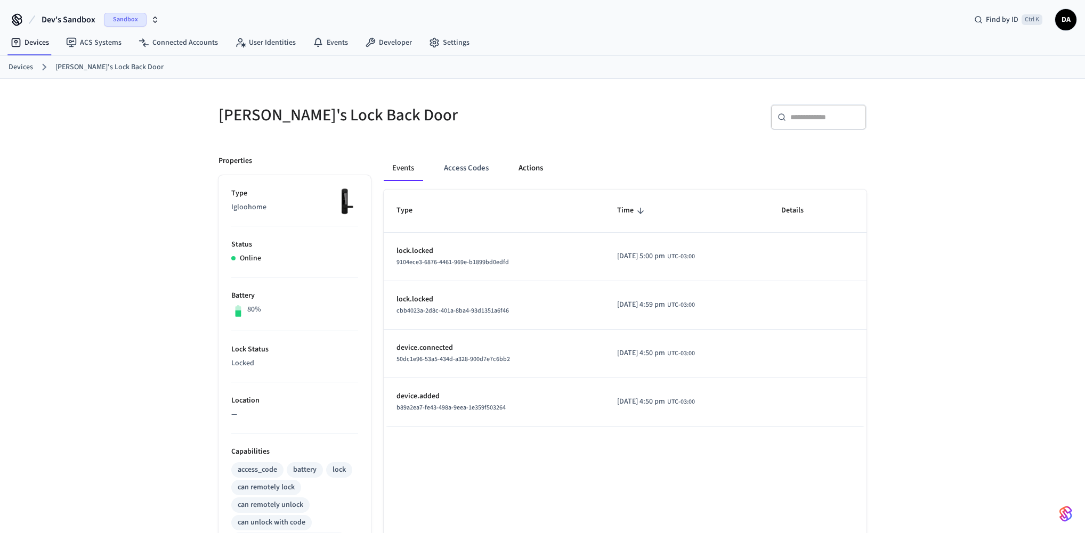
click at [534, 169] on button "Actions" at bounding box center [531, 169] width 42 height 26
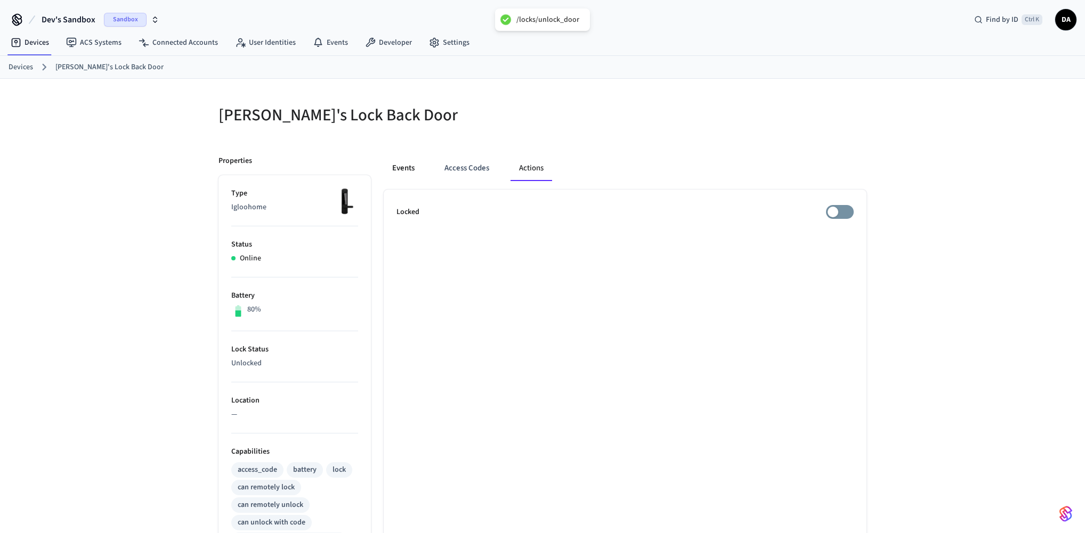
click at [418, 168] on button "Events" at bounding box center [403, 169] width 39 height 26
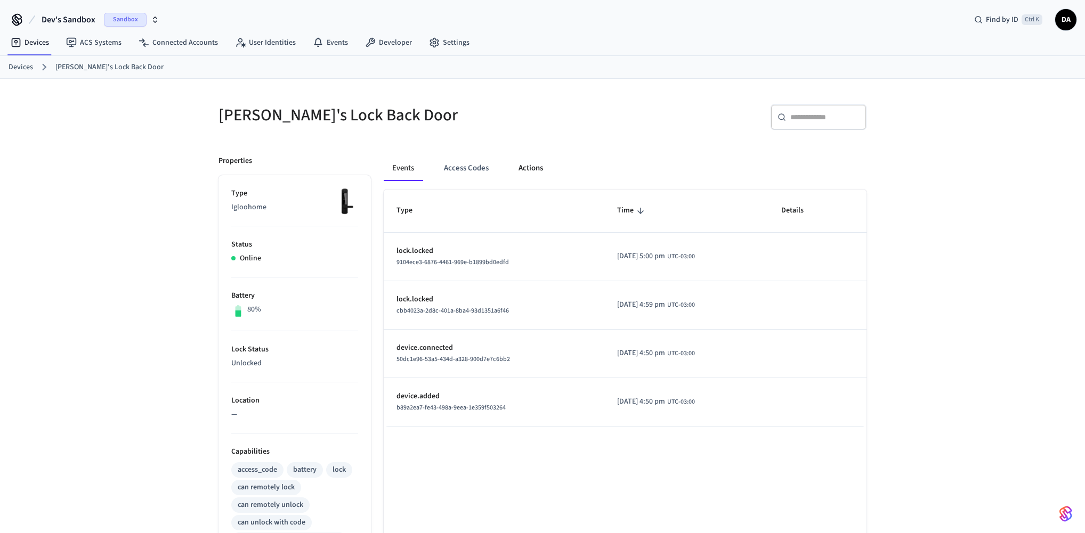
click at [527, 168] on button "Actions" at bounding box center [531, 169] width 42 height 26
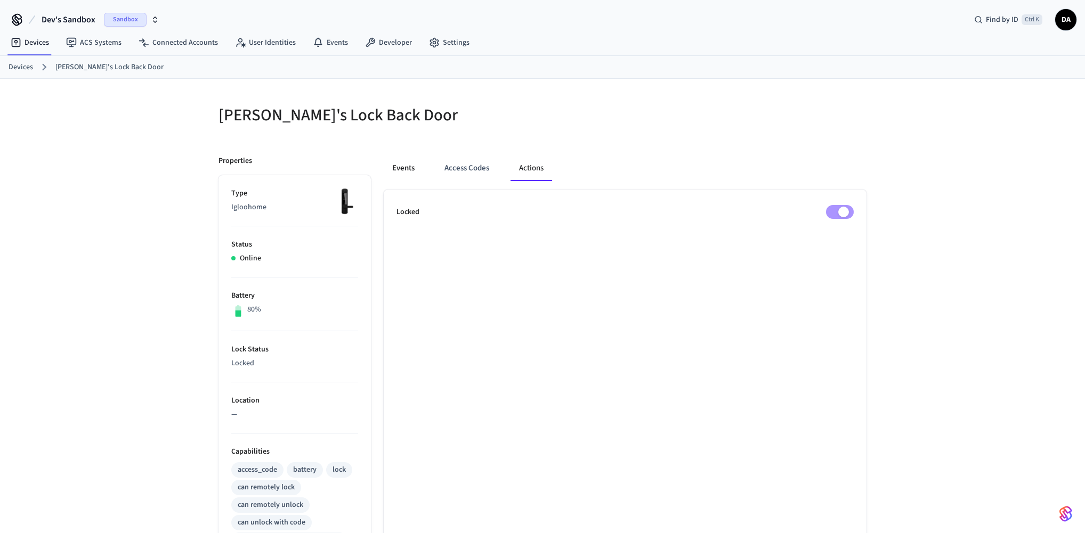
click at [405, 172] on button "Events" at bounding box center [403, 169] width 39 height 26
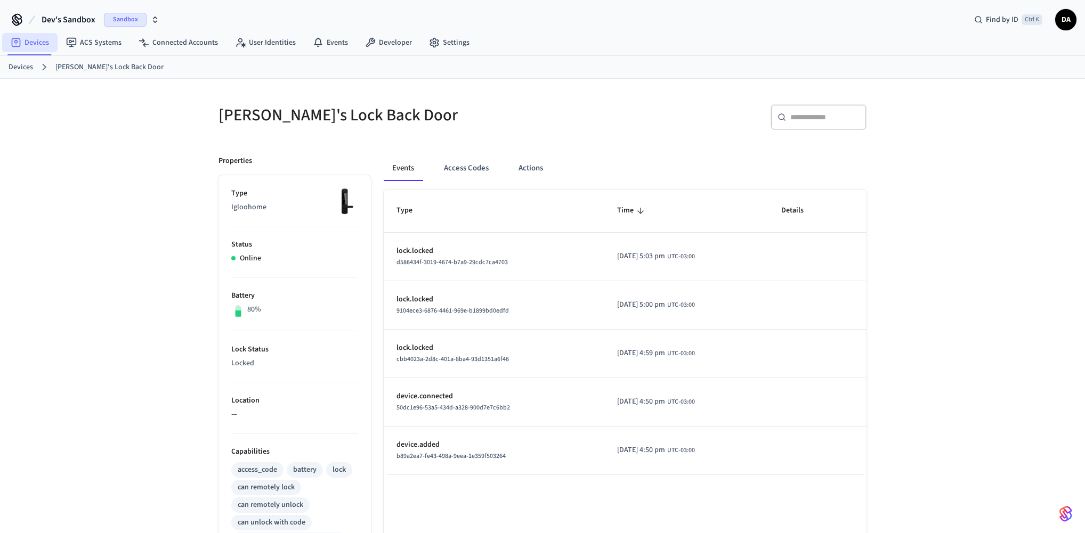
click at [42, 46] on link "Devices" at bounding box center [29, 42] width 55 height 19
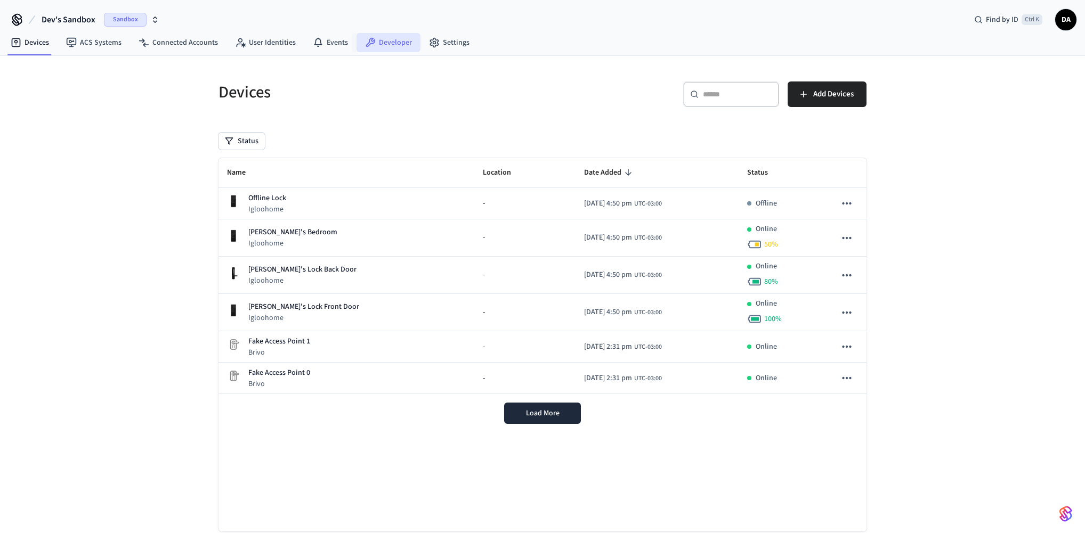
click at [379, 44] on link "Developer" at bounding box center [388, 42] width 64 height 19
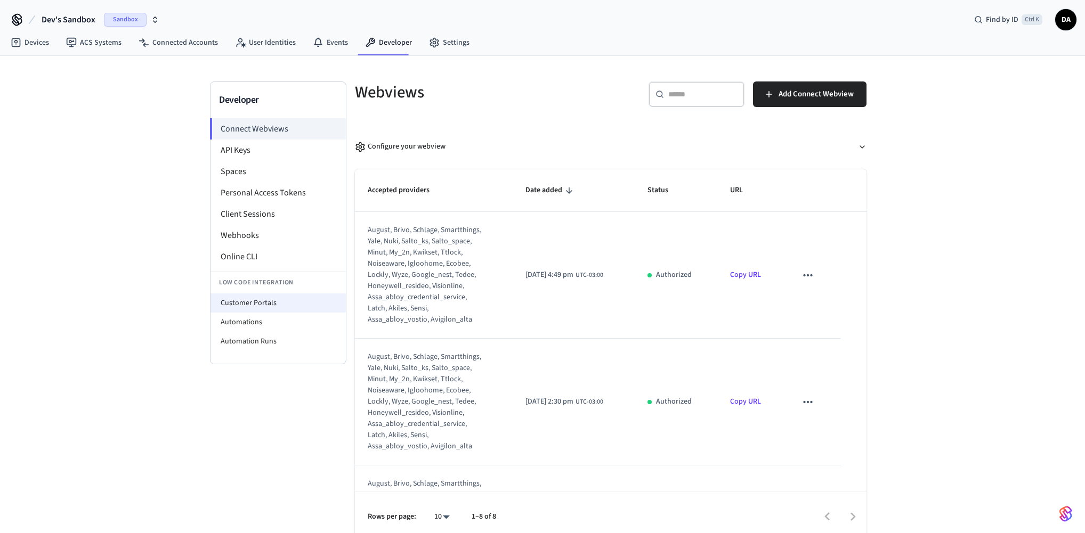
click at [286, 308] on li "Customer Portals" at bounding box center [277, 303] width 135 height 19
select select "**********"
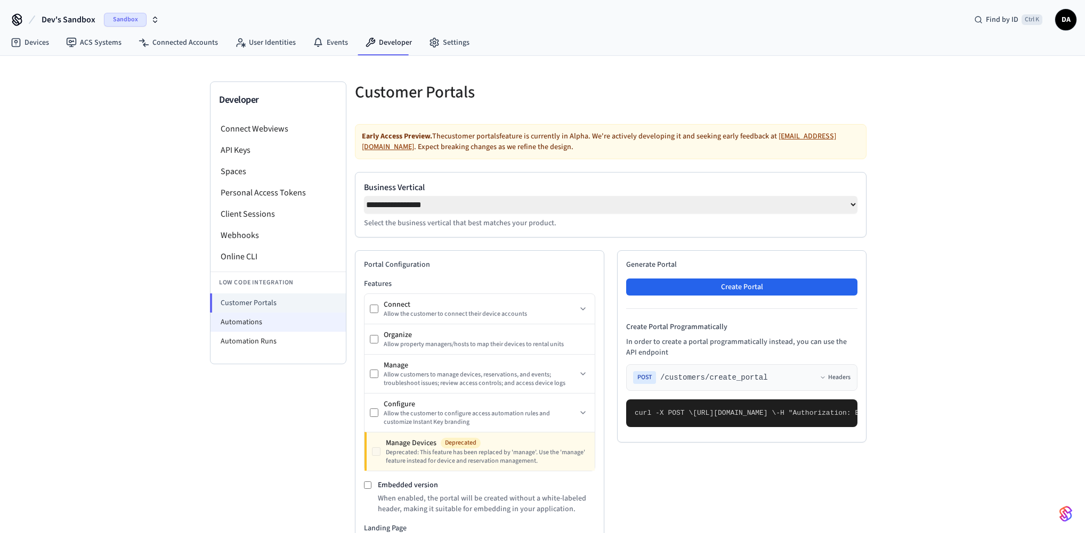
click at [272, 327] on li "Automations" at bounding box center [277, 322] width 135 height 19
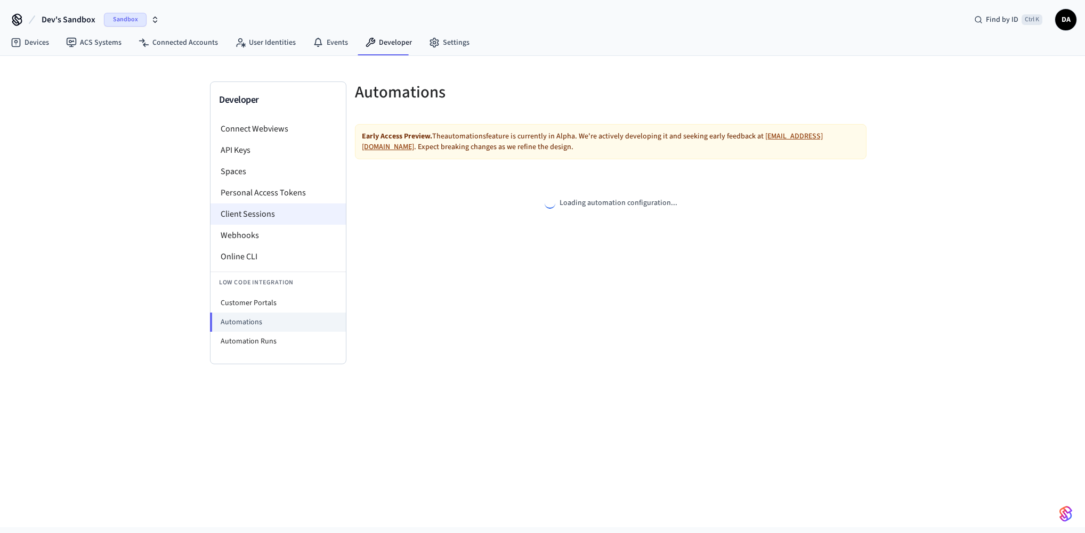
select select "**********"
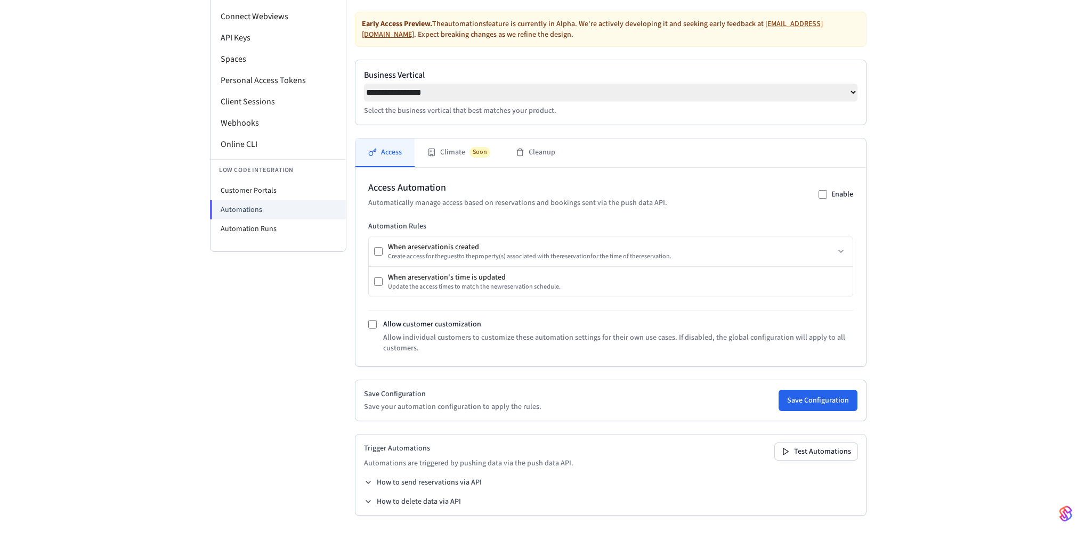
scroll to position [6, 0]
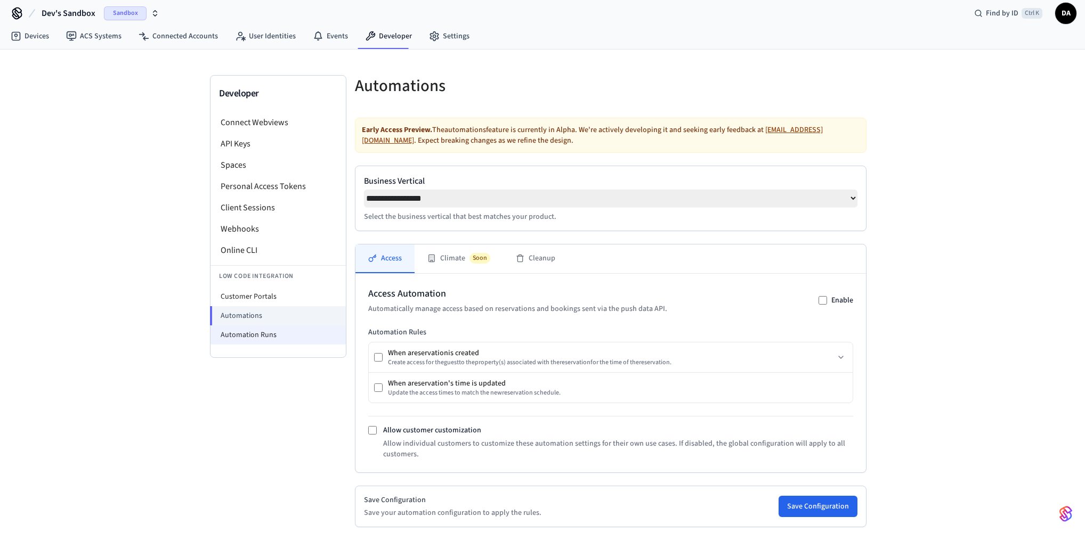
click at [269, 331] on li "Automation Runs" at bounding box center [277, 334] width 135 height 19
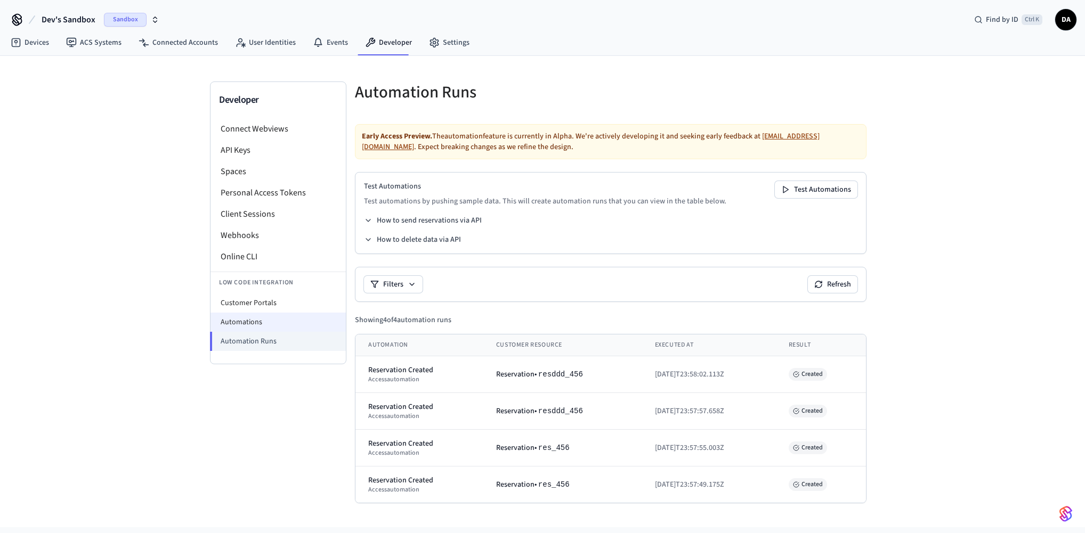
click at [291, 326] on li "Automations" at bounding box center [277, 322] width 135 height 19
select select "**********"
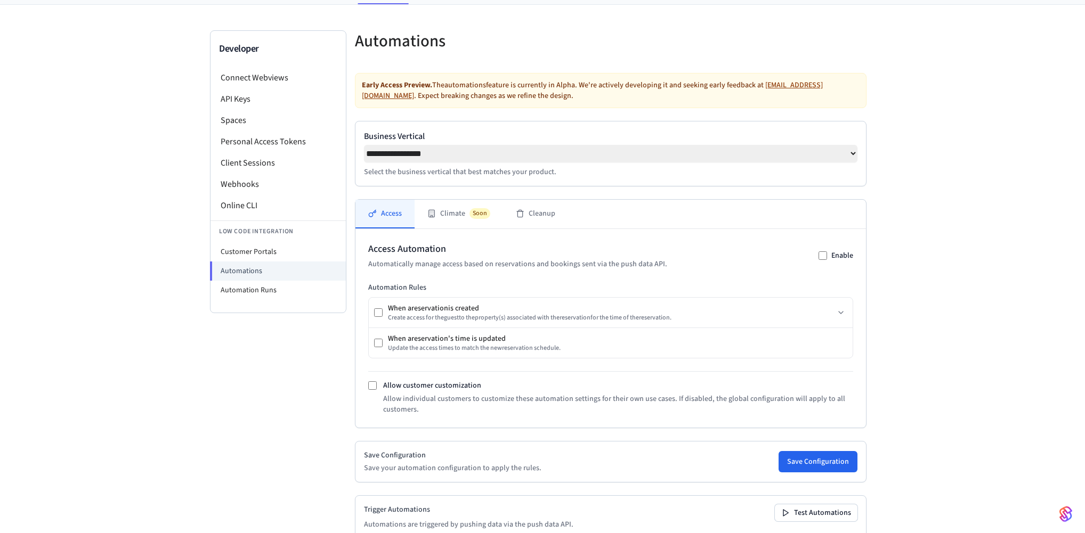
scroll to position [115, 0]
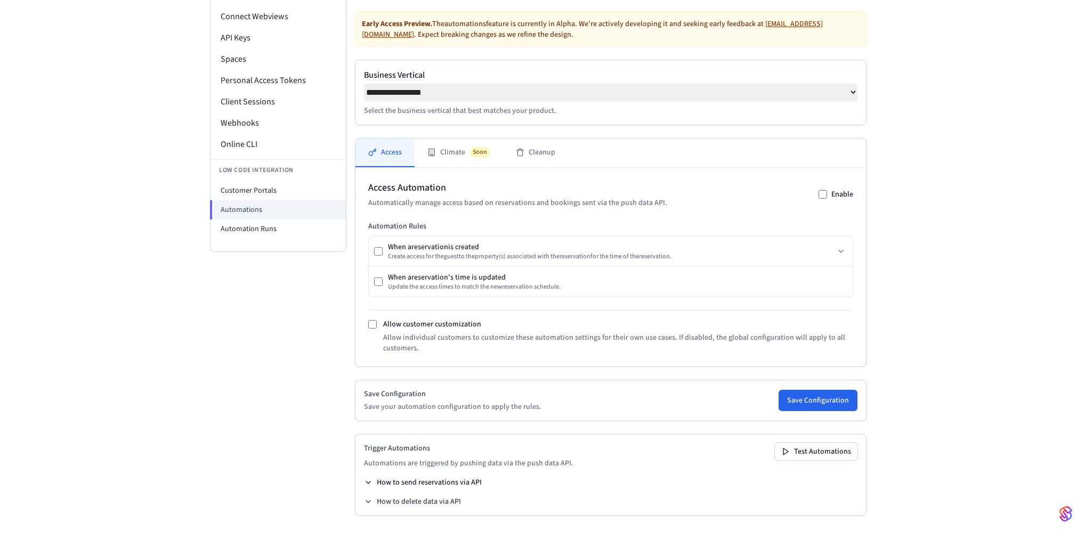
click at [431, 481] on button "How to send reservations via API" at bounding box center [423, 482] width 118 height 11
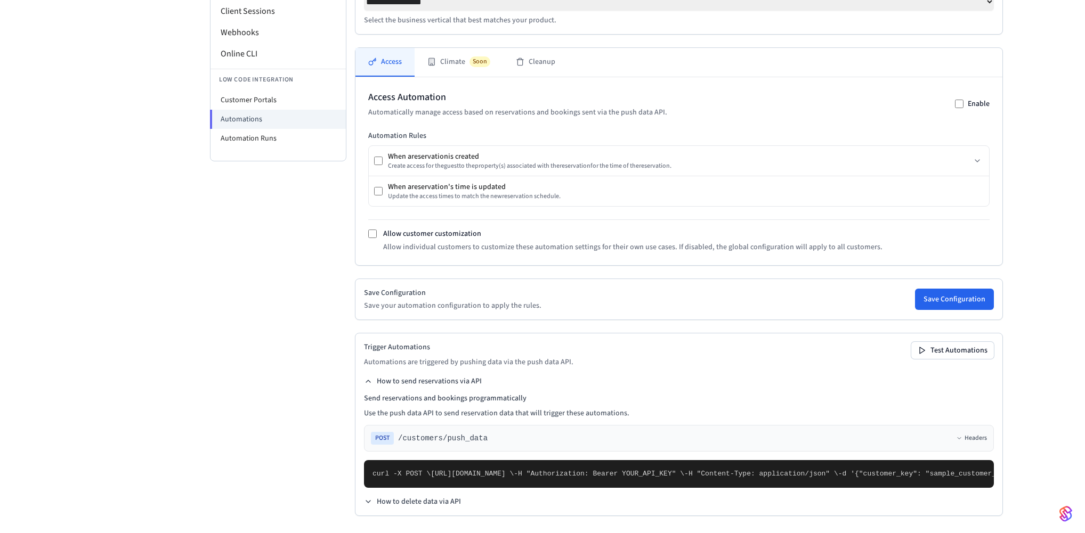
scroll to position [445, 0]
click at [303, 86] on div "Developer Connect Webviews API Keys Spaces Personal Access Tokens Client Sessio…" at bounding box center [278, 206] width 136 height 655
click at [186, 59] on div "**********" at bounding box center [542, 193] width 1085 height 680
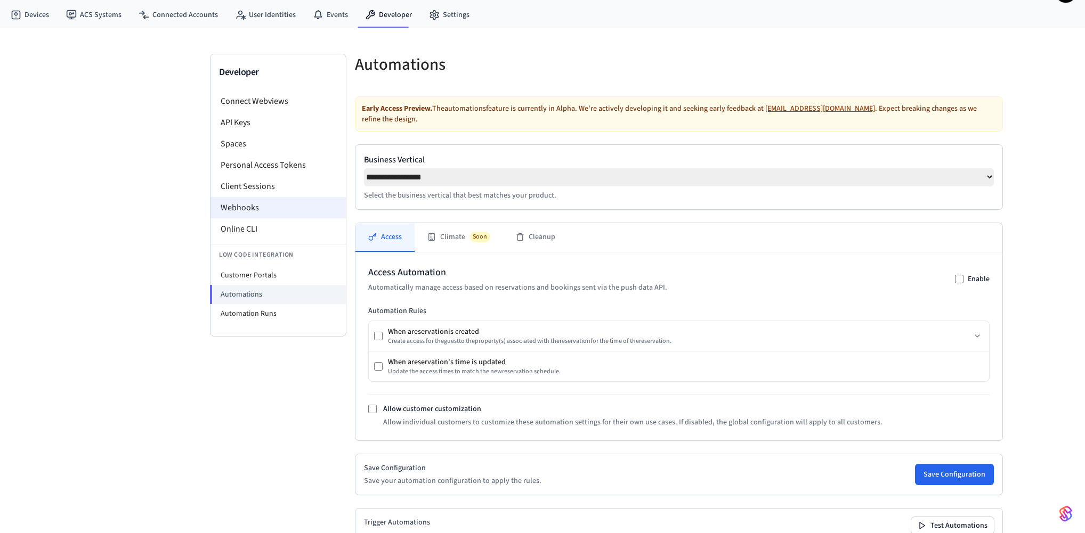
scroll to position [10, 0]
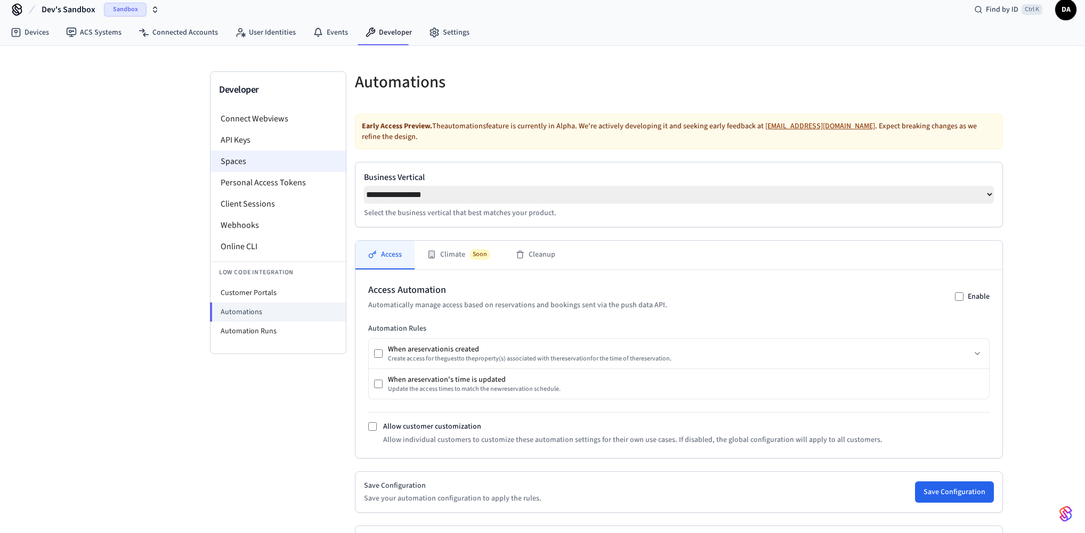
click at [260, 162] on li "Spaces" at bounding box center [277, 161] width 135 height 21
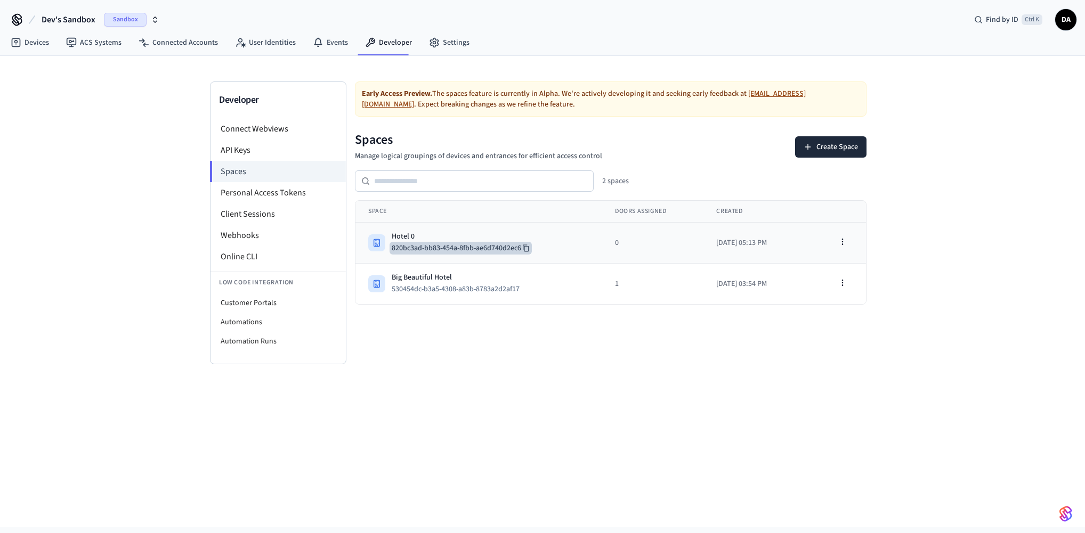
click at [524, 247] on icon at bounding box center [525, 248] width 7 height 7
click at [339, 73] on div "Developer Connect Webviews API Keys Spaces Personal Access Tokens Client Sessio…" at bounding box center [542, 210] width 682 height 308
click at [296, 306] on li "Customer Portals" at bounding box center [277, 303] width 135 height 19
select select "**********"
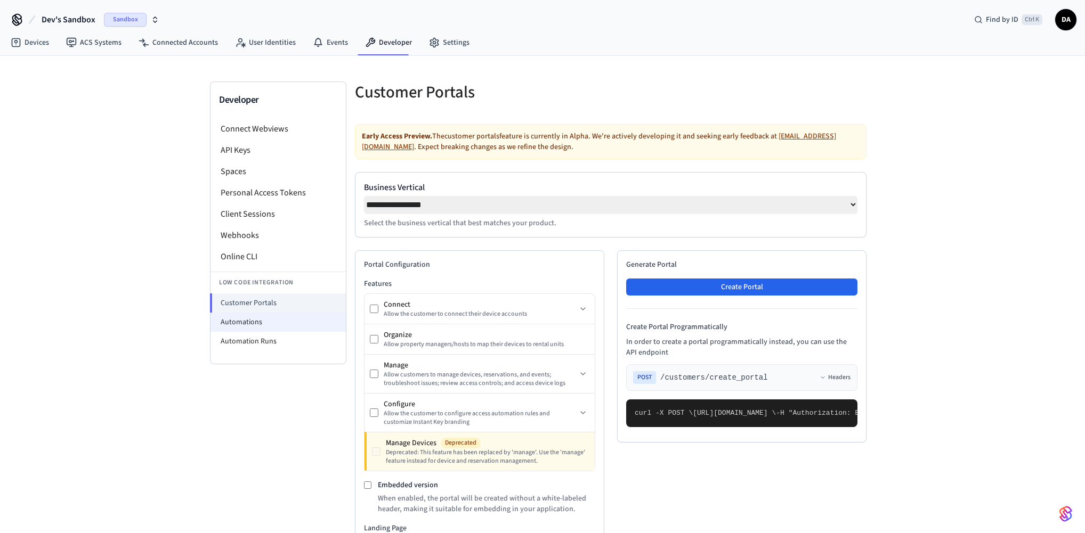
click at [294, 320] on li "Automations" at bounding box center [277, 322] width 135 height 19
select select "**********"
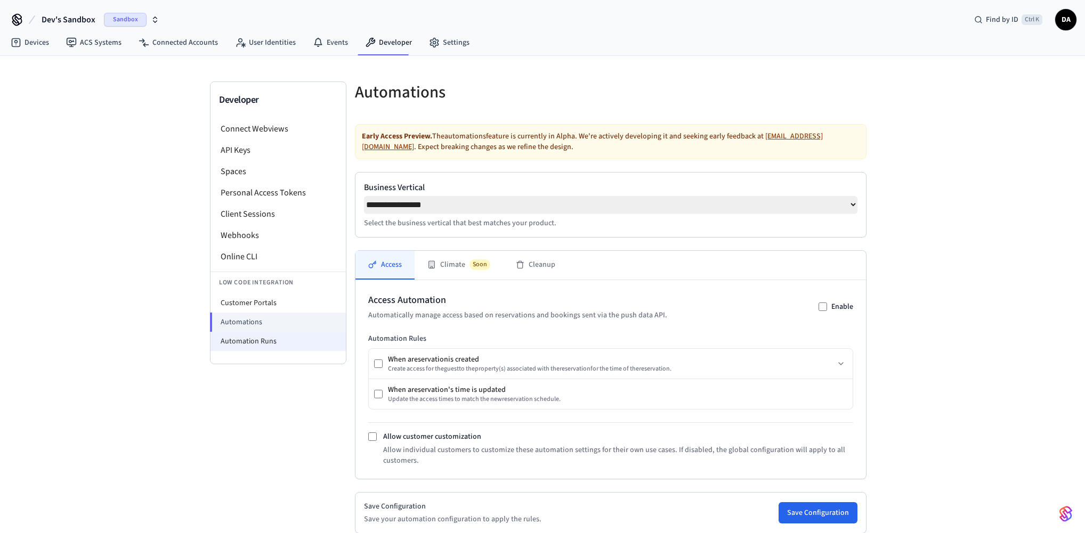
click at [296, 335] on li "Automation Runs" at bounding box center [277, 341] width 135 height 19
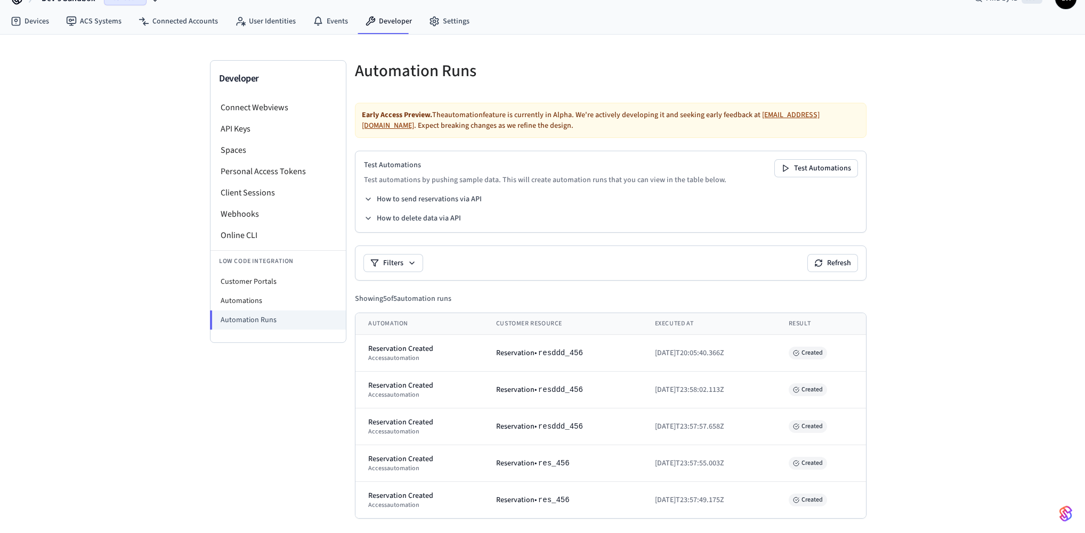
scroll to position [24, 0]
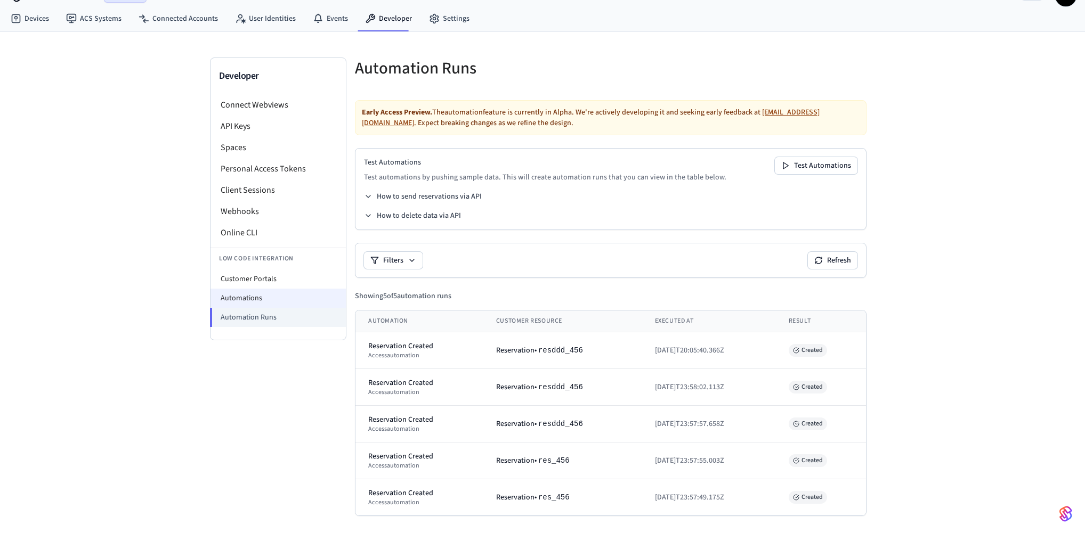
click at [299, 302] on li "Automations" at bounding box center [277, 298] width 135 height 19
select select "**********"
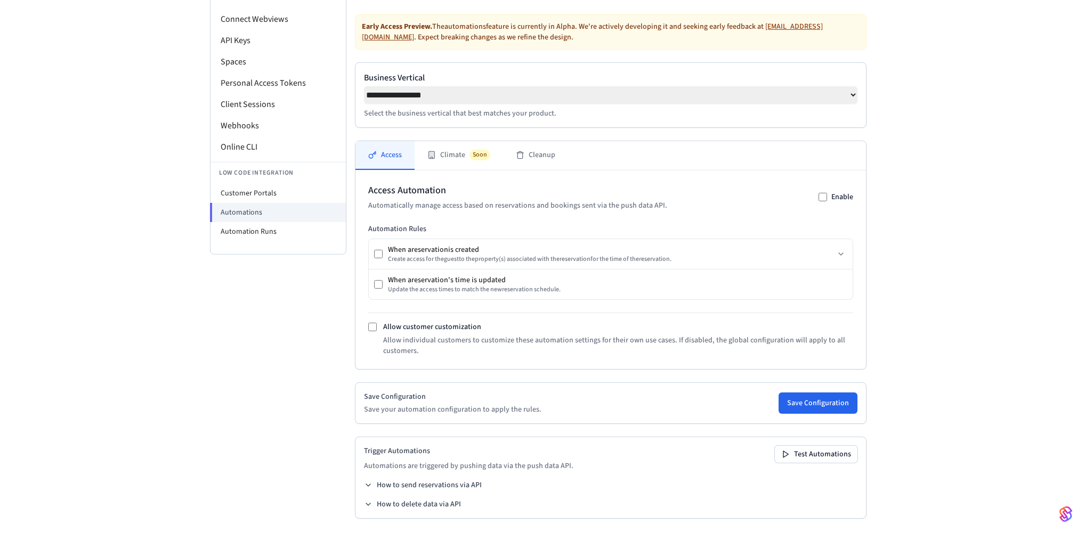
scroll to position [115, 0]
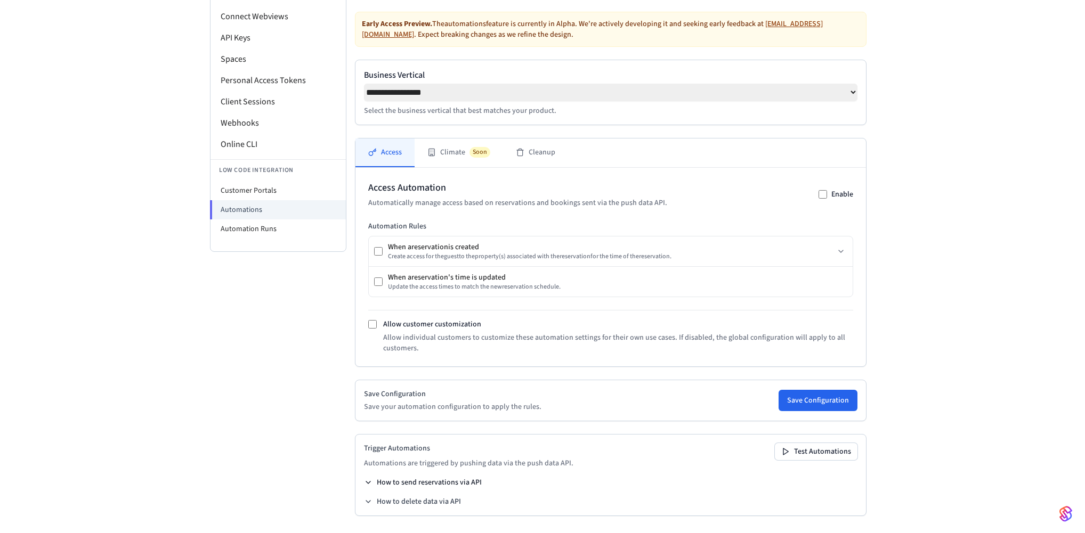
click at [458, 480] on button "How to send reservations via API" at bounding box center [423, 482] width 118 height 11
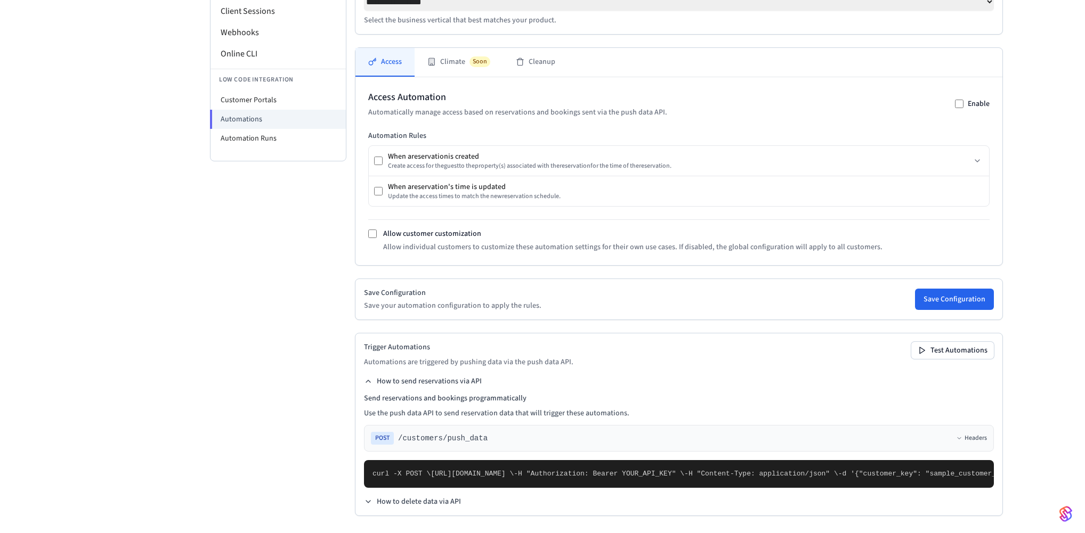
scroll to position [441, 0]
drag, startPoint x: 391, startPoint y: 309, endPoint x: 401, endPoint y: 313, distance: 10.6
click at [1016, 470] on span ""guests": [" at bounding box center [1039, 474] width 46 height 8
drag, startPoint x: 500, startPoint y: 259, endPoint x: 543, endPoint y: 262, distance: 43.3
click at [514, 470] on span "https://connect.getseam.com/customers/push_data \" at bounding box center [471, 474] width 83 height 8
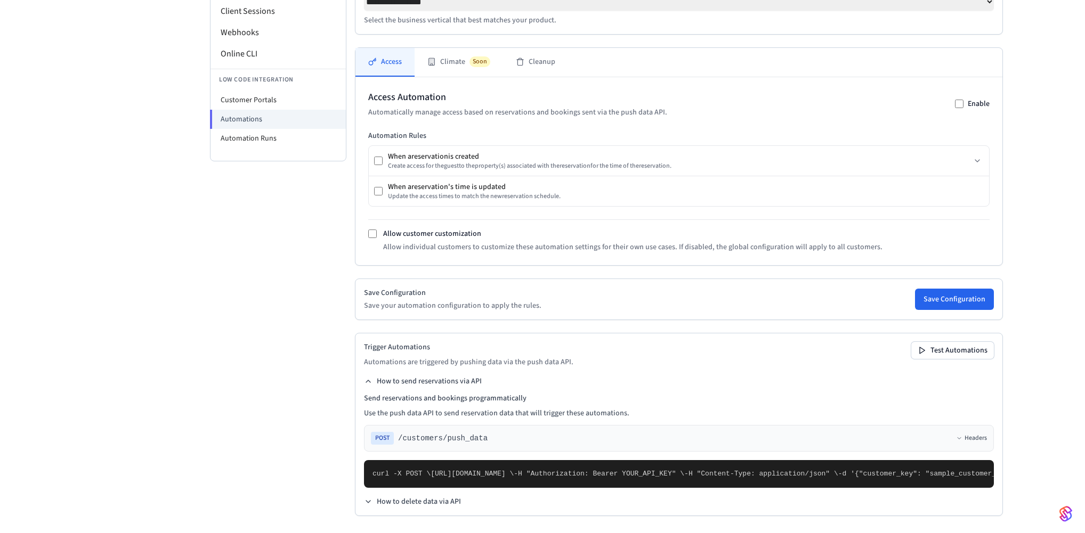
click at [360, 333] on div "Trigger Automations Automations are triggered by pushing data via the push data…" at bounding box center [679, 424] width 648 height 183
click at [1016, 470] on span ""guests": [" at bounding box center [1039, 474] width 46 height 8
drag, startPoint x: 387, startPoint y: 309, endPoint x: 398, endPoint y: 309, distance: 11.7
click at [1016, 470] on span ""guests": [" at bounding box center [1039, 474] width 46 height 8
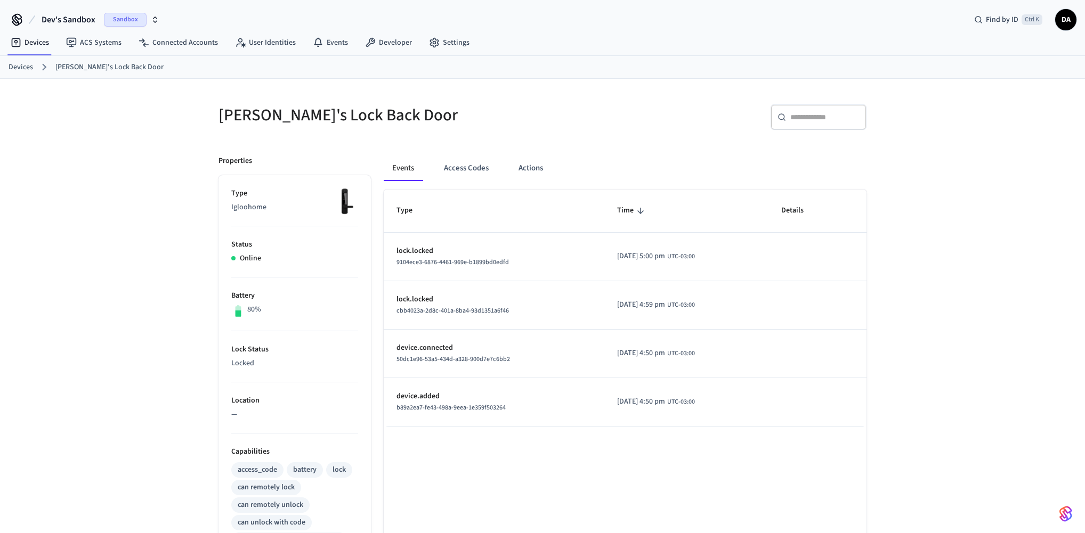
click at [98, 284] on div "Jane's Lock Back Door ​ ​ Properties Type Igloohome Status Online Battery 80% L…" at bounding box center [542, 446] width 1085 height 735
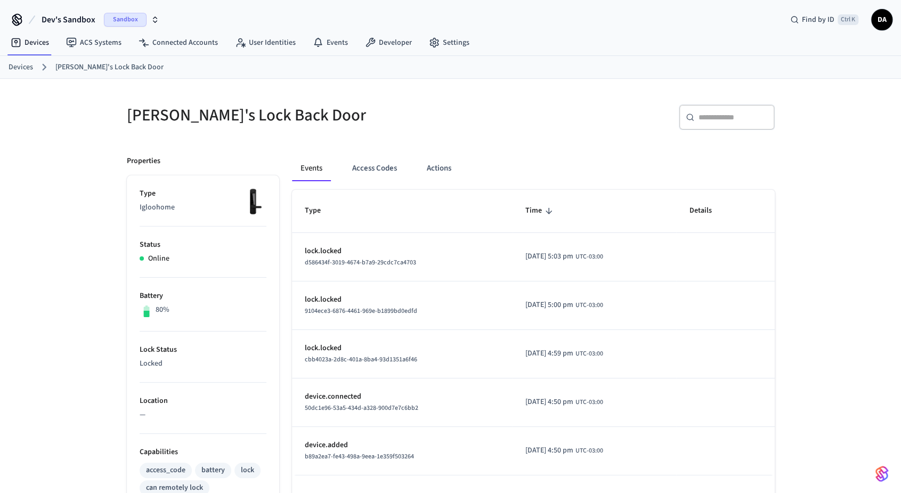
click at [27, 59] on div "Devices [PERSON_NAME]'s Lock Back Door" at bounding box center [450, 67] width 901 height 23
click at [25, 63] on link "Devices" at bounding box center [21, 67] width 25 height 11
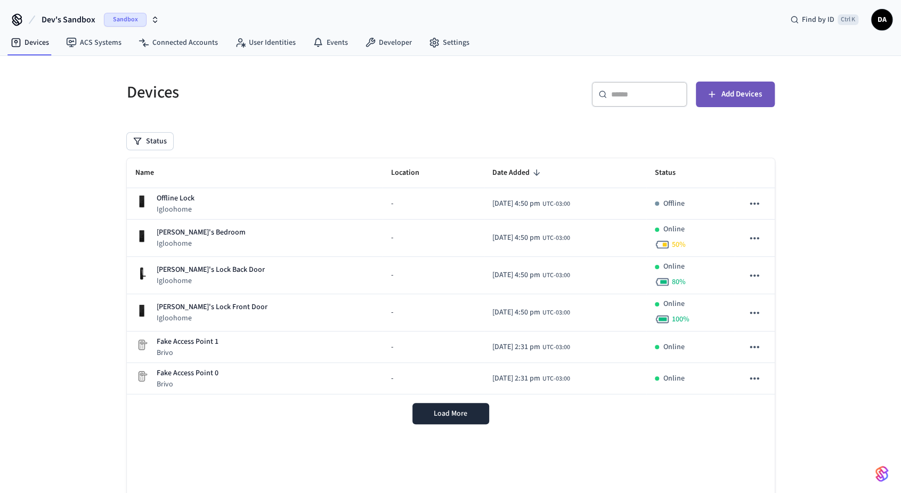
click at [735, 100] on span "Add Devices" at bounding box center [741, 94] width 40 height 14
